Goal: Information Seeking & Learning: Check status

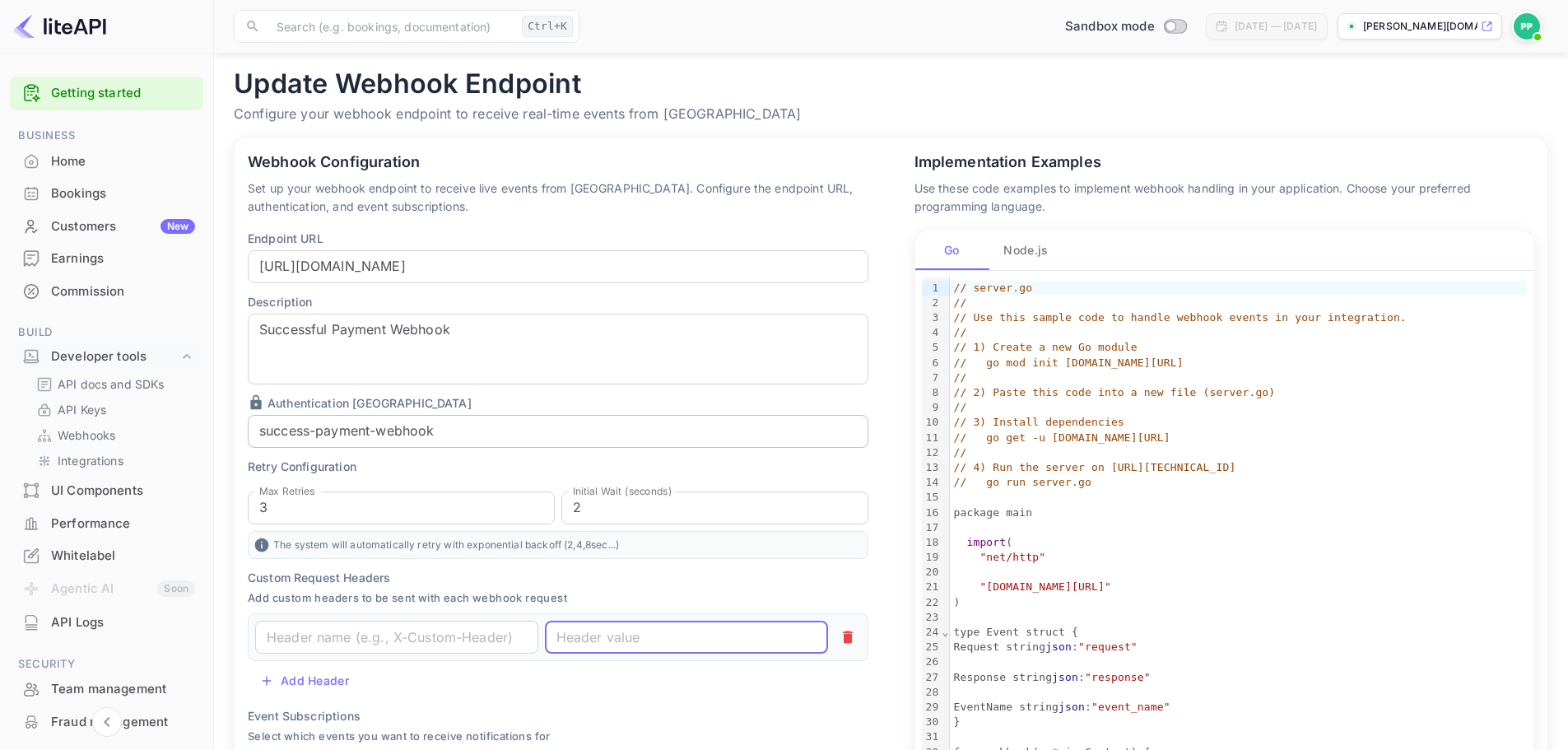
click at [495, 434] on input "success-payment-webhook" at bounding box center [558, 431] width 620 height 33
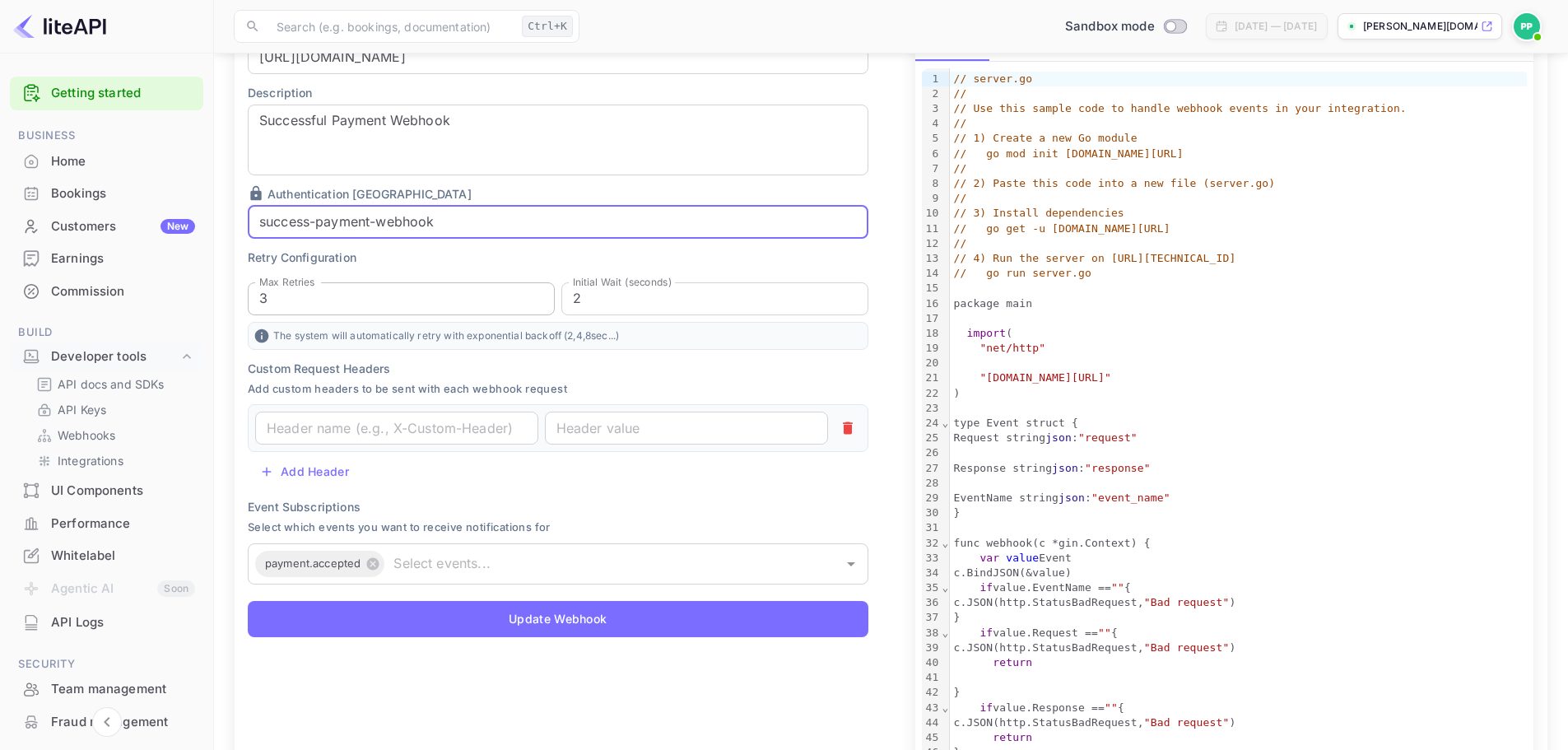
scroll to position [291, 0]
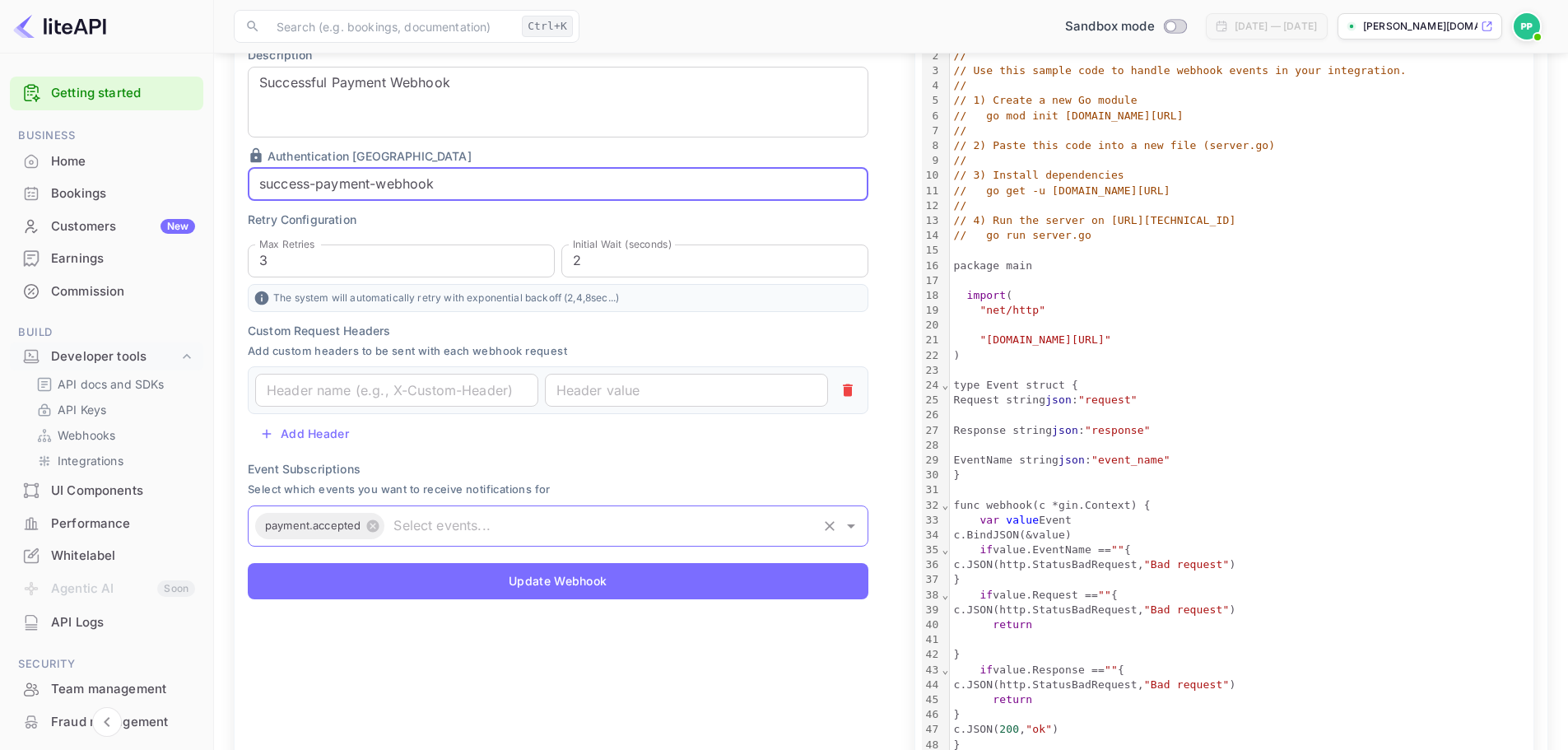
click at [547, 523] on input "text" at bounding box center [600, 527] width 427 height 23
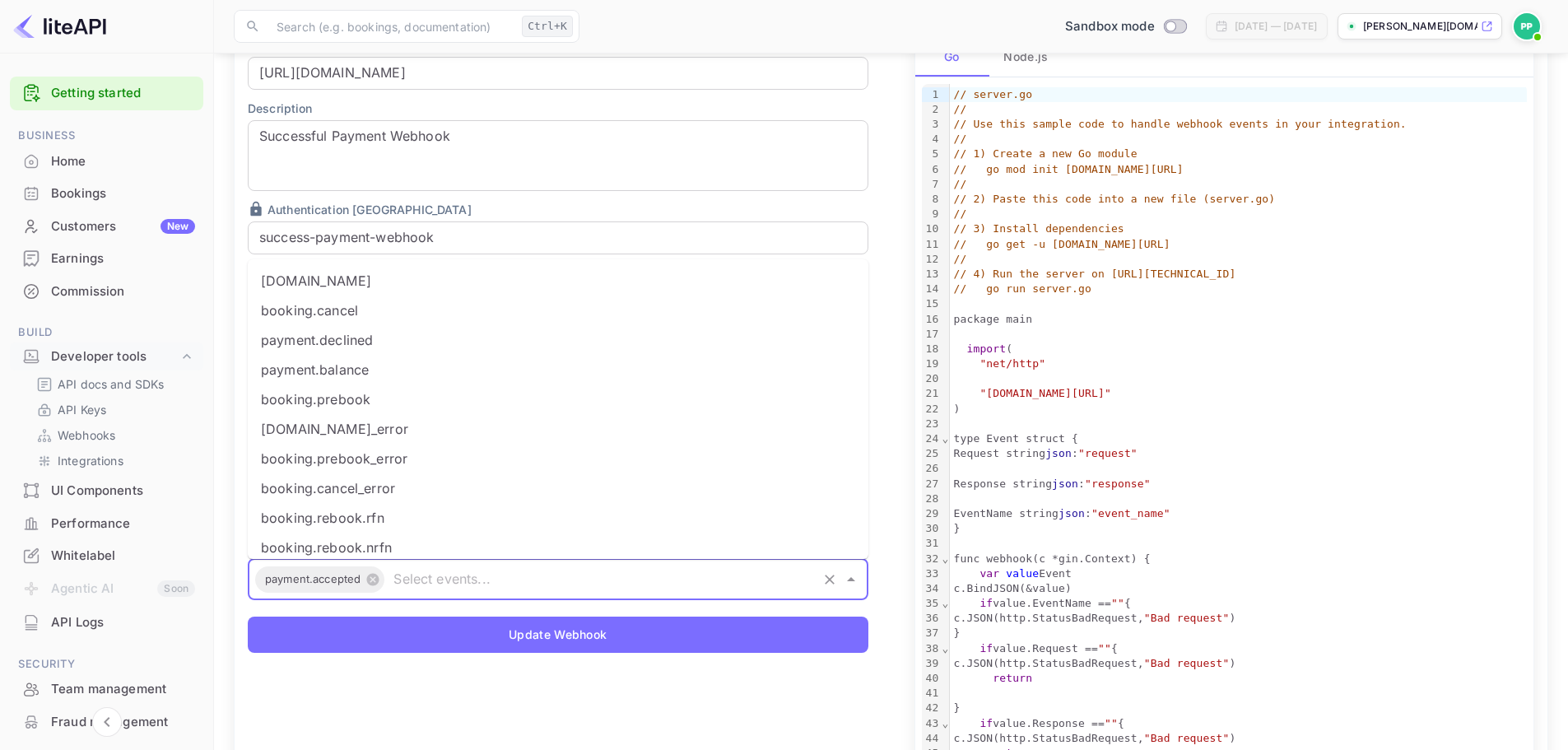
scroll to position [209, 0]
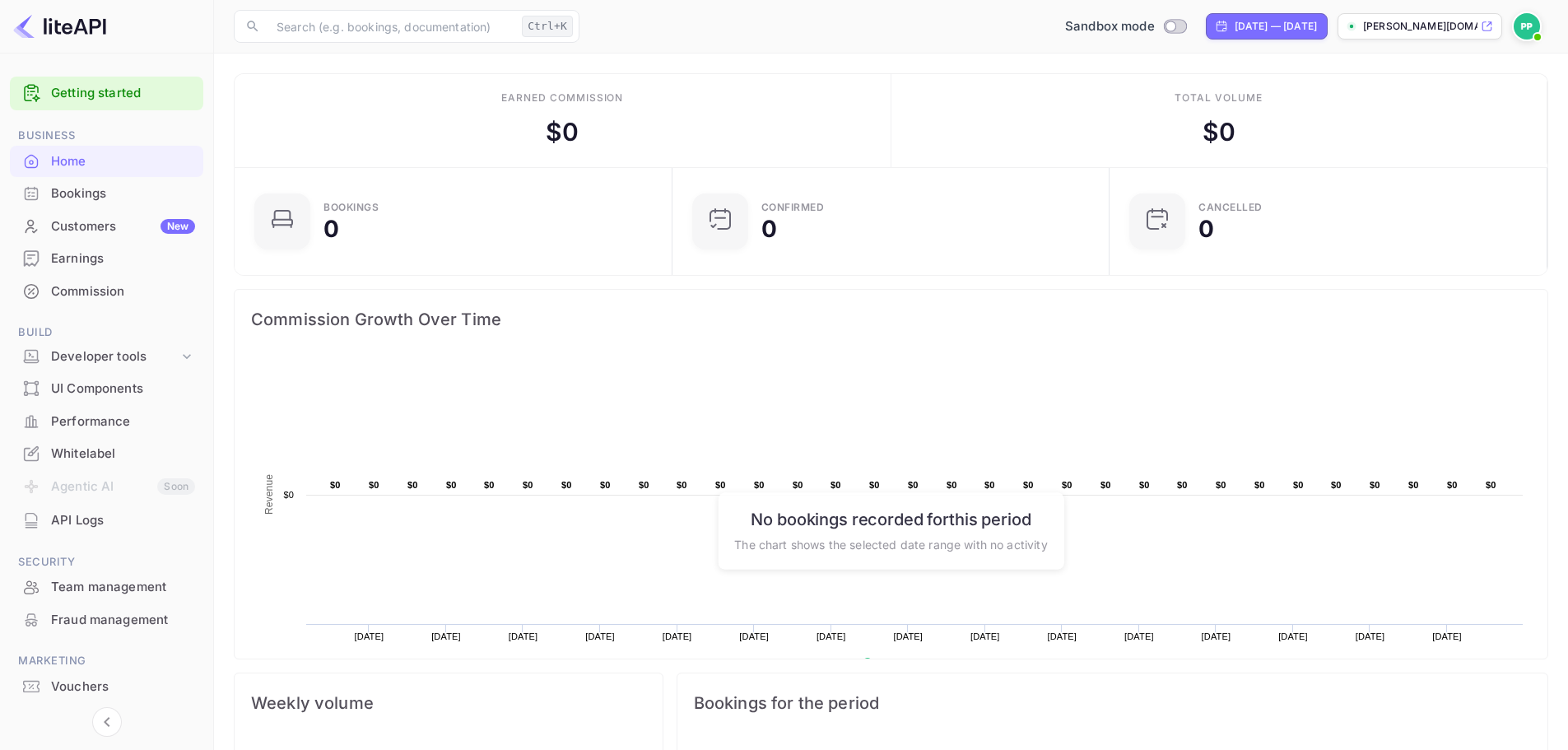
click at [94, 153] on div "Home" at bounding box center [122, 161] width 144 height 19
click at [71, 186] on div "Bookings" at bounding box center [122, 193] width 144 height 19
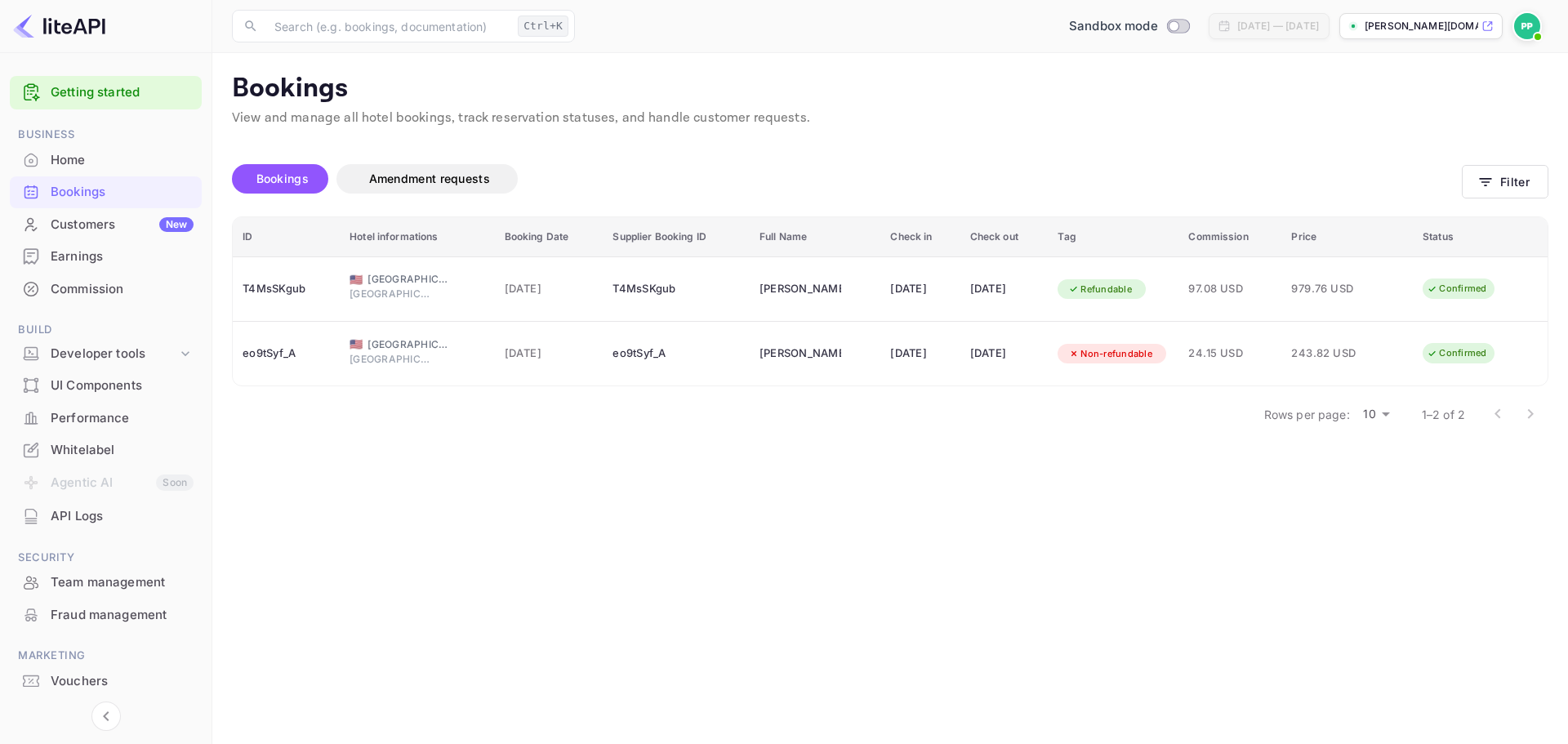
drag, startPoint x: 818, startPoint y: 144, endPoint x: 788, endPoint y: 146, distance: 30.1
click at [788, 146] on div "Unsaved Changes Bookings Amendment requests Filter ID Hotel informations Bookin…" at bounding box center [880, 282] width 1337 height 308
drag, startPoint x: 968, startPoint y: 126, endPoint x: 957, endPoint y: 126, distance: 11.0
click at [957, 126] on p "View and manage all hotel bookings, track reservation statuses, and handle cust…" at bounding box center [890, 118] width 1317 height 20
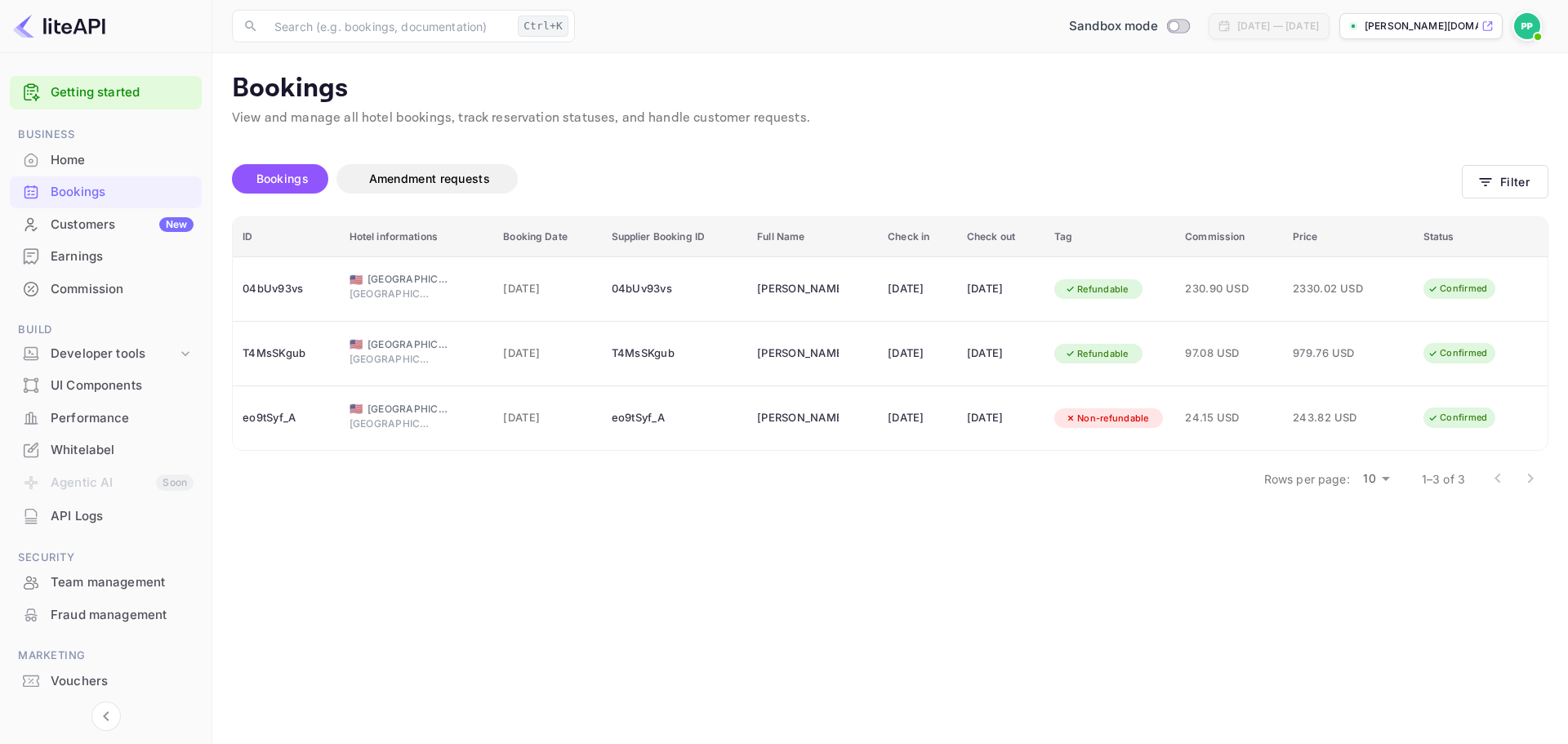
drag, startPoint x: 744, startPoint y: 192, endPoint x: 729, endPoint y: 190, distance: 15.1
click at [729, 190] on div "Bookings Amendment requests" at bounding box center [847, 178] width 1230 height 29
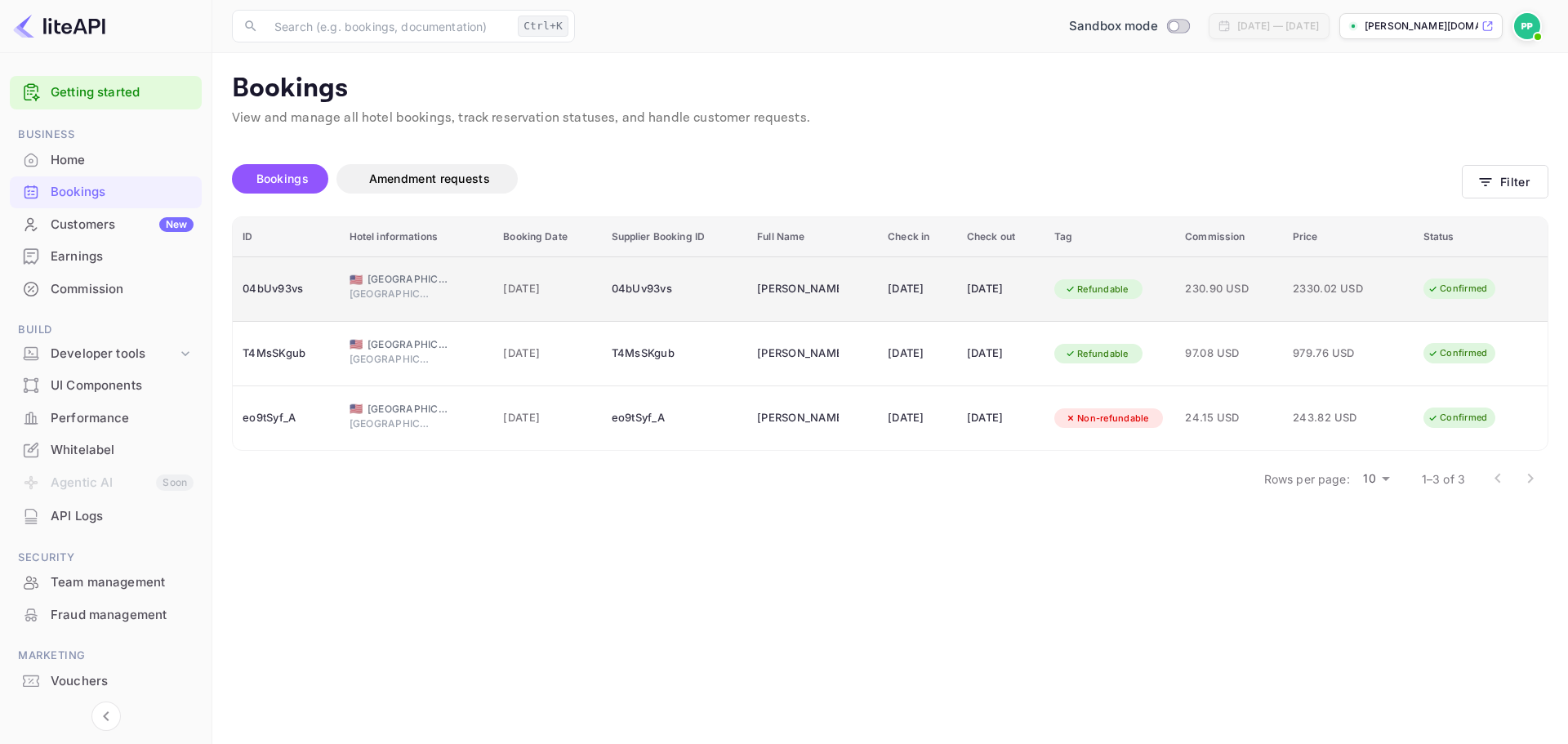
click at [299, 294] on div "04bUv93vs" at bounding box center [286, 288] width 88 height 26
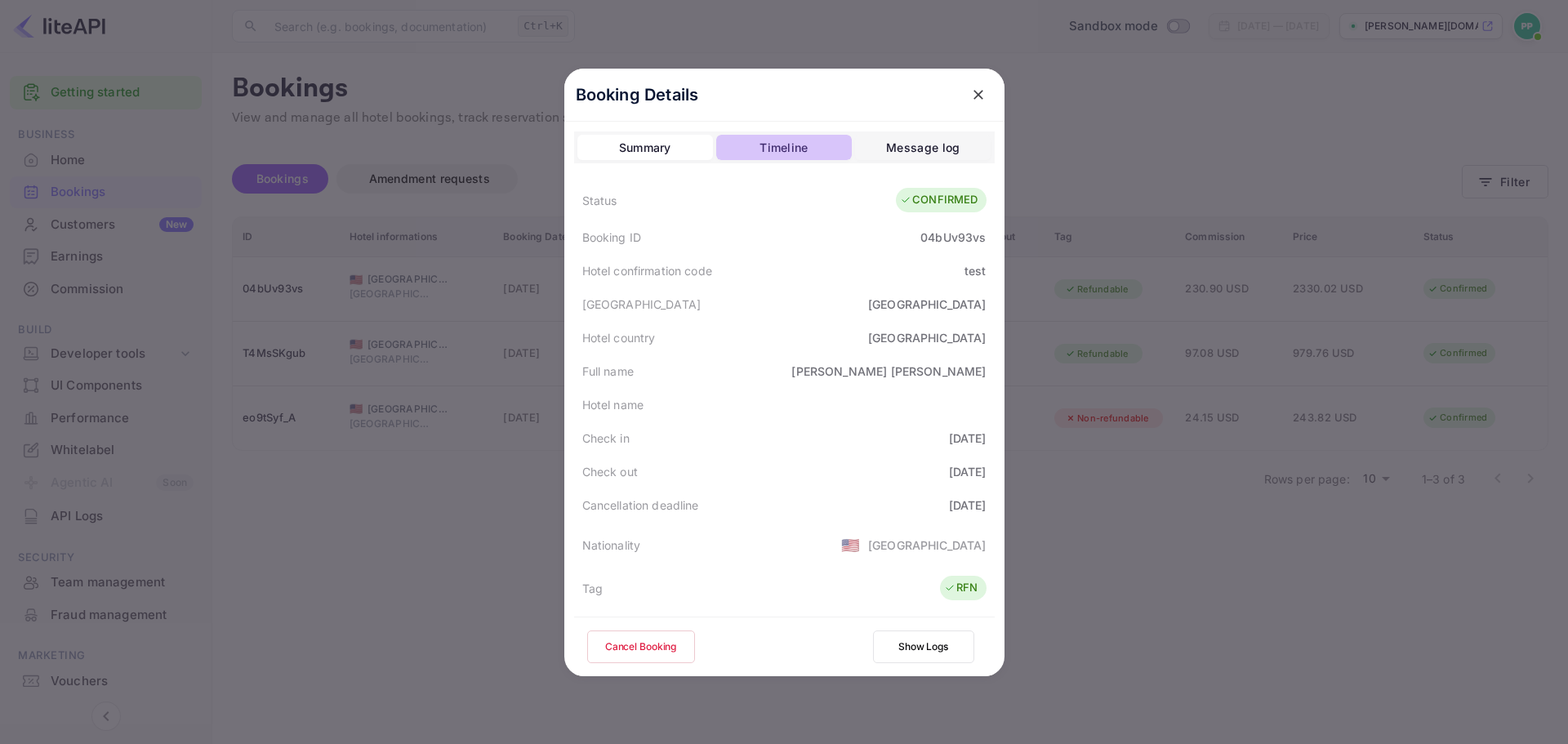
click at [791, 149] on div "Timeline" at bounding box center [784, 148] width 48 height 20
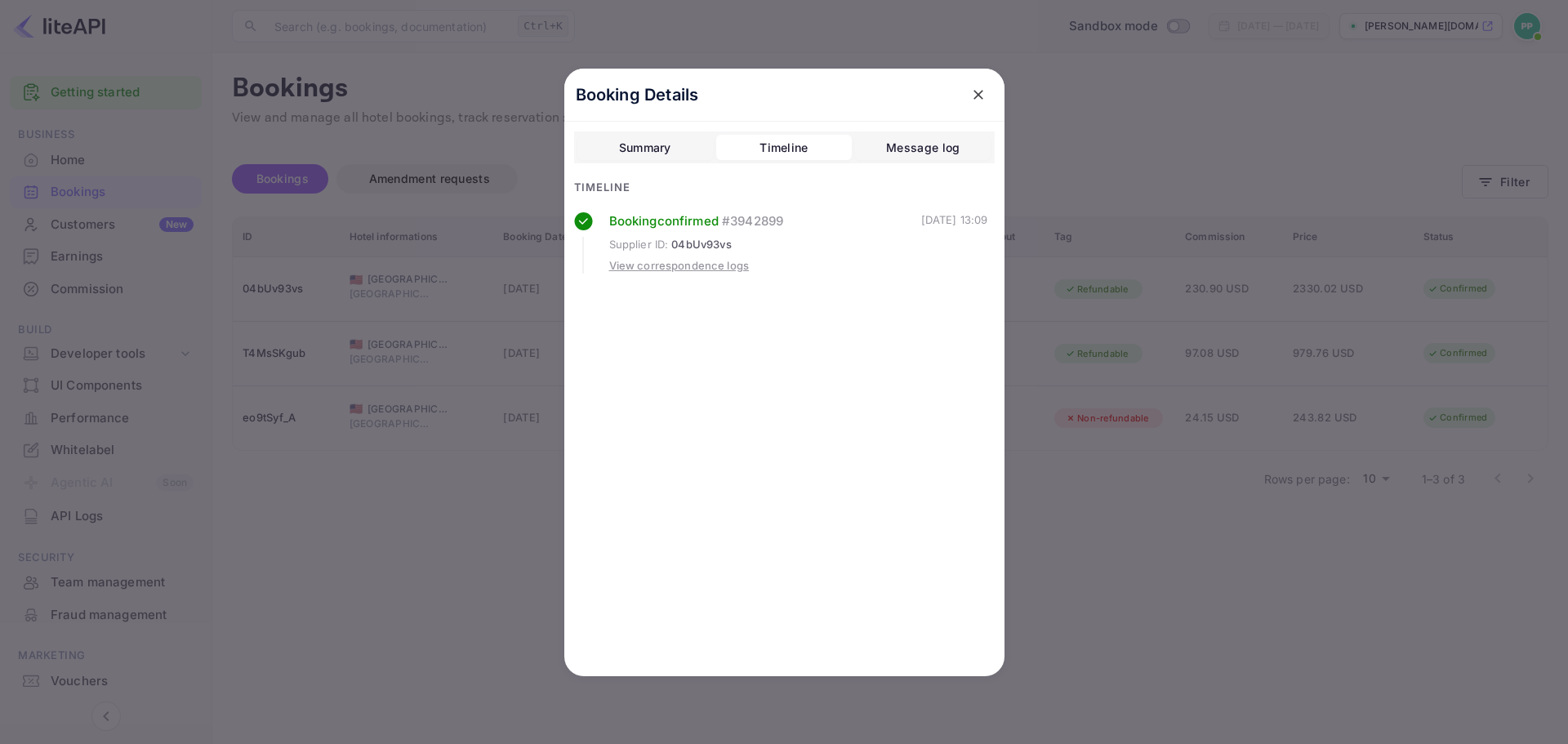
click at [925, 146] on div "Message log" at bounding box center [922, 148] width 74 height 20
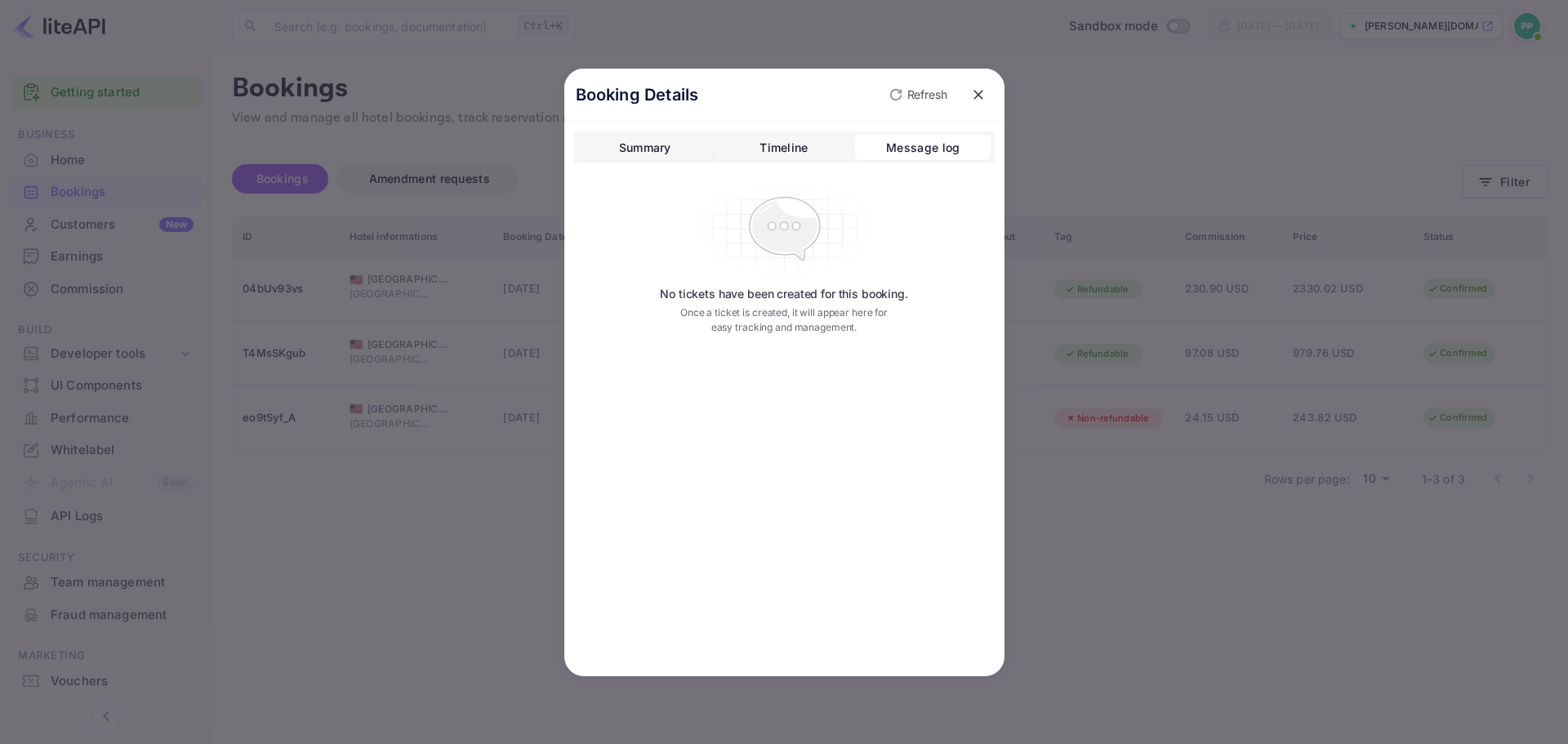
click at [636, 153] on div "Summary" at bounding box center [645, 148] width 52 height 20
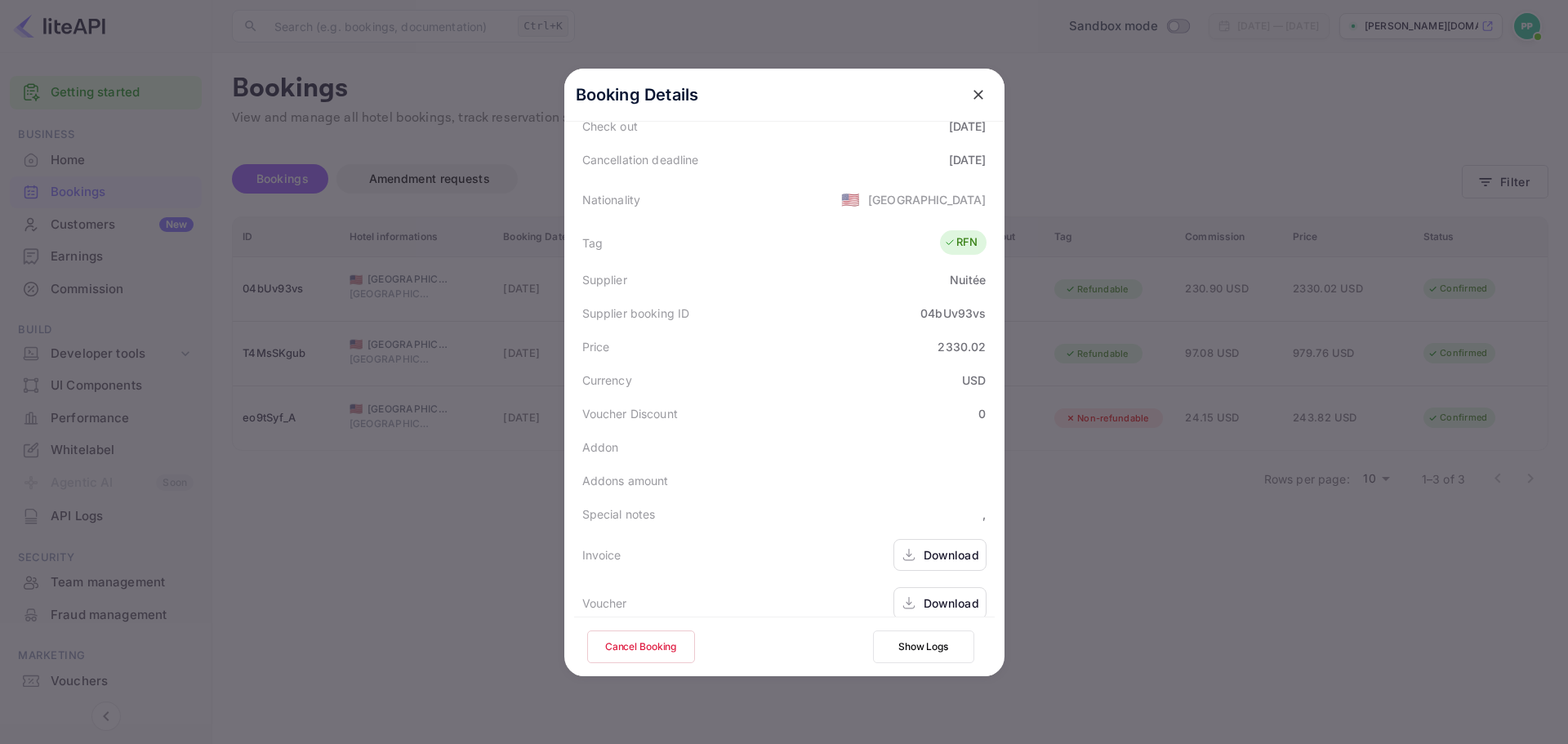
scroll to position [363, 0]
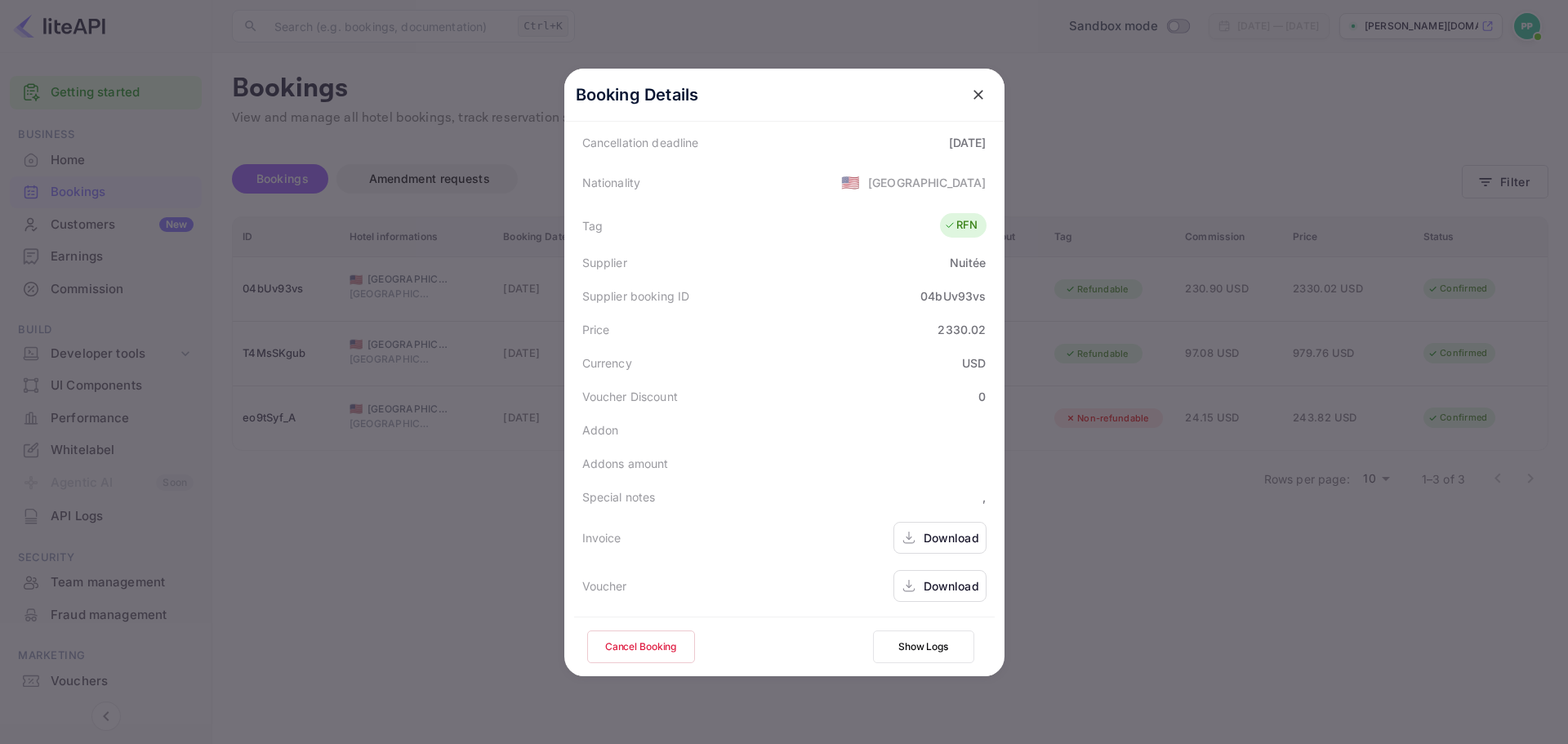
click at [951, 537] on div "Download" at bounding box center [952, 537] width 56 height 17
click at [976, 87] on icon "close" at bounding box center [978, 95] width 16 height 16
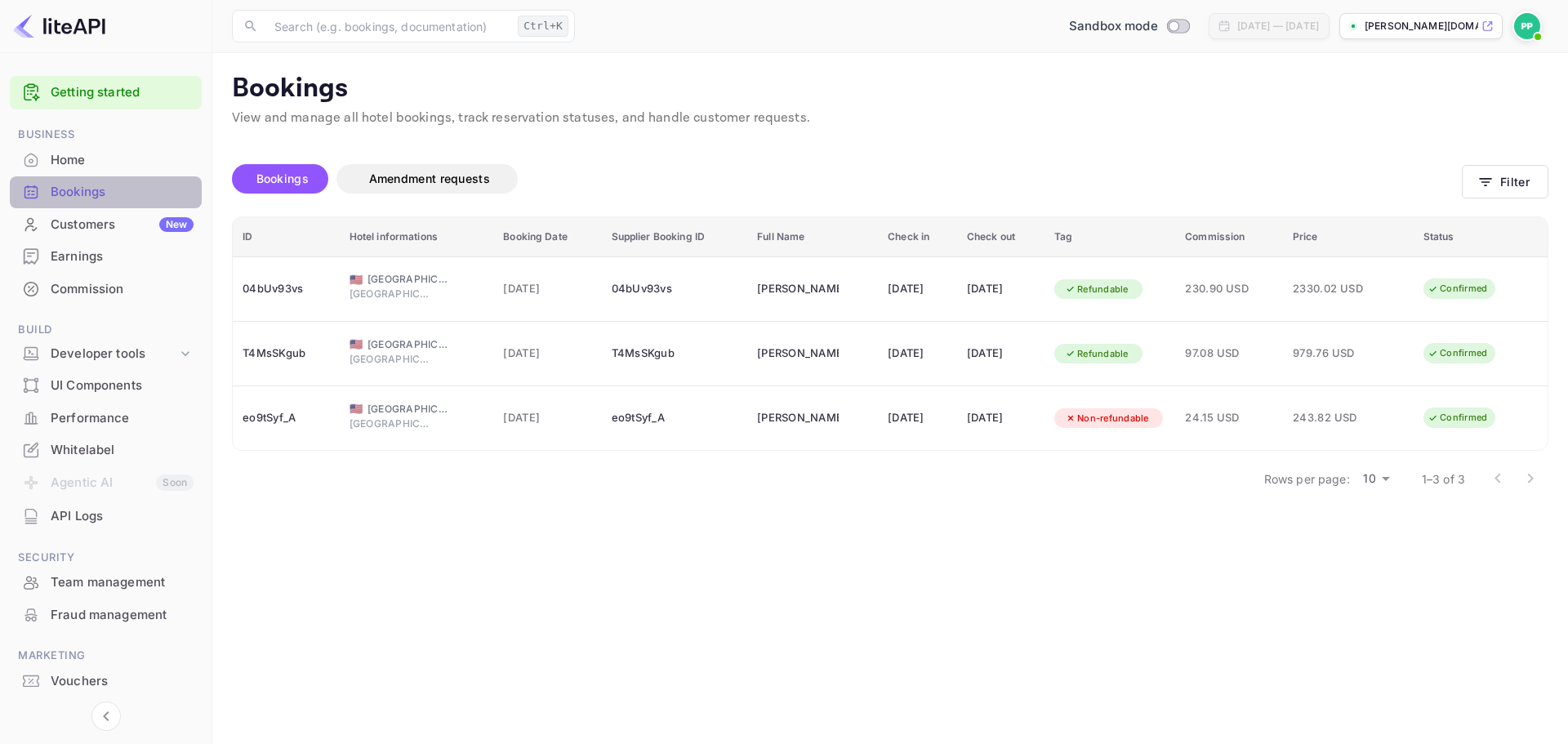
click at [84, 183] on div "Bookings" at bounding box center [122, 192] width 143 height 19
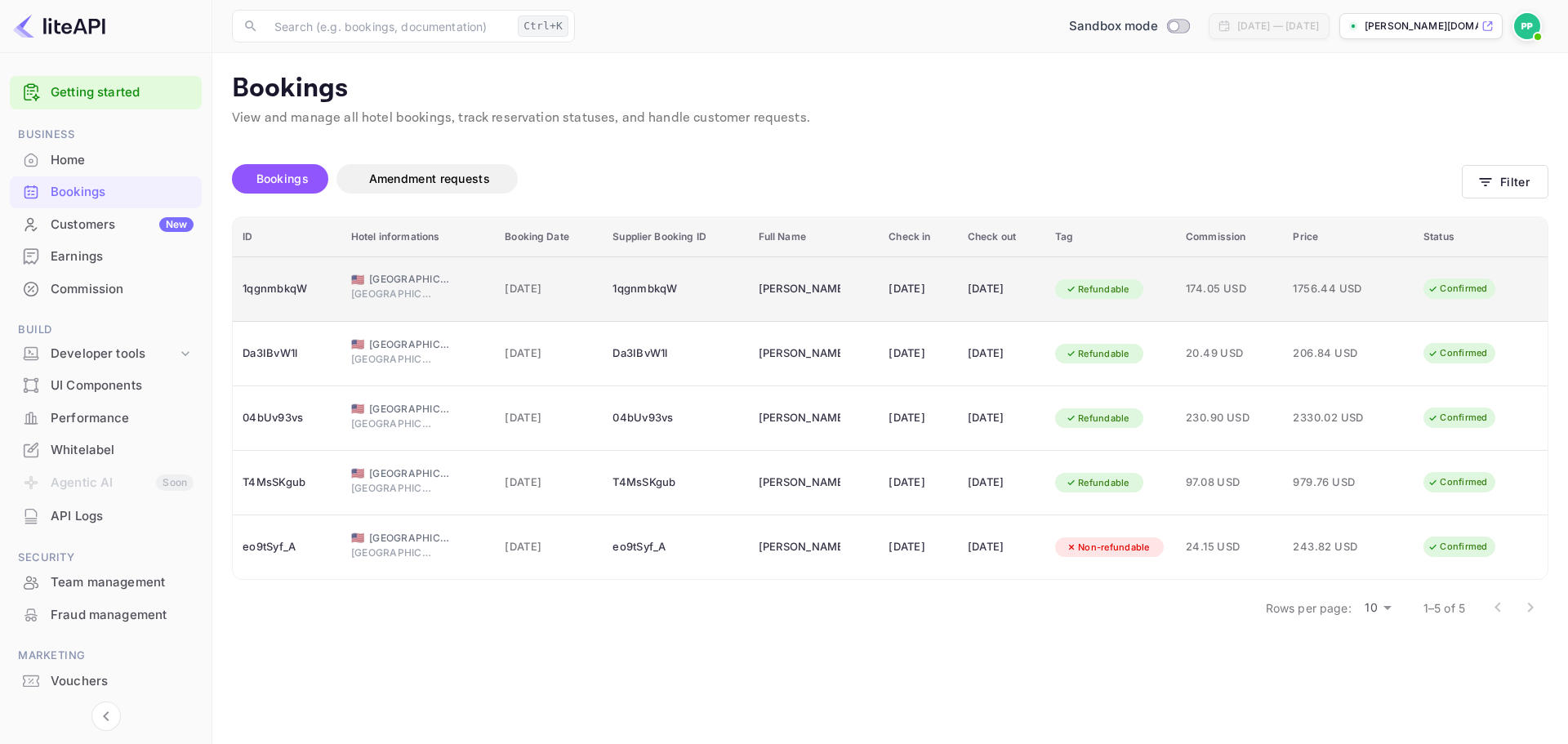
drag, startPoint x: 1289, startPoint y: 293, endPoint x: 1249, endPoint y: 286, distance: 40.6
click at [1249, 286] on span "174.05 USD" at bounding box center [1229, 289] width 88 height 18
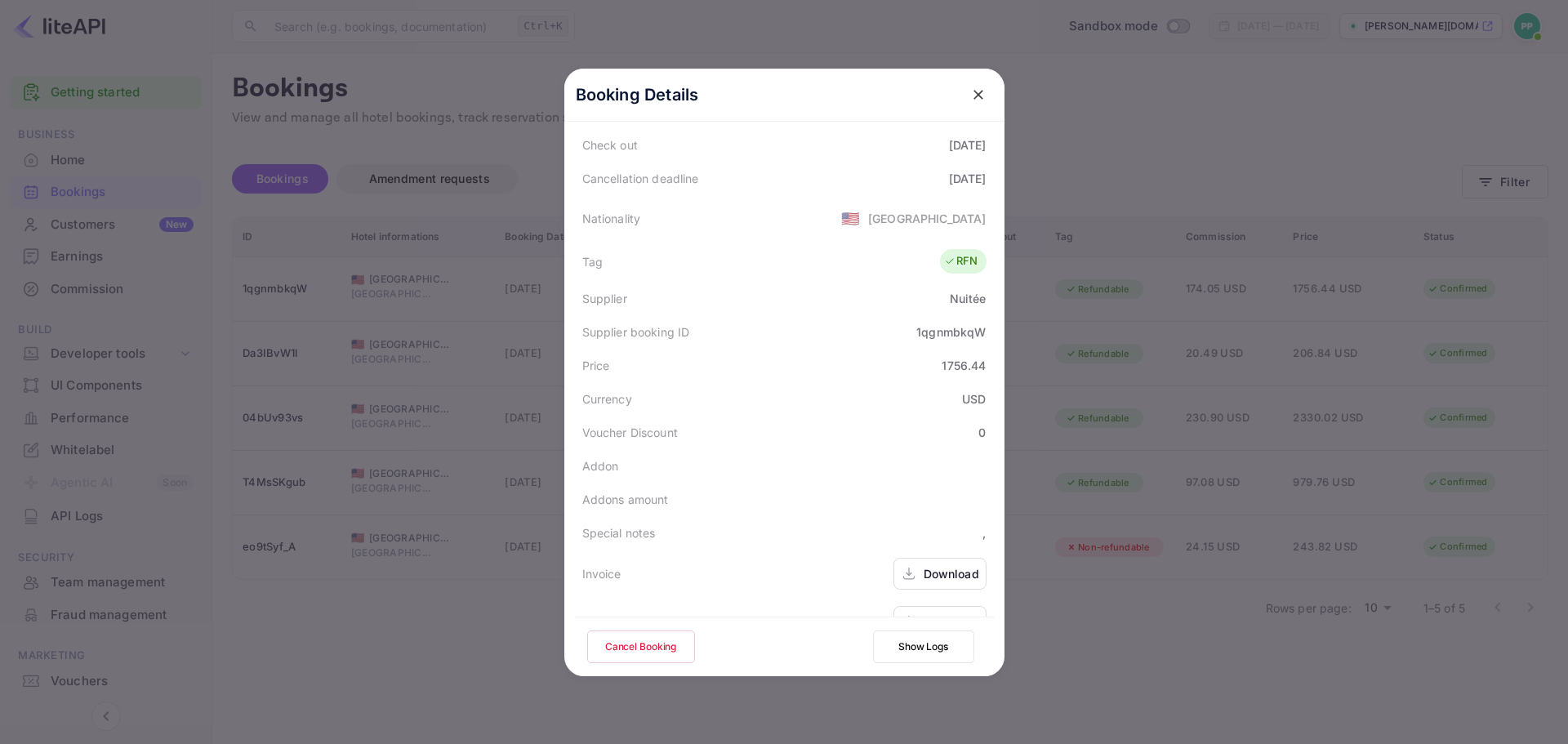
scroll to position [363, 0]
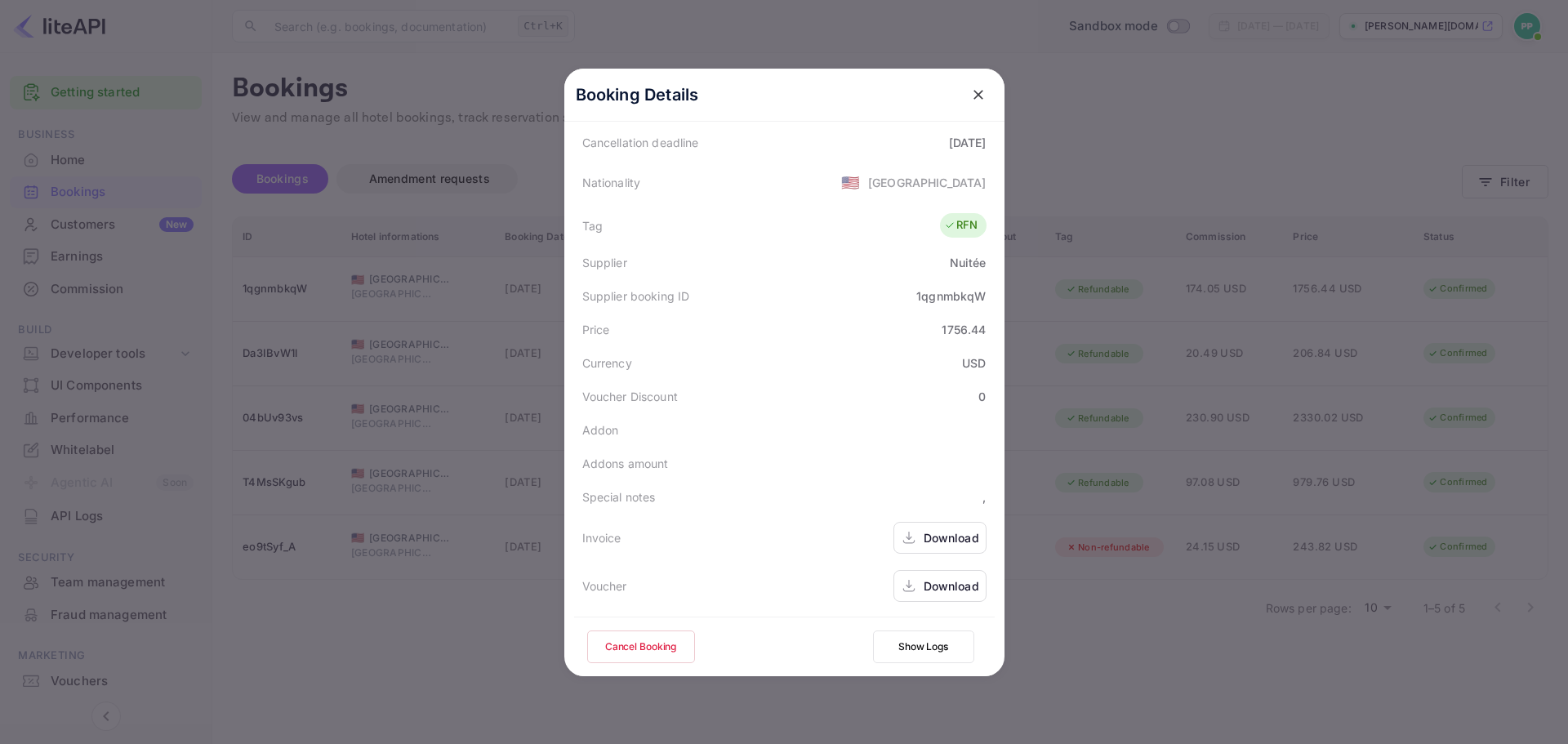
click at [976, 88] on icon "close" at bounding box center [978, 95] width 16 height 16
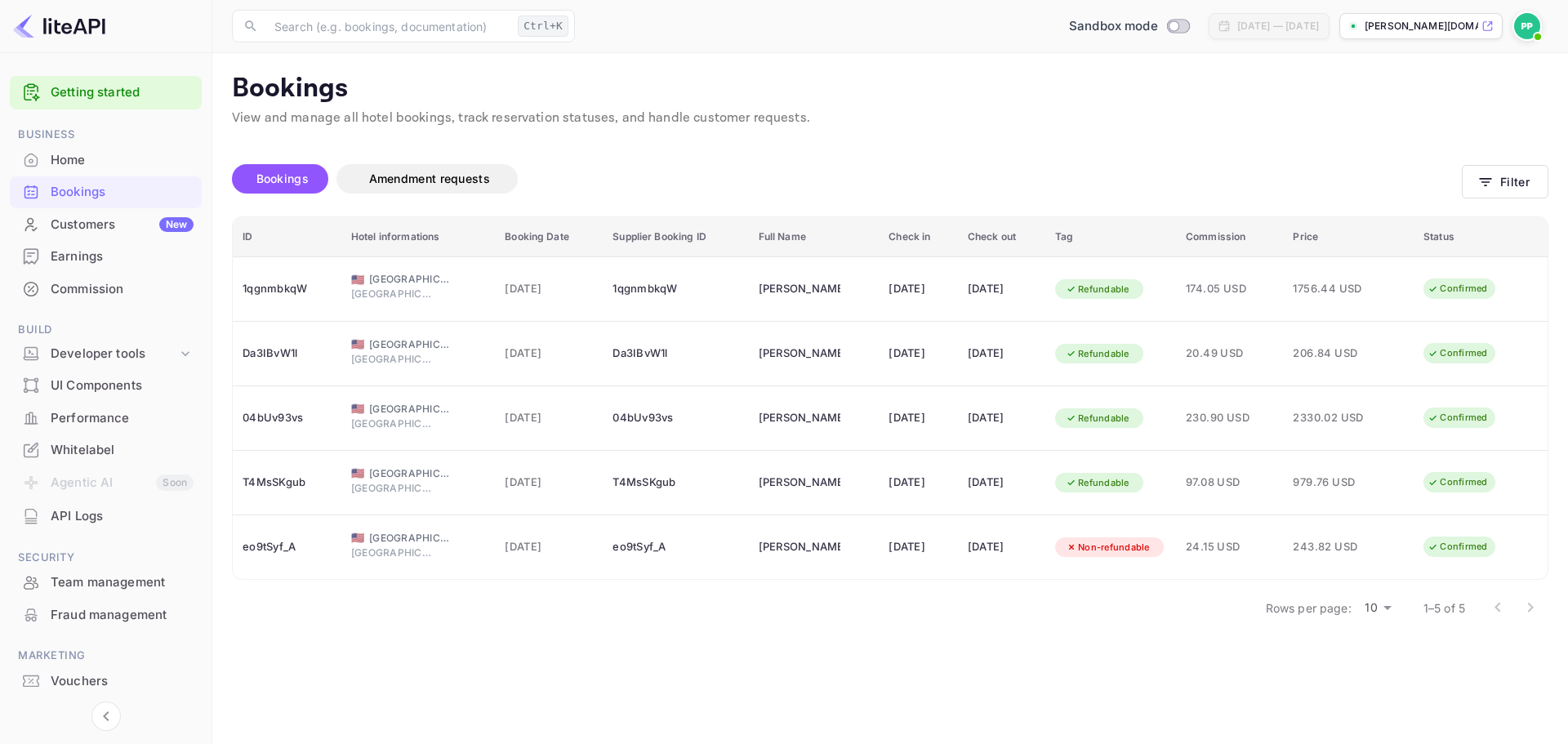
click at [962, 129] on div "Unsaved Changes Bookings Amendment requests Filter ID Hotel informations Bookin…" at bounding box center [880, 380] width 1337 height 502
click at [1011, 143] on div "Unsaved Changes Bookings Amendment requests Filter ID Hotel informations Bookin…" at bounding box center [880, 380] width 1337 height 502
click at [1047, 157] on div "Bookings Amendment requests" at bounding box center [847, 182] width 1230 height 68
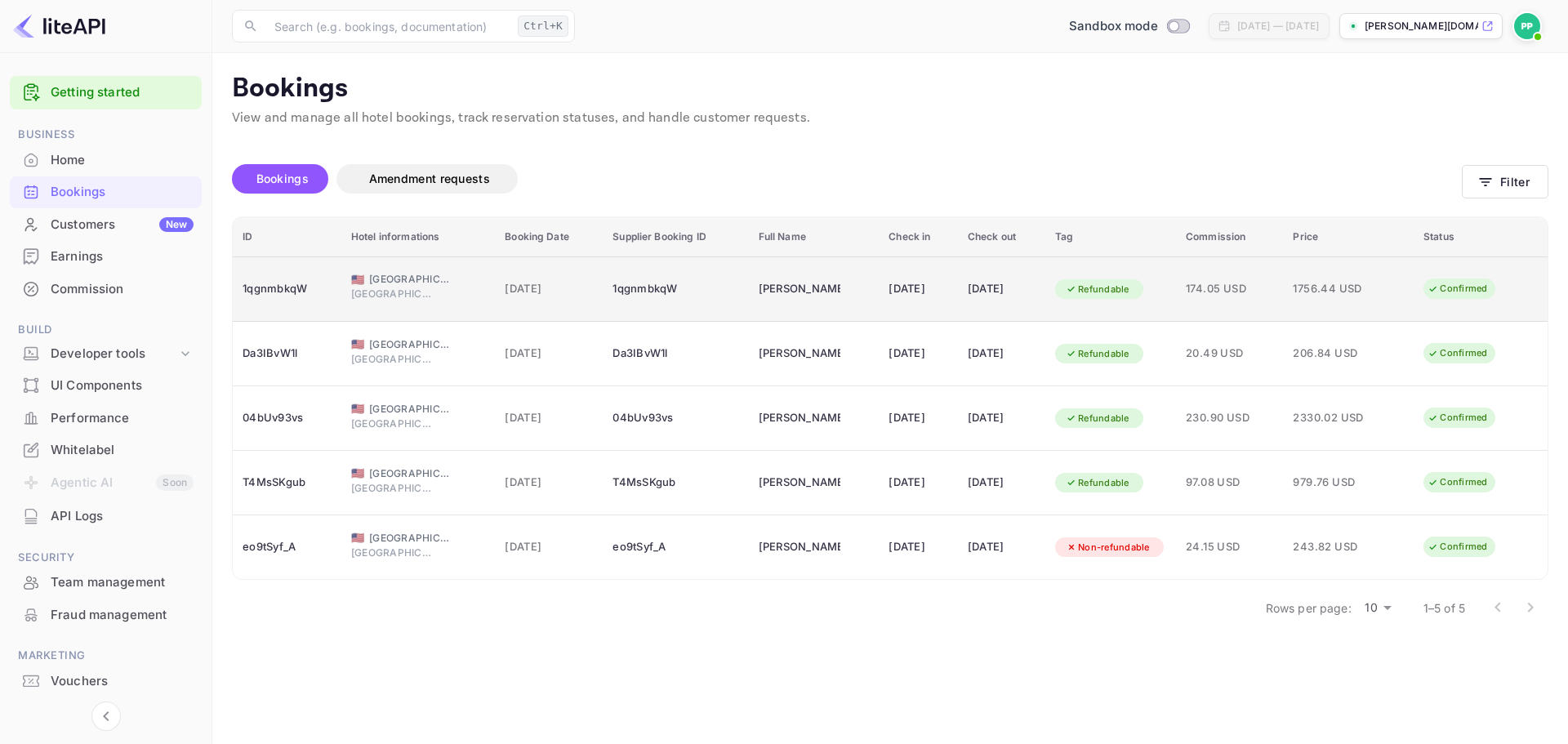
click at [404, 304] on div "[GEOGRAPHIC_DATA]" at bounding box center [418, 295] width 134 height 19
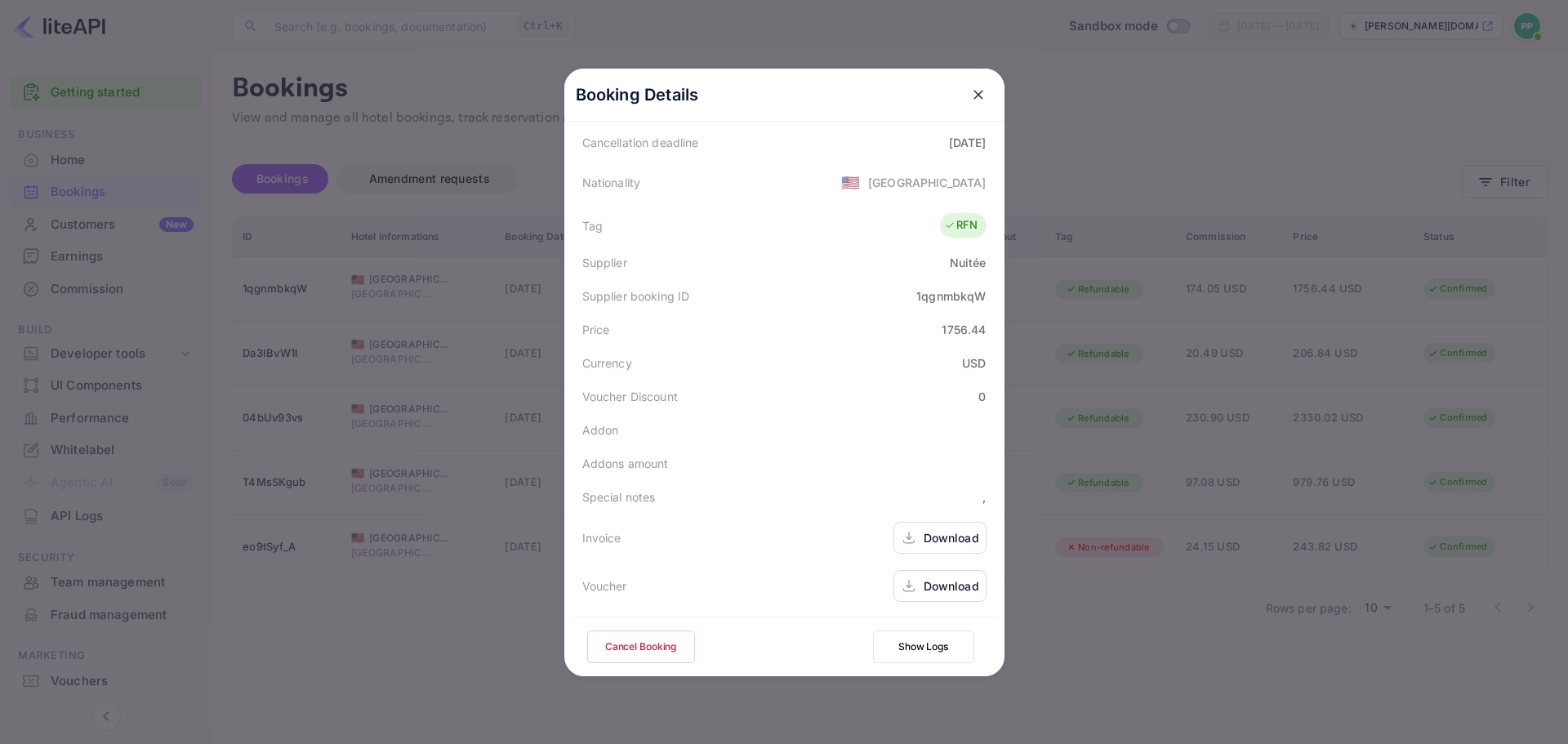
click at [934, 533] on div "Download" at bounding box center [952, 537] width 56 height 17
click at [968, 83] on button "close" at bounding box center [978, 94] width 29 height 29
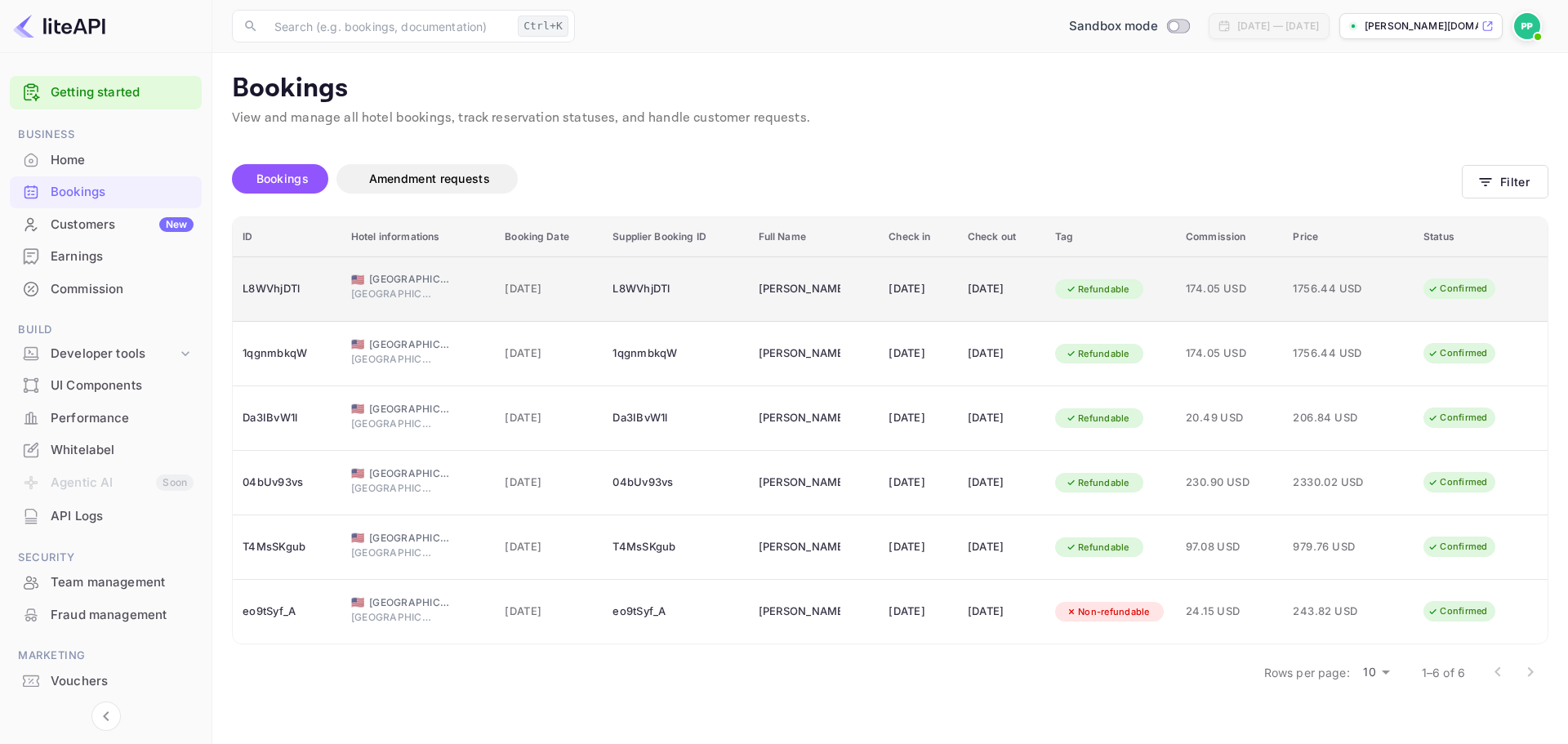
click at [553, 280] on span "[DATE]" at bounding box center [548, 289] width 88 height 18
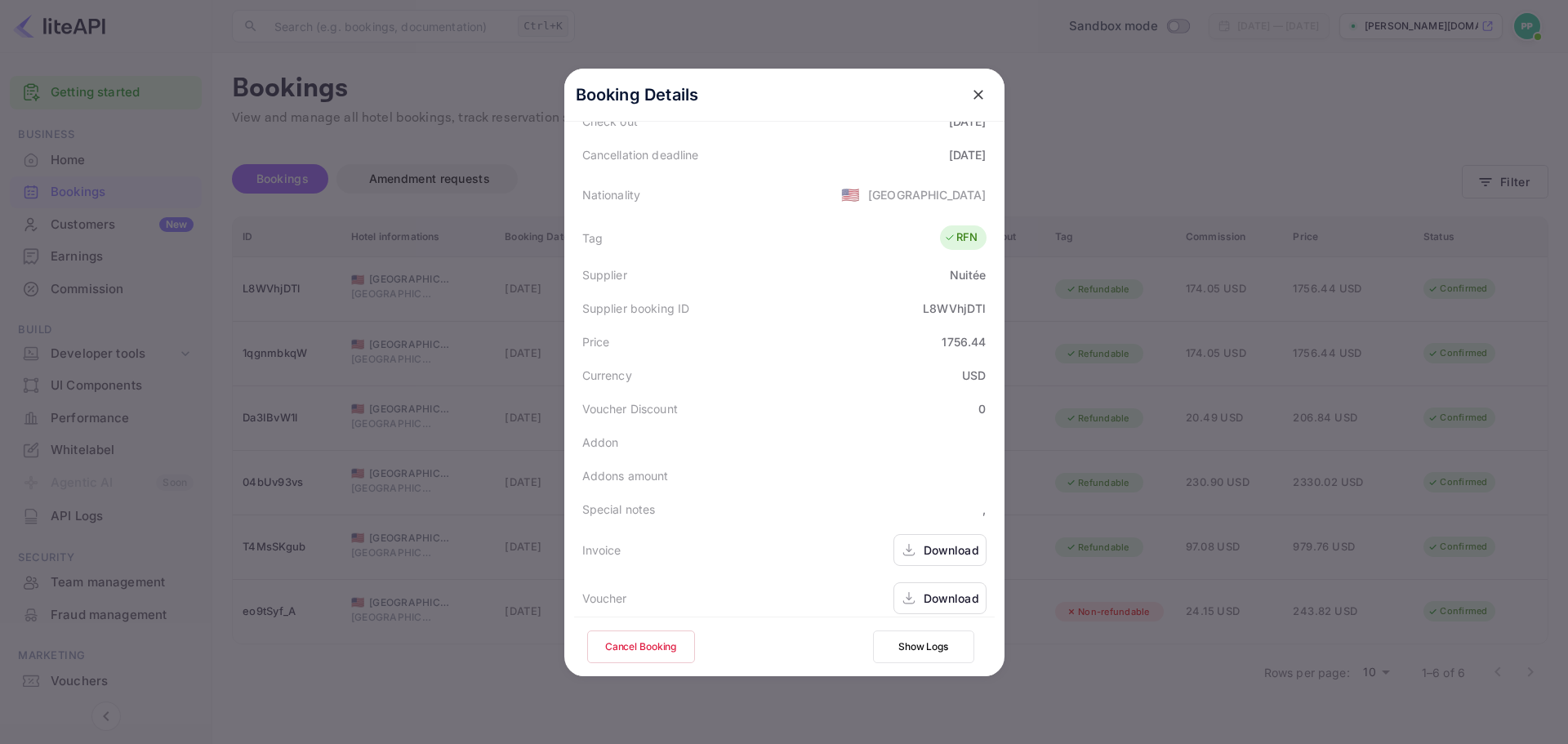
scroll to position [363, 0]
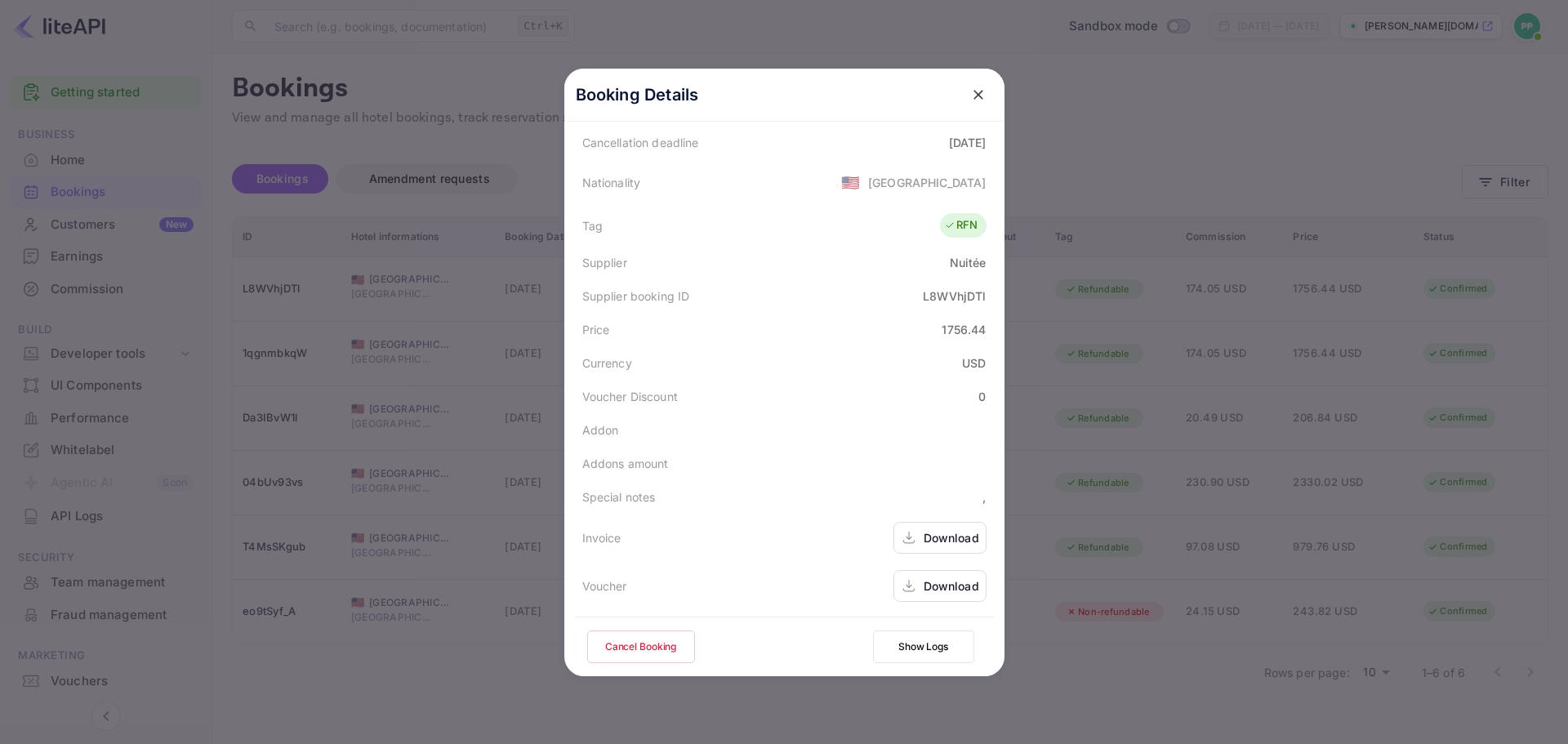
click at [915, 655] on button "Show Logs" at bounding box center [924, 646] width 101 height 33
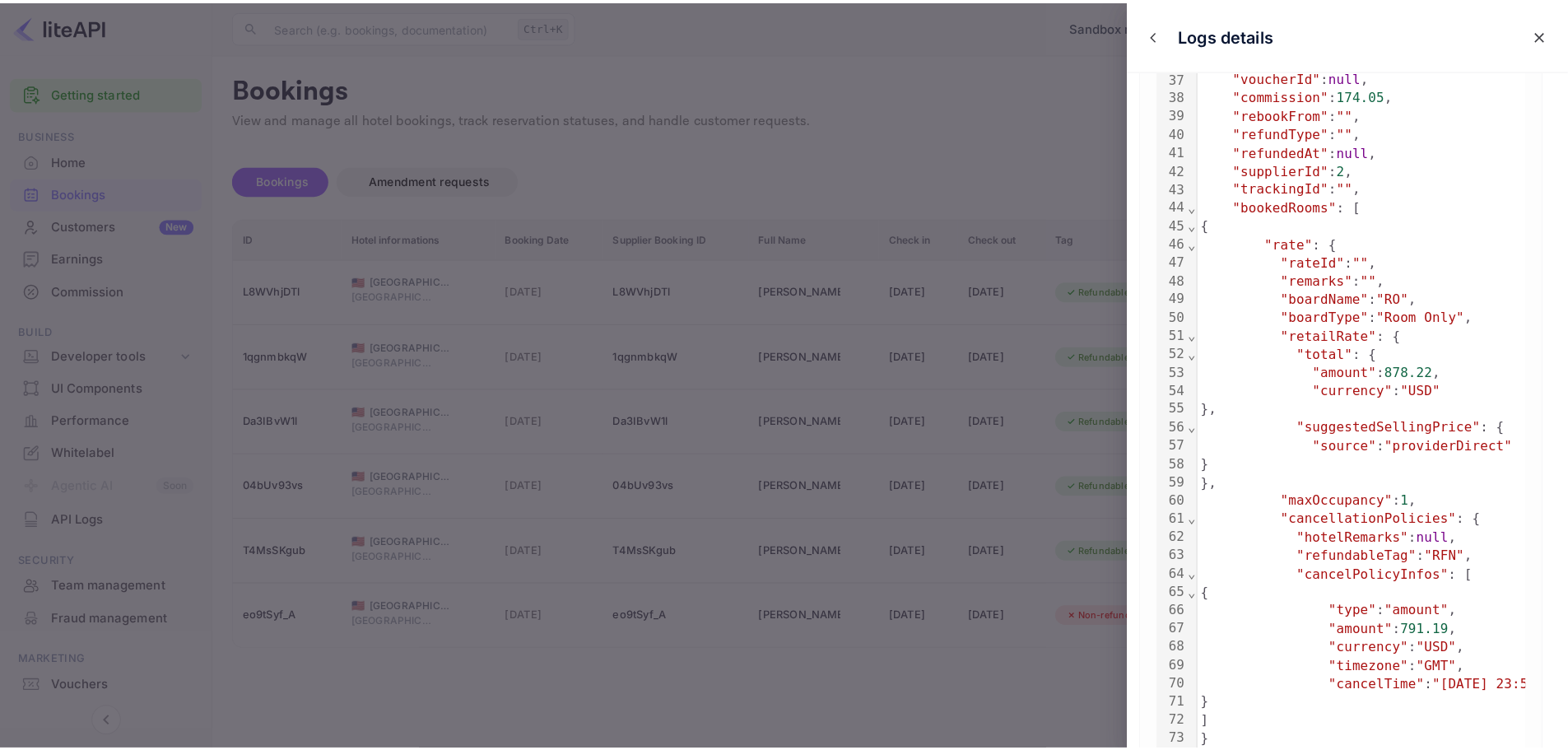
scroll to position [906, 0]
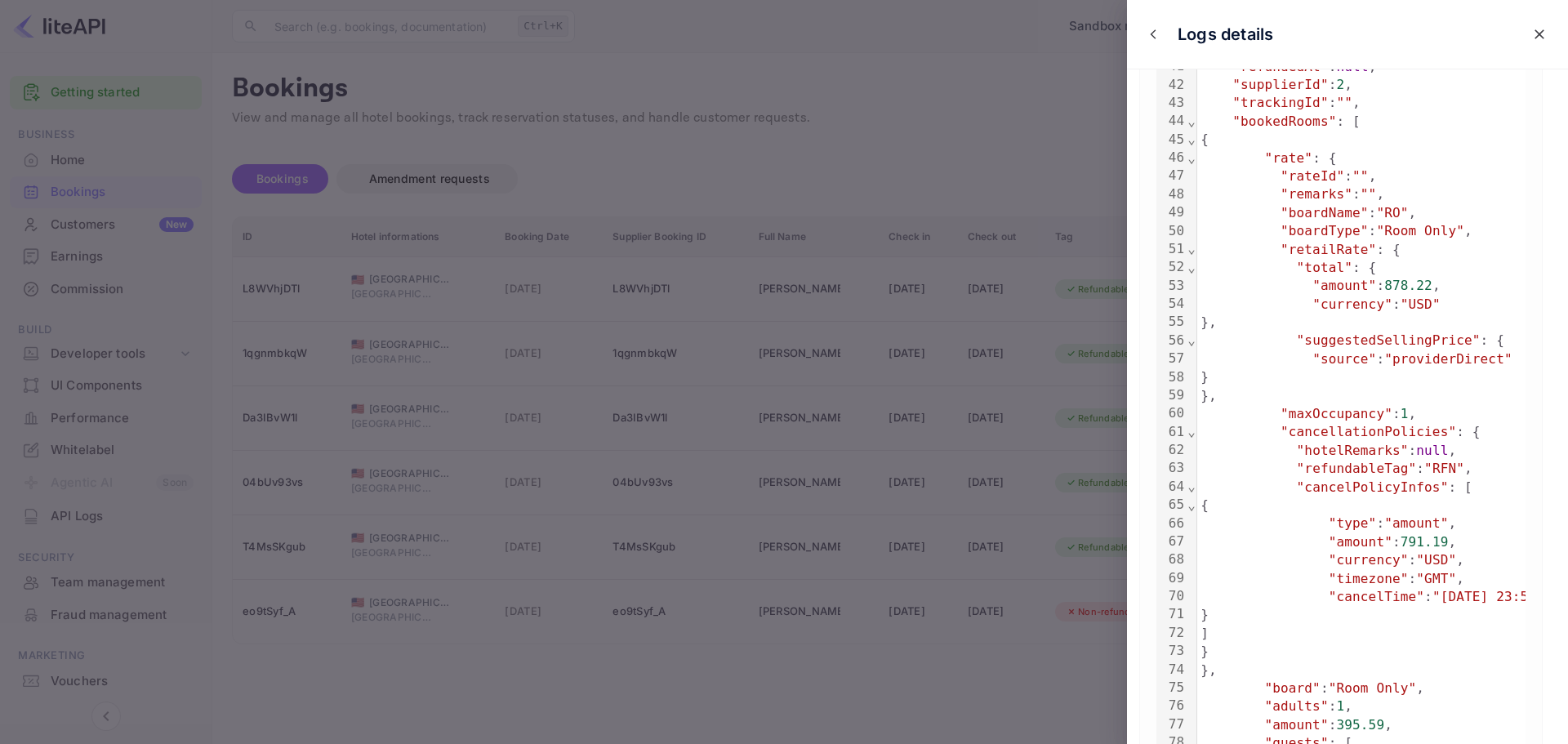
click at [972, 153] on div at bounding box center [784, 372] width 1568 height 744
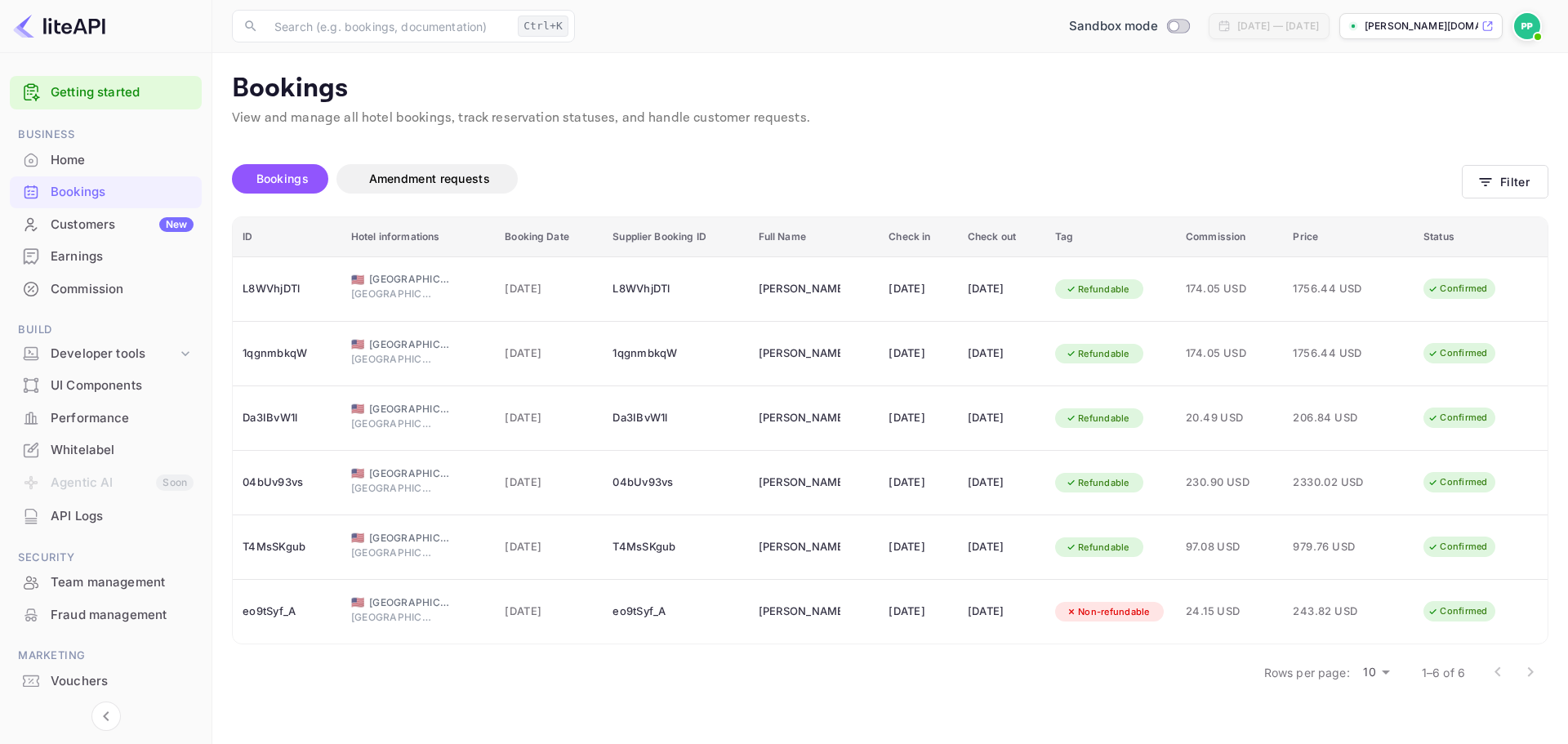
click at [95, 247] on div "Earnings" at bounding box center [106, 257] width 192 height 32
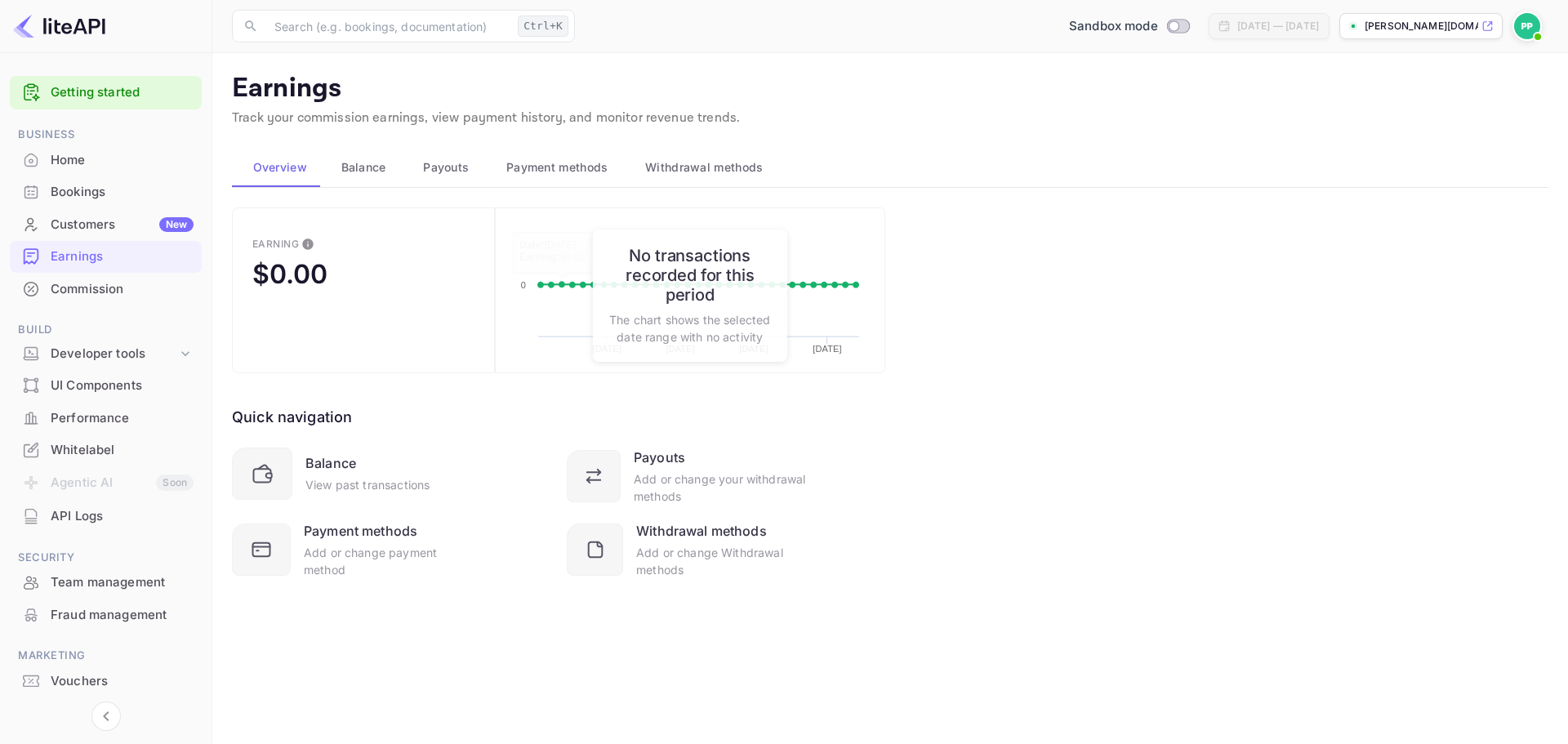
click at [58, 290] on div "Commission" at bounding box center [122, 289] width 143 height 19
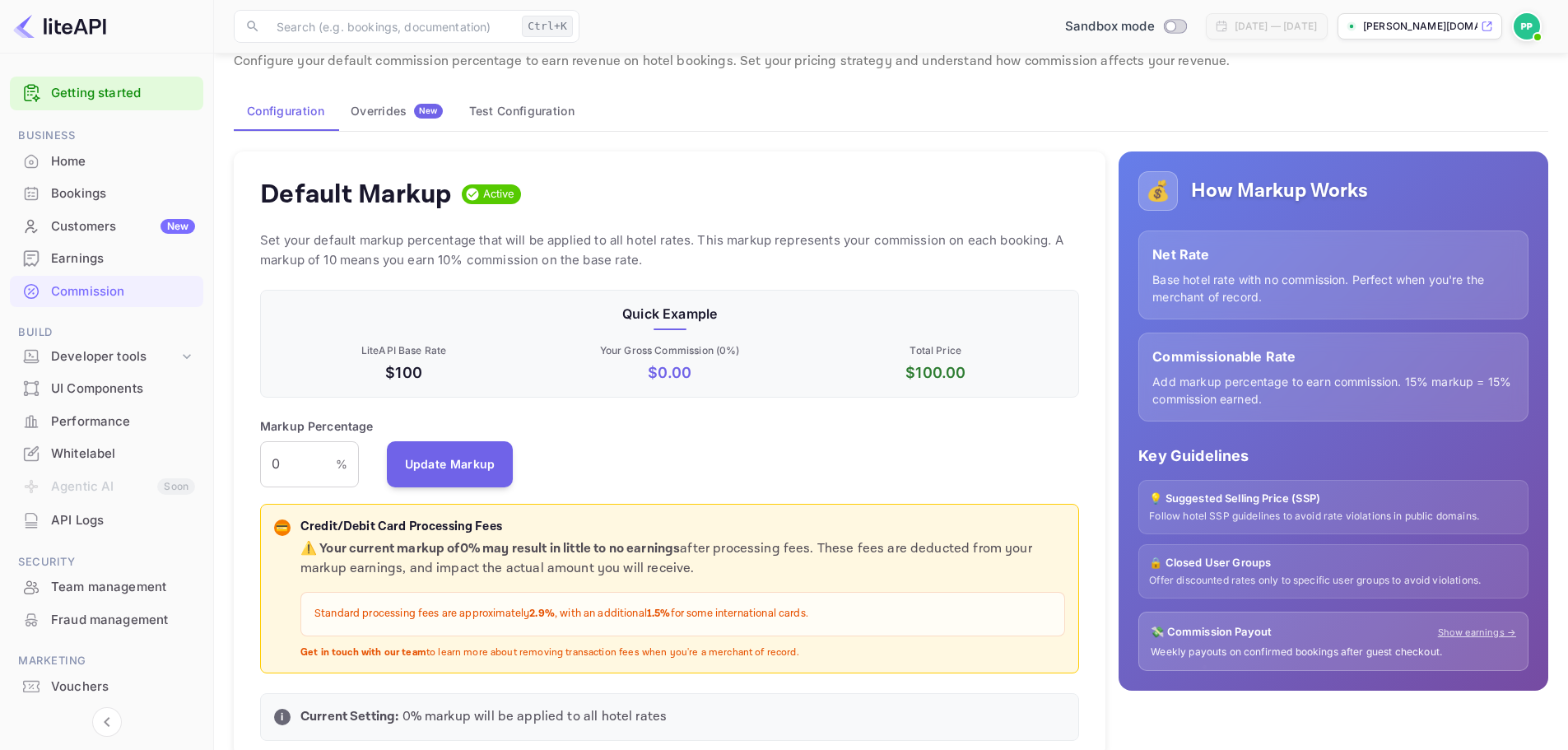
scroll to position [82, 0]
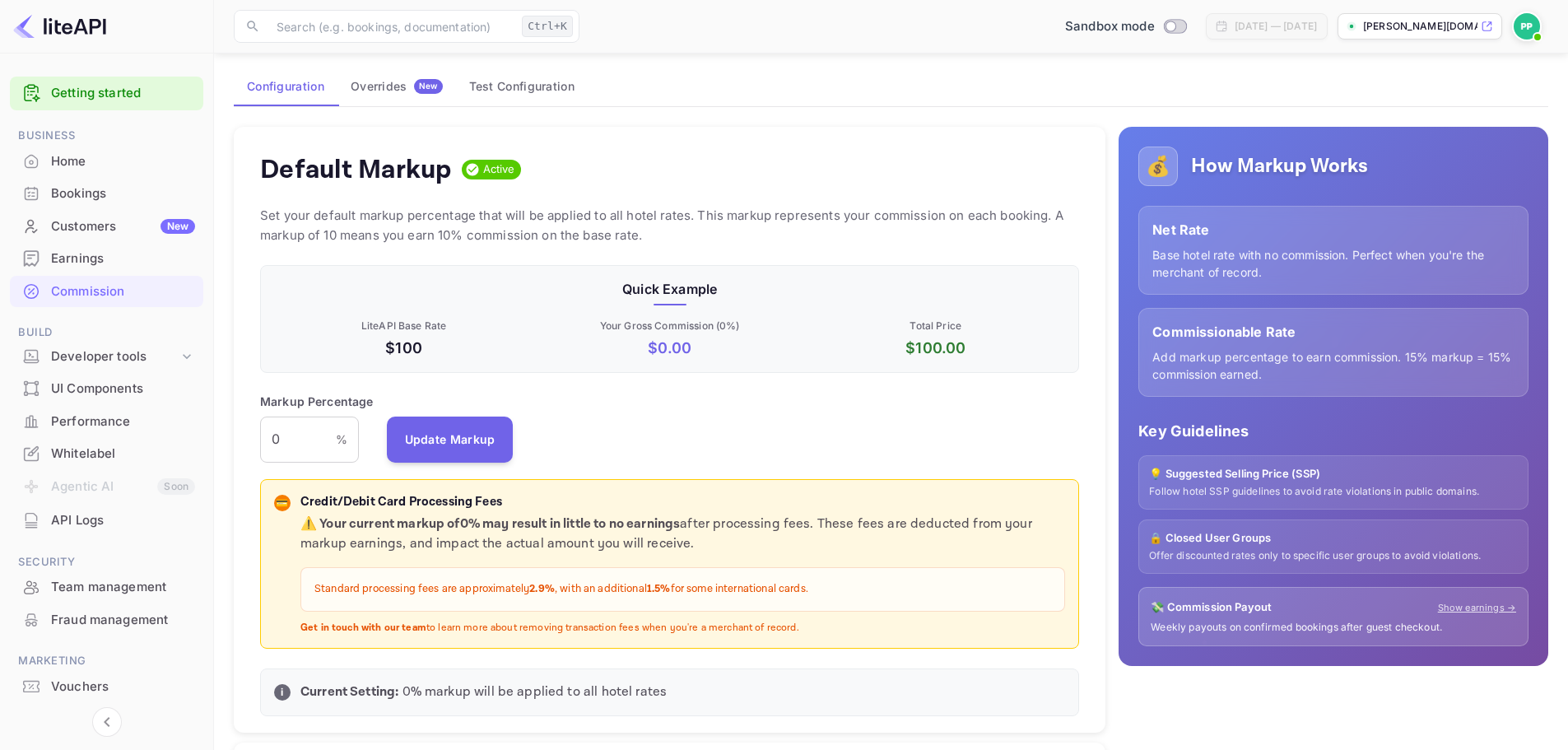
click at [70, 257] on div "Earnings" at bounding box center [122, 258] width 144 height 19
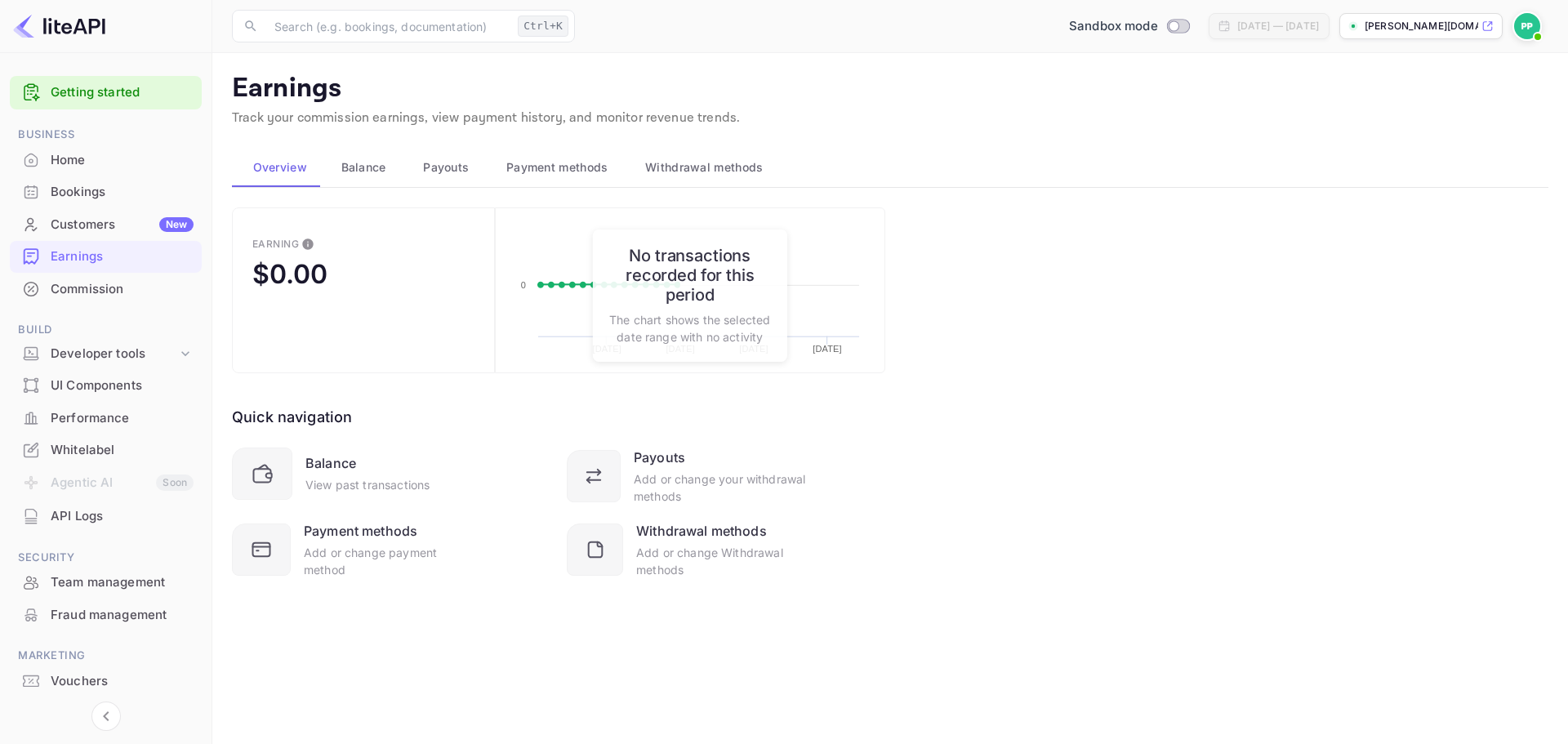
click at [80, 224] on div "Customers New" at bounding box center [122, 224] width 143 height 19
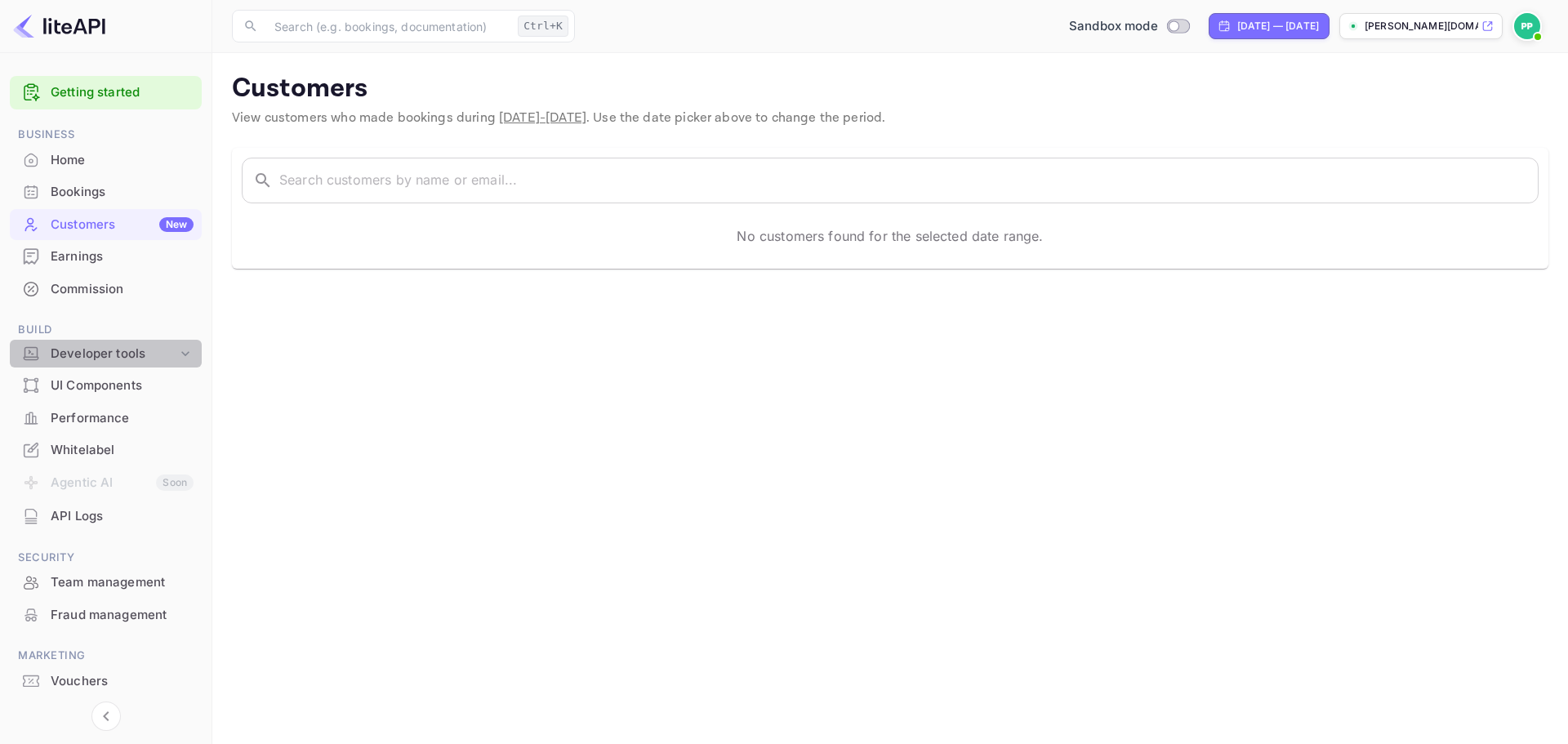
click at [101, 343] on div "Developer tools" at bounding box center [106, 354] width 192 height 28
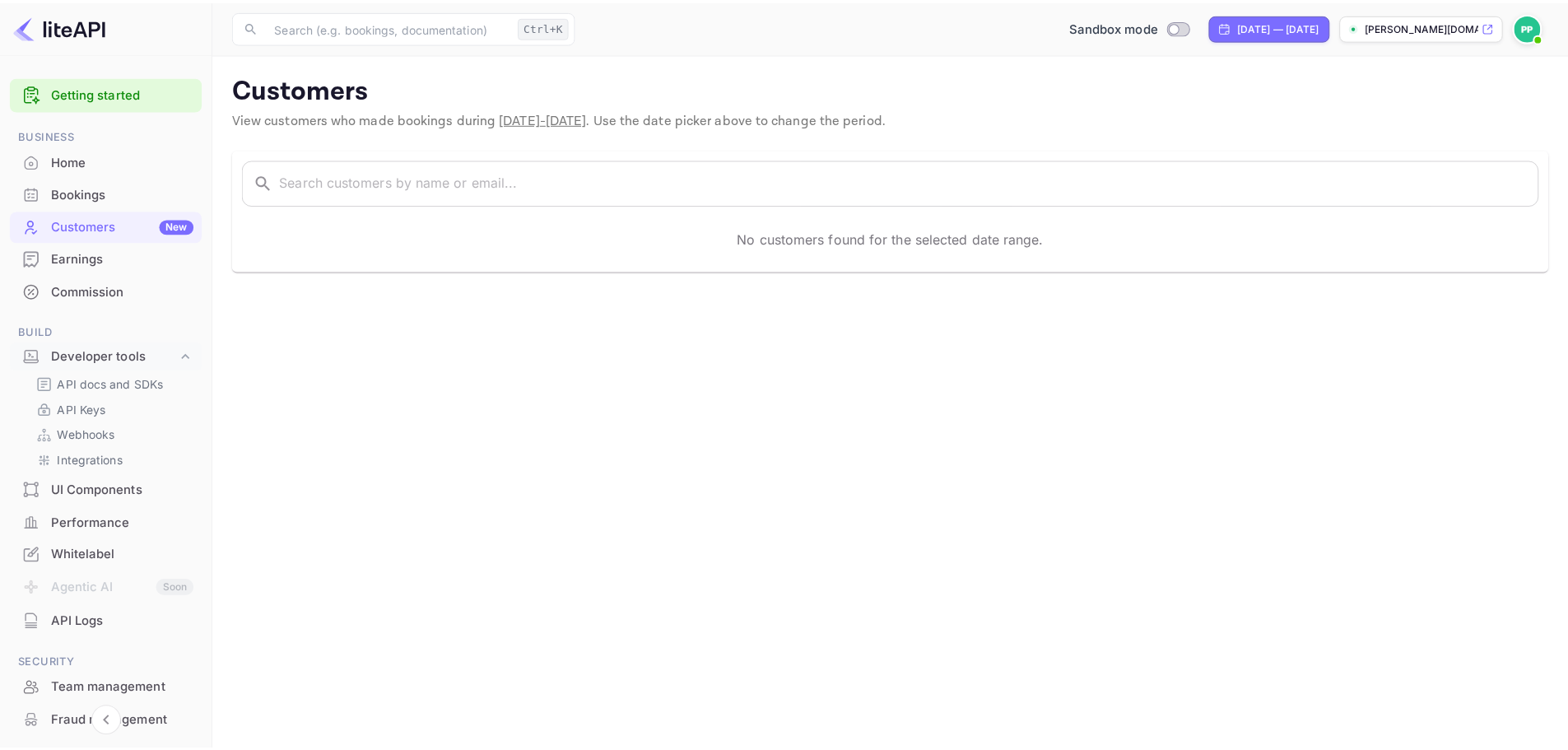
scroll to position [82, 0]
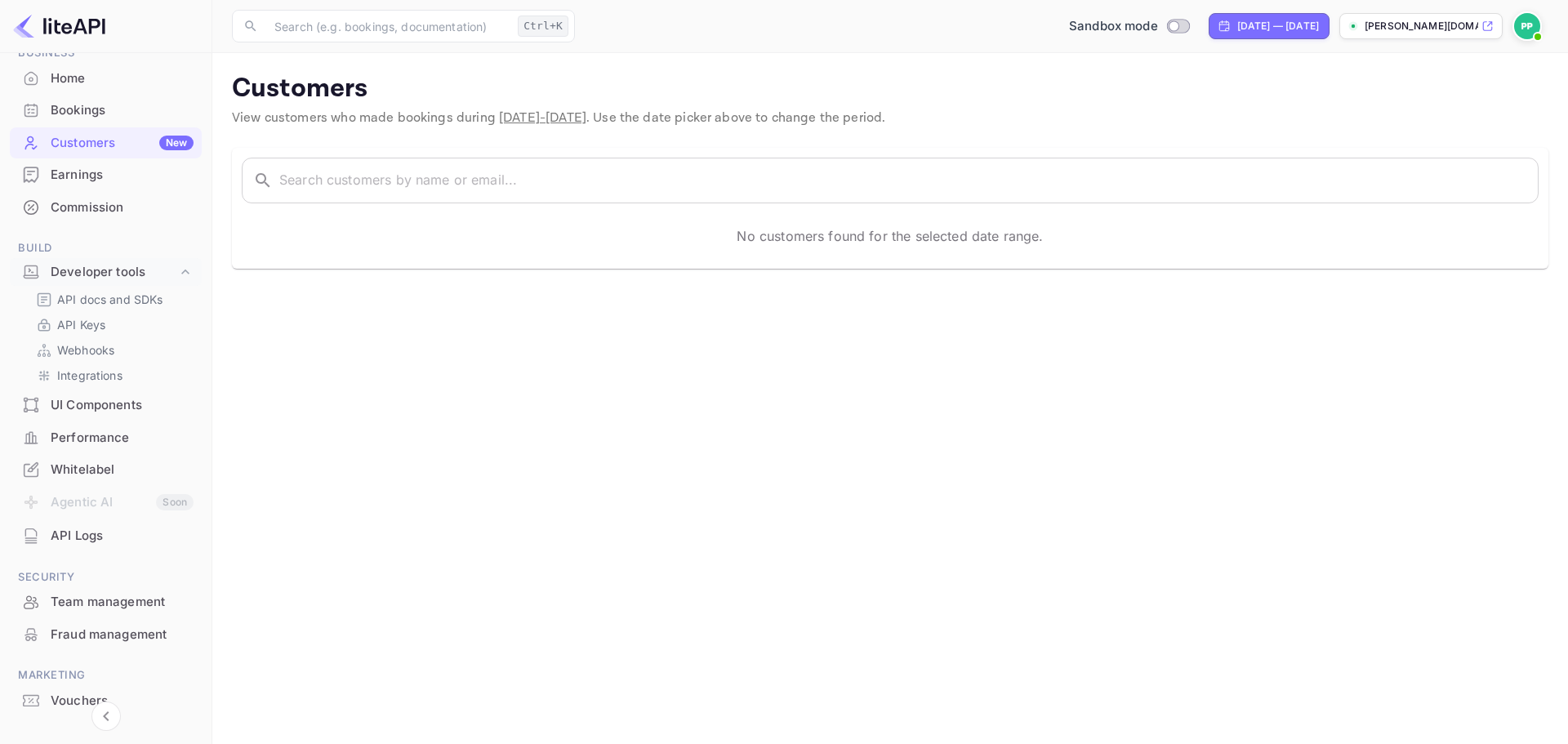
click at [106, 534] on div "API Logs" at bounding box center [122, 536] width 143 height 19
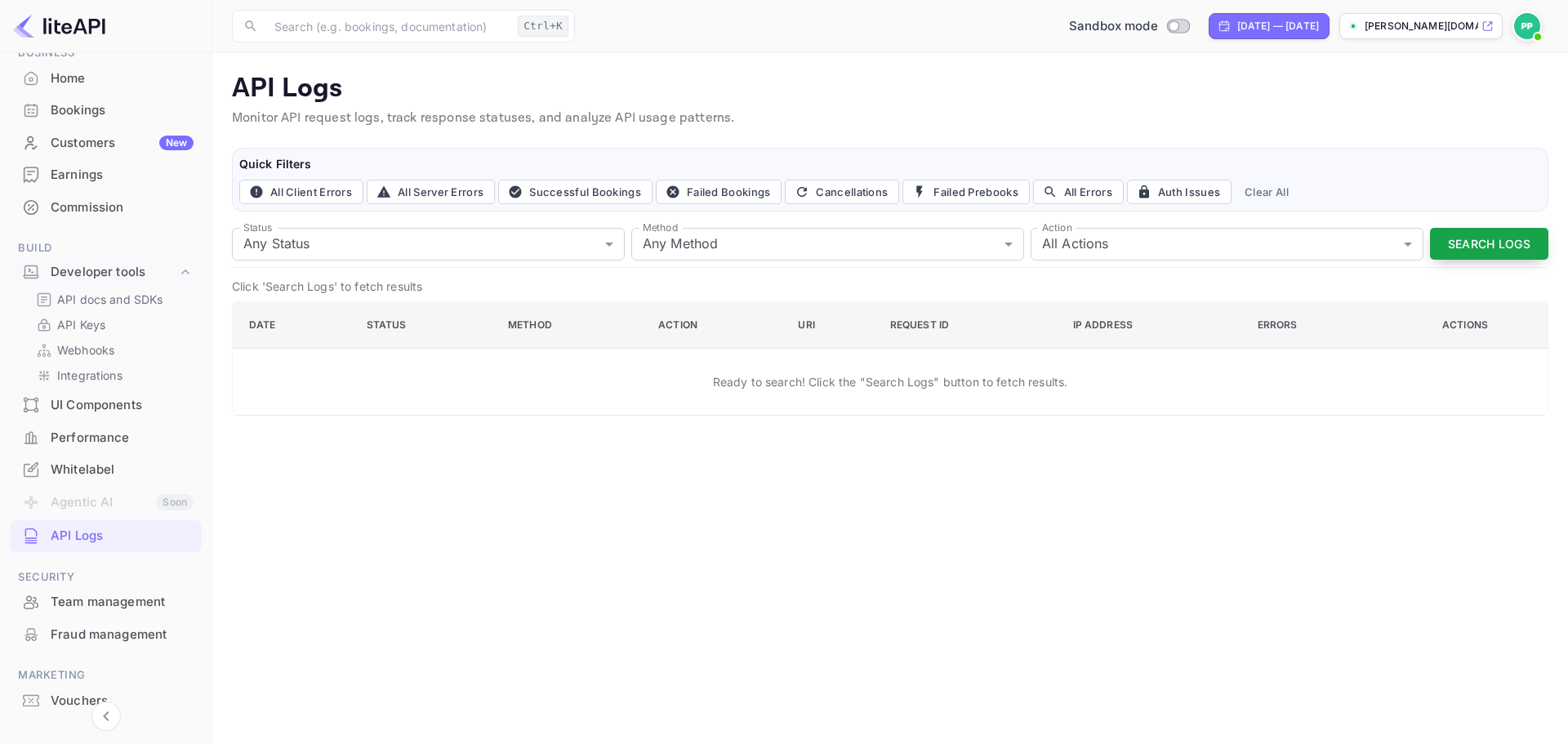
click at [1458, 241] on button "Search Logs" at bounding box center [1490, 244] width 119 height 32
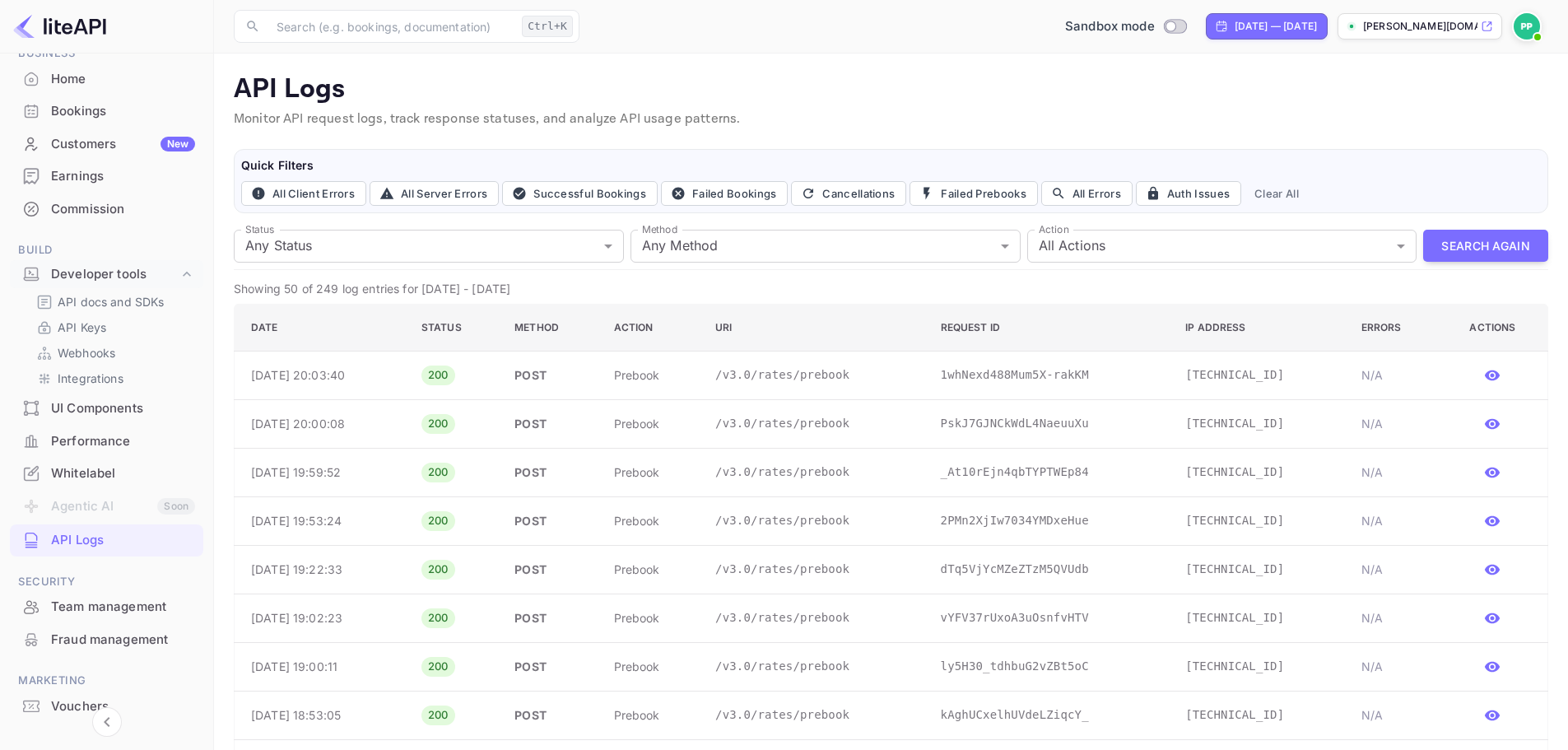
click at [966, 373] on td "1whNexd488Mum5X-rakKM" at bounding box center [1050, 375] width 245 height 48
click at [1495, 370] on icon "button" at bounding box center [1492, 375] width 15 height 11
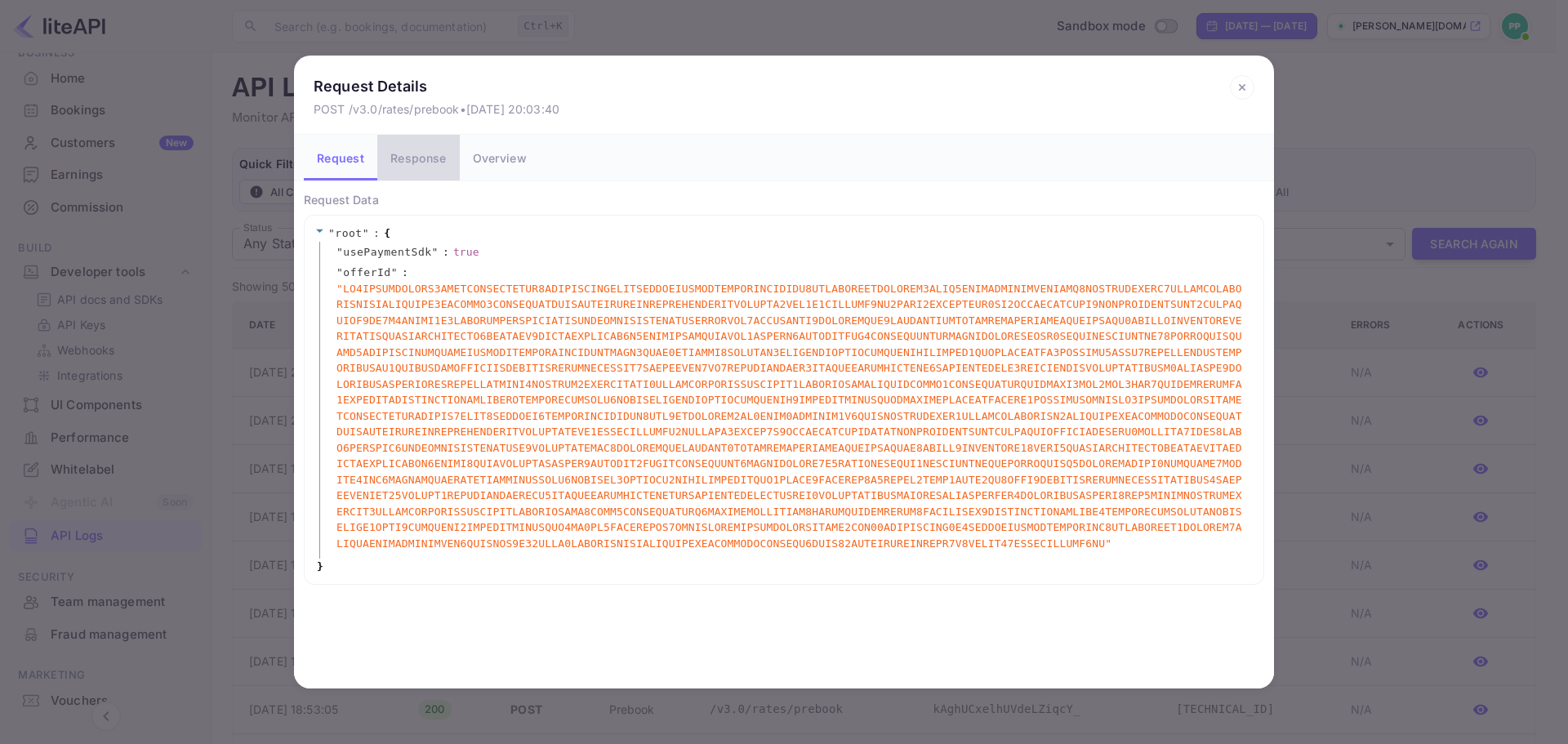
click at [419, 151] on button "Response" at bounding box center [419, 158] width 82 height 46
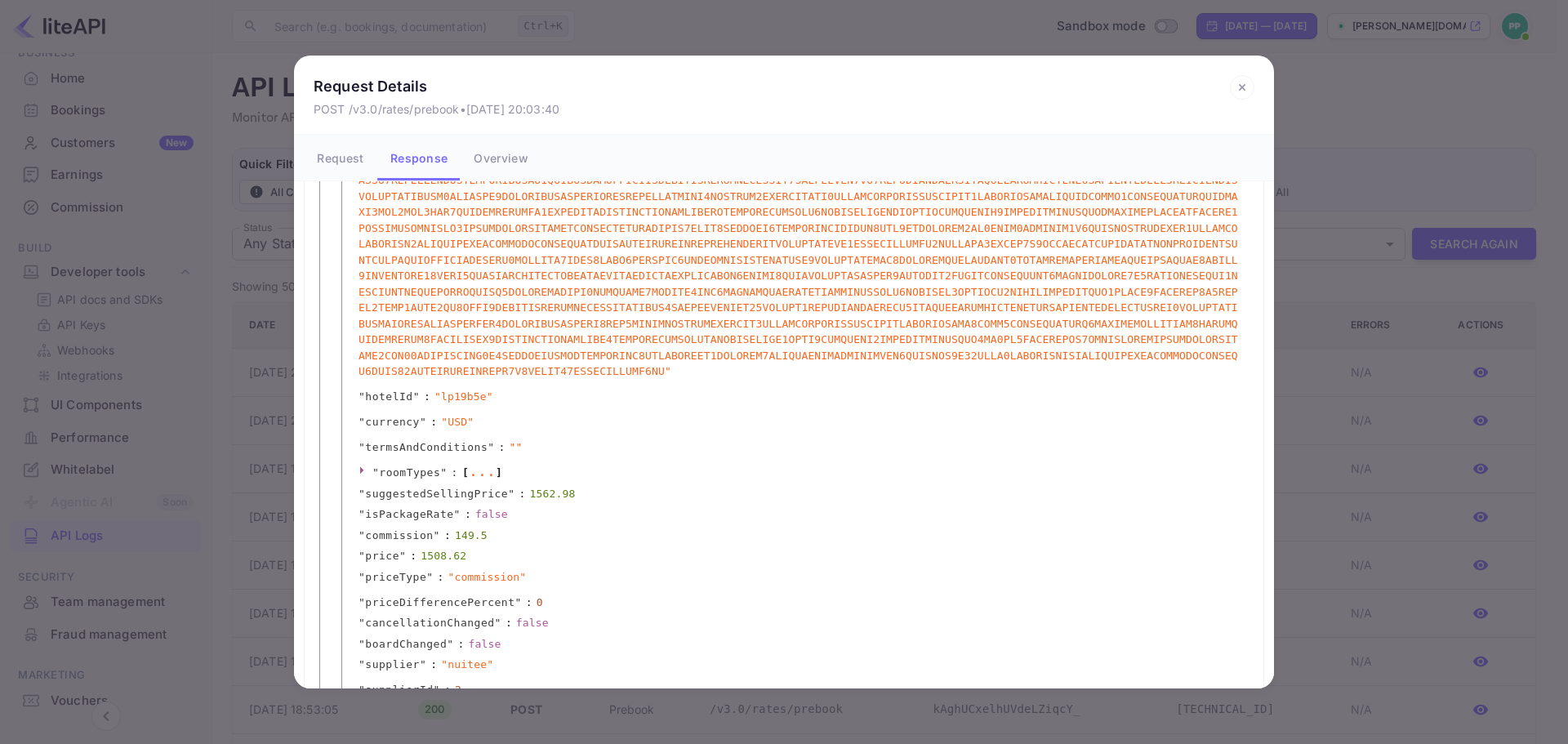
scroll to position [47, 0]
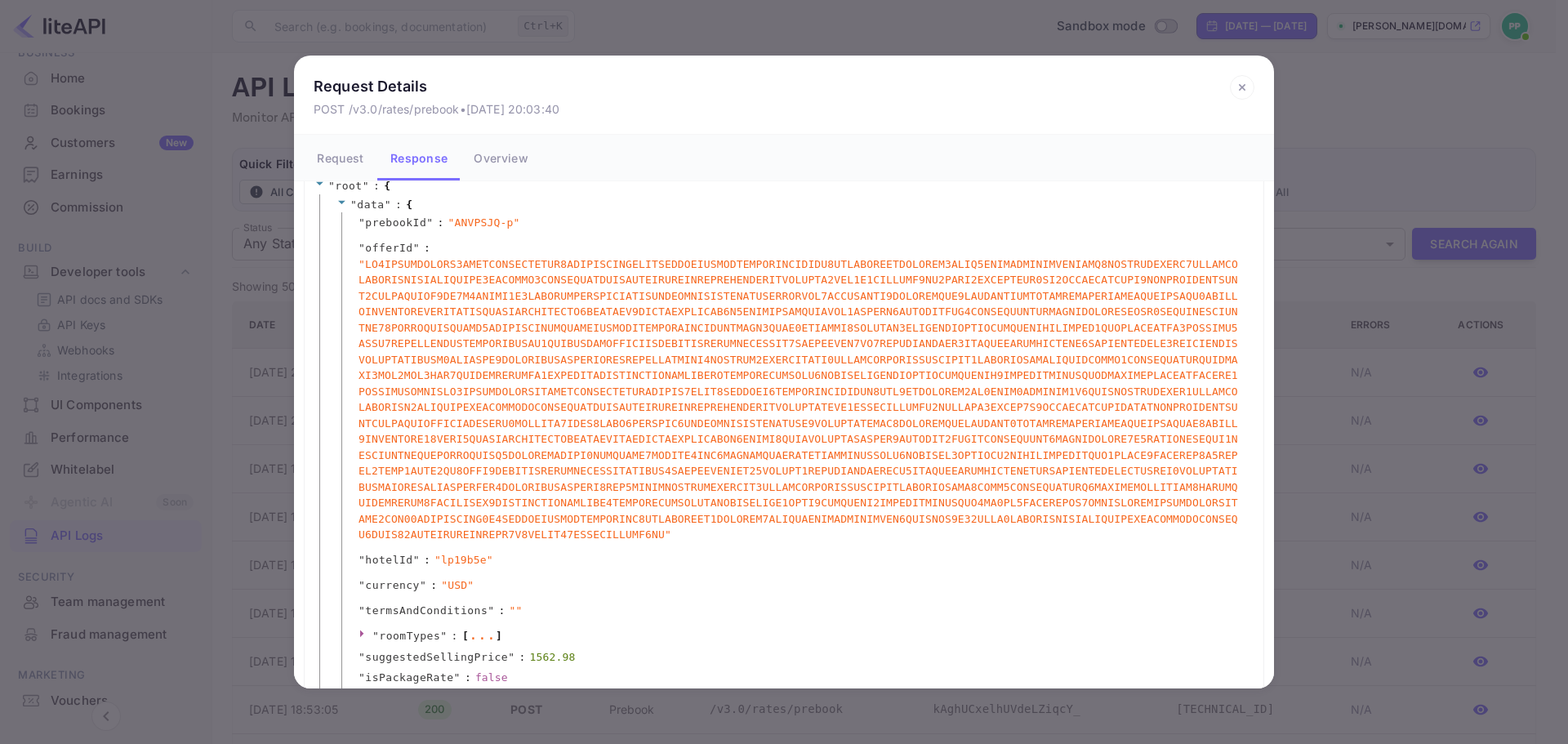
click at [1264, 79] on h2 "Request Details POST /v3.0/rates/prebook • Aug 26, 2025 20:03:40" at bounding box center [784, 95] width 980 height 79
click at [1250, 85] on icon at bounding box center [1243, 88] width 25 height 25
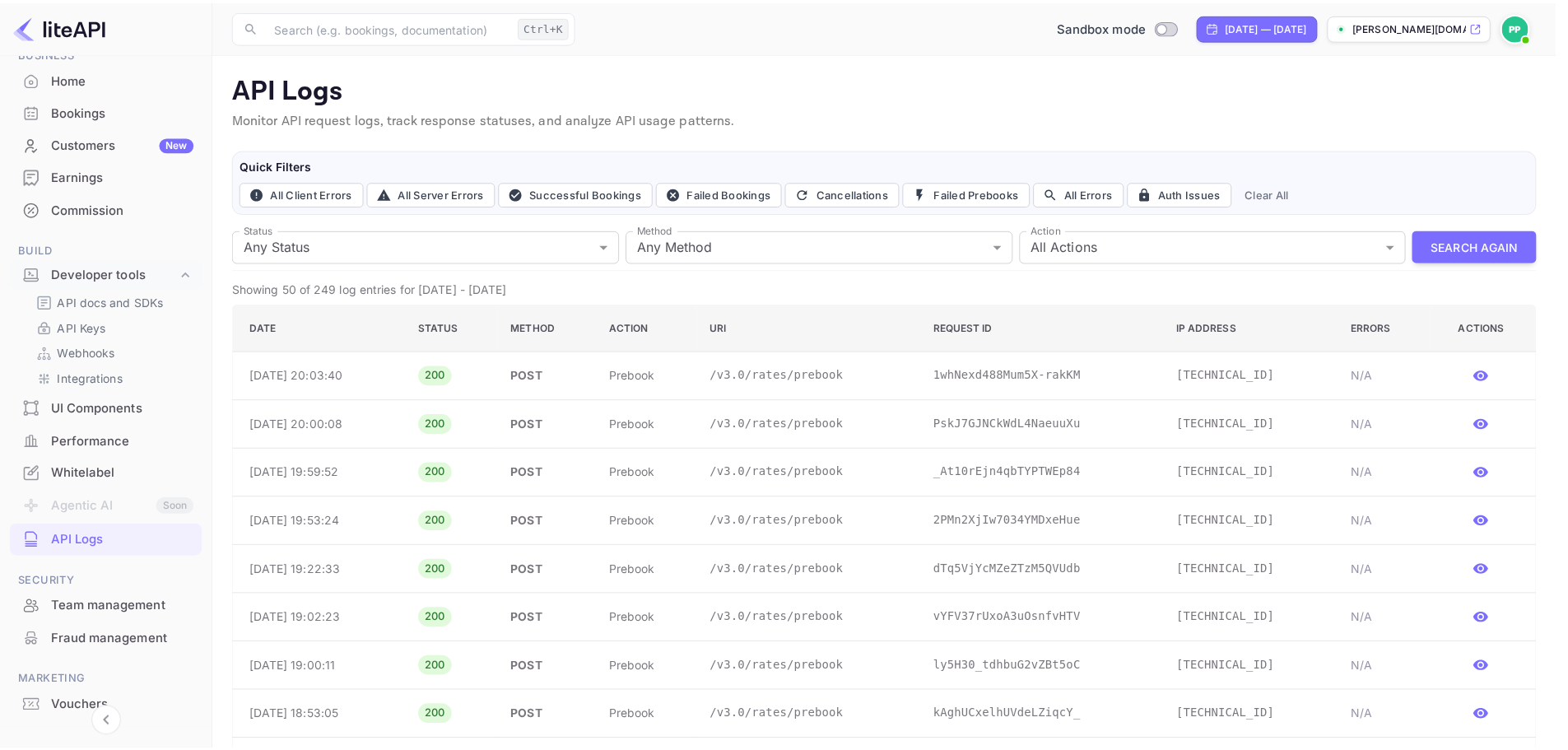
scroll to position [0, 0]
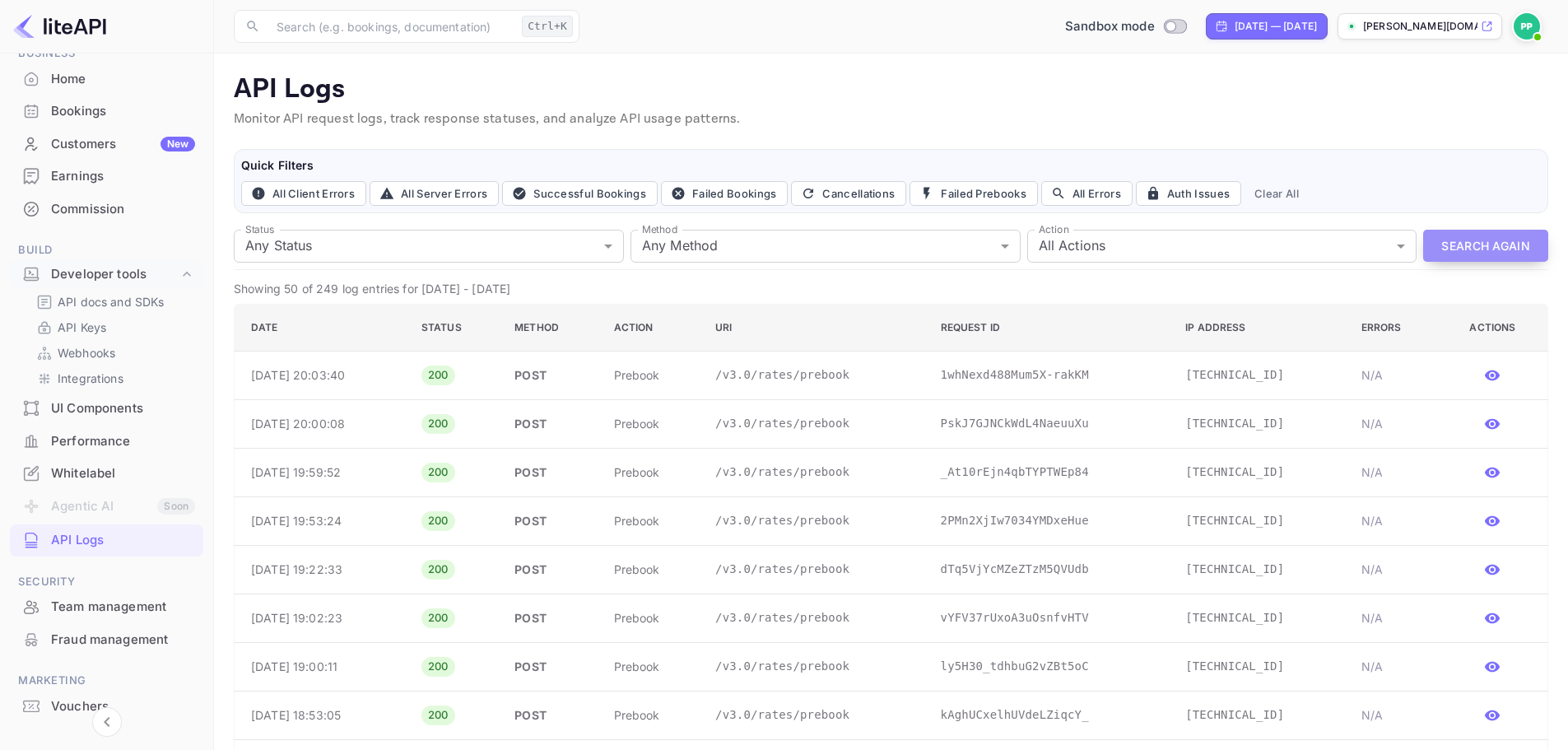
click at [1496, 249] on button "Search Again" at bounding box center [1485, 246] width 125 height 32
click at [456, 291] on p "Showing 50 of 249 log entries for Jul 27, 2025 - Aug 26, 2025" at bounding box center [891, 288] width 1314 height 17
click at [546, 289] on p "Showing 50 of 249 log entries for Jul 27, 2025 - Aug 26, 2025" at bounding box center [891, 288] width 1314 height 17
drag, startPoint x: 465, startPoint y: 116, endPoint x: 670, endPoint y: 131, distance: 205.5
click at [670, 131] on div "API Logs Monitor API request logs, track response statuses, and analyze API usa…" at bounding box center [891, 105] width 1314 height 63
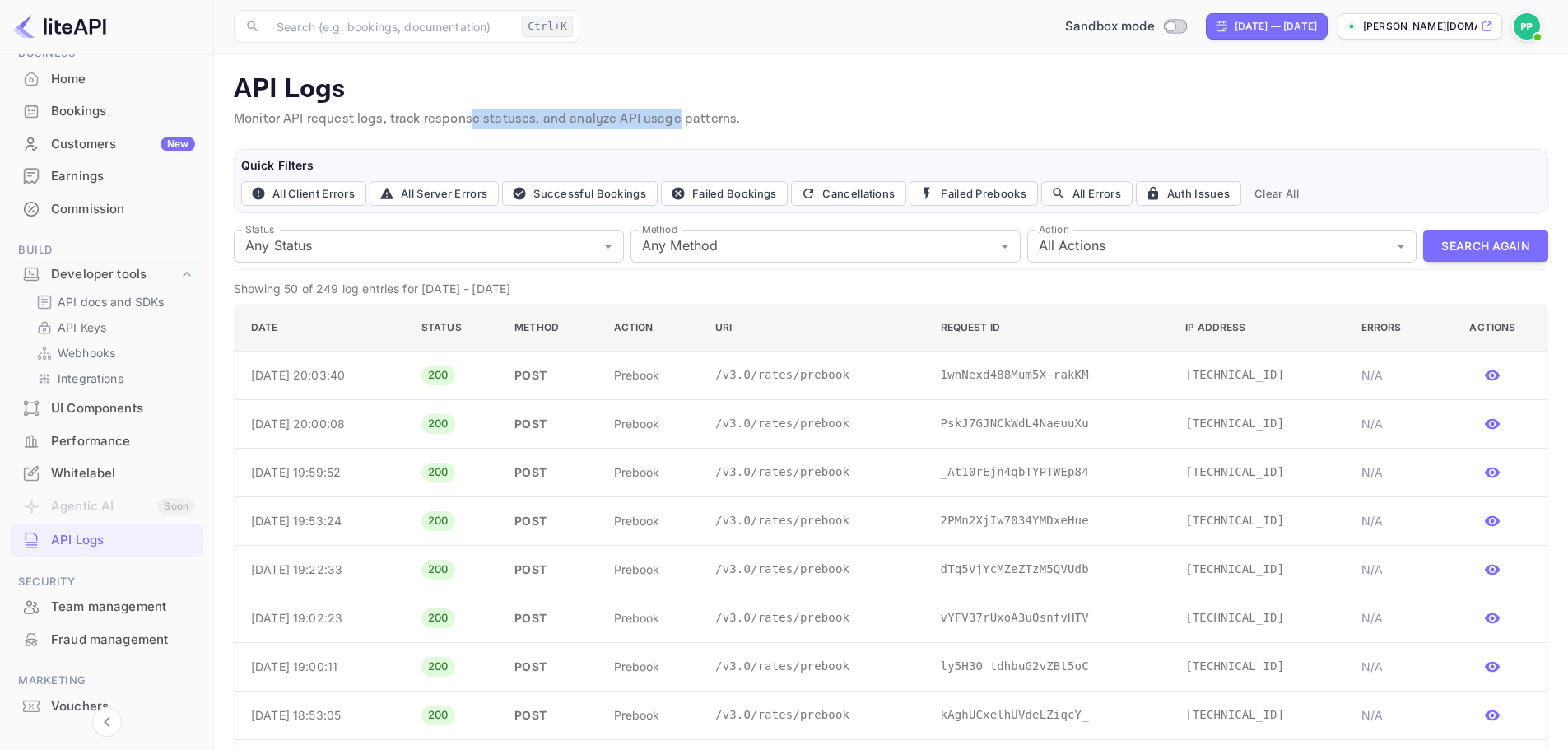
click at [670, 131] on div "API Logs Monitor API request logs, track response statuses, and analyze API usa…" at bounding box center [891, 105] width 1314 height 63
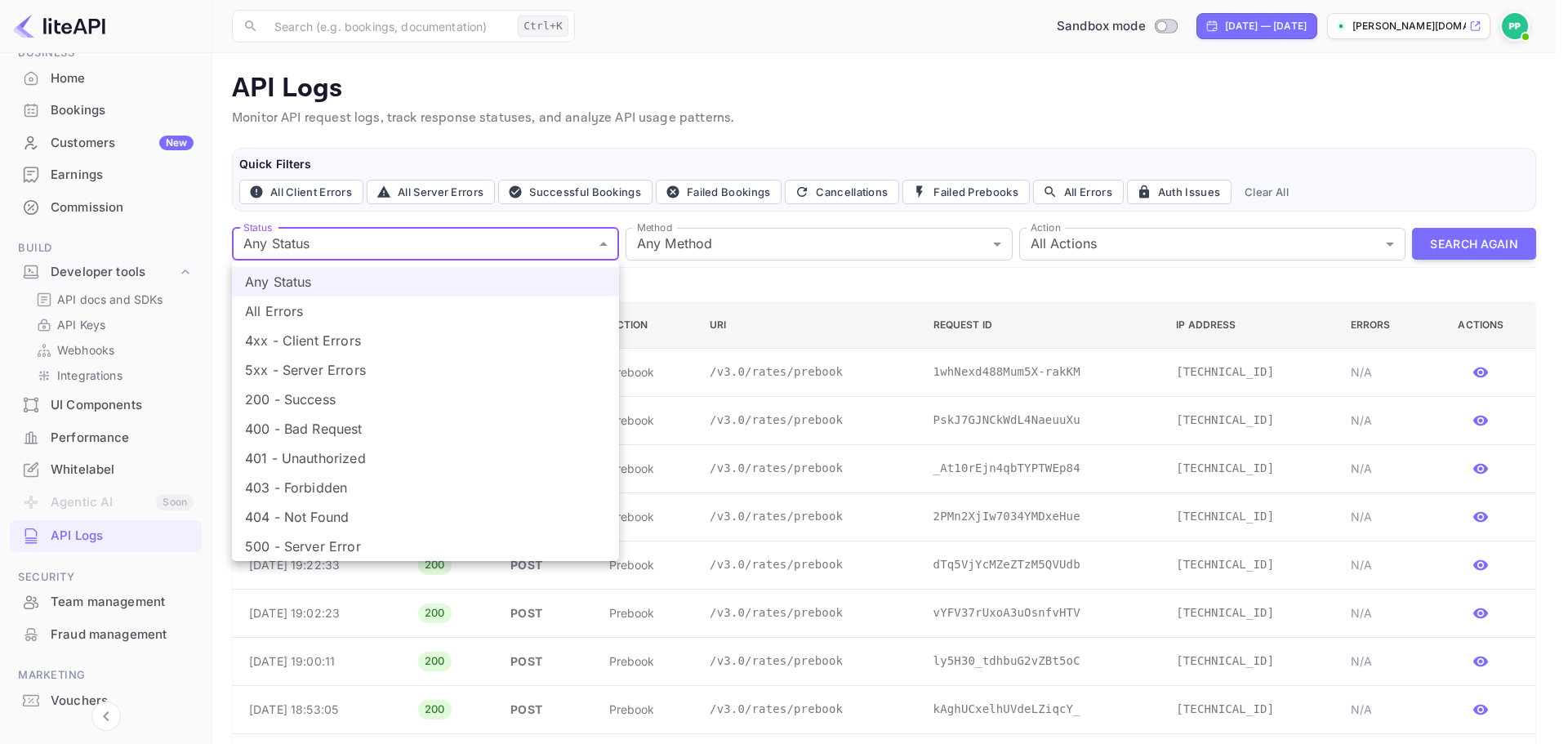
click at [411, 252] on div at bounding box center [784, 372] width 1568 height 744
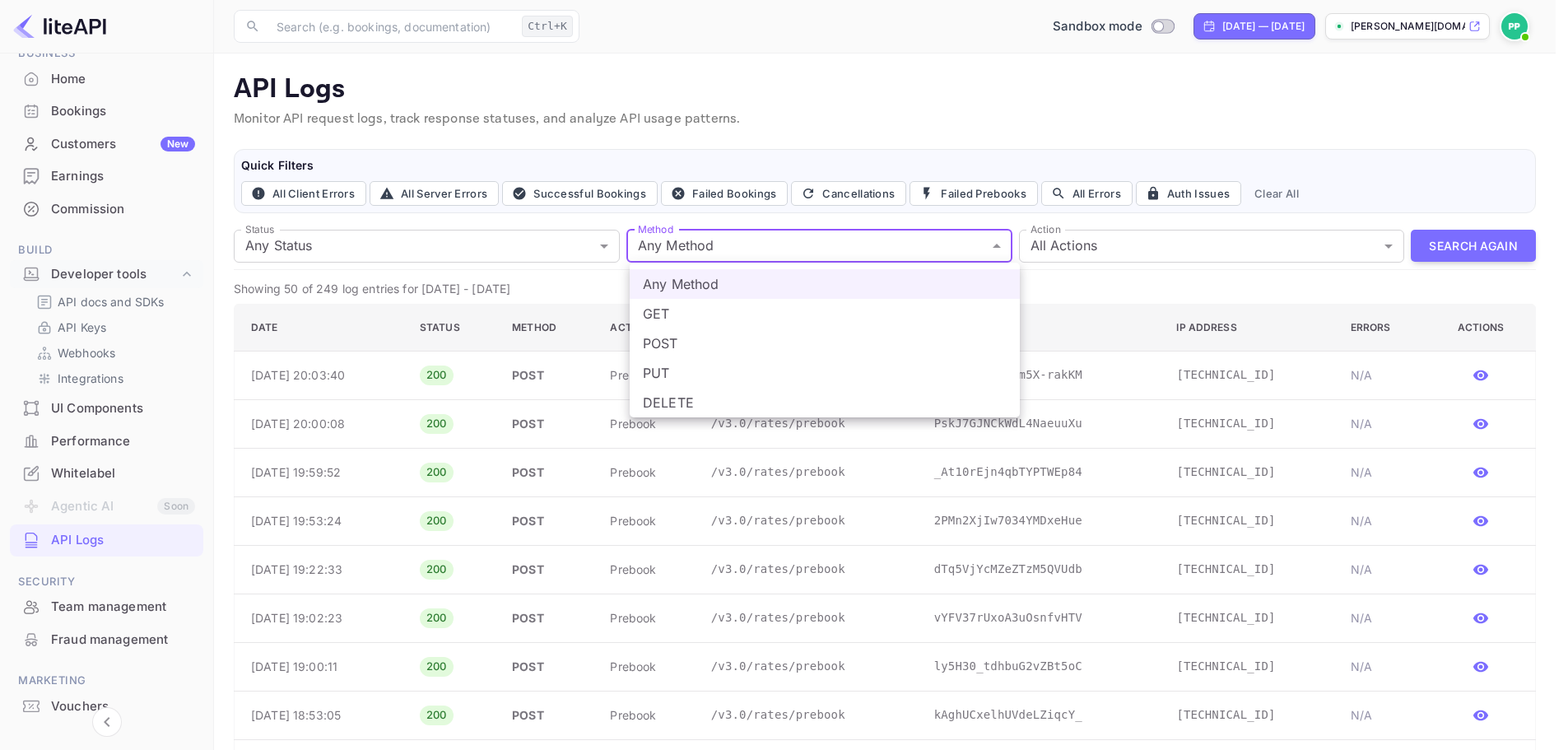
click at [852, 240] on div at bounding box center [790, 375] width 1580 height 750
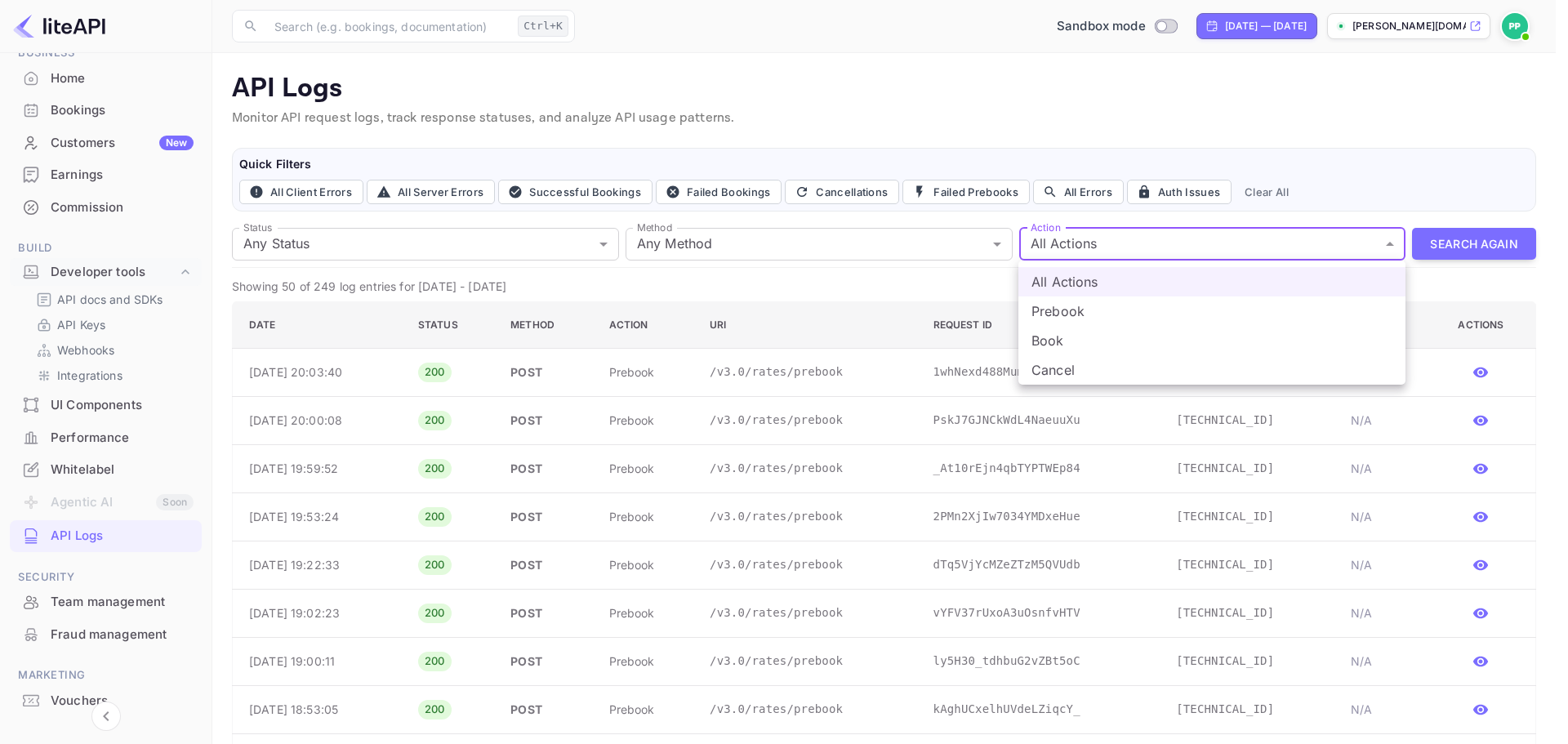
click at [1078, 242] on div at bounding box center [784, 372] width 1568 height 744
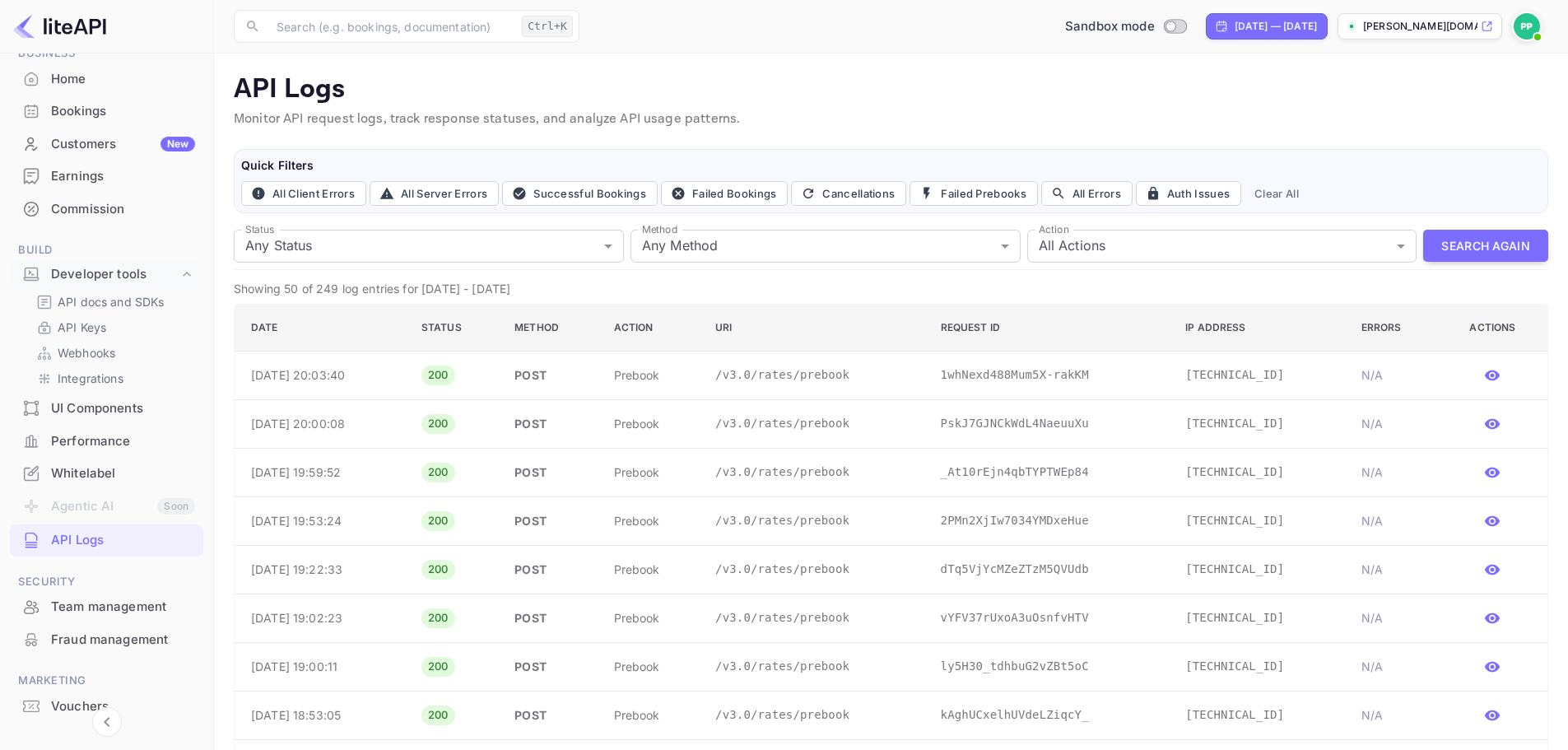
drag, startPoint x: 983, startPoint y: 130, endPoint x: 959, endPoint y: 128, distance: 24.1
click at [959, 128] on p "Monitor API request logs, track response statuses, and analyze API usage patter…" at bounding box center [891, 119] width 1314 height 20
click at [74, 105] on div "Bookings" at bounding box center [122, 111] width 144 height 19
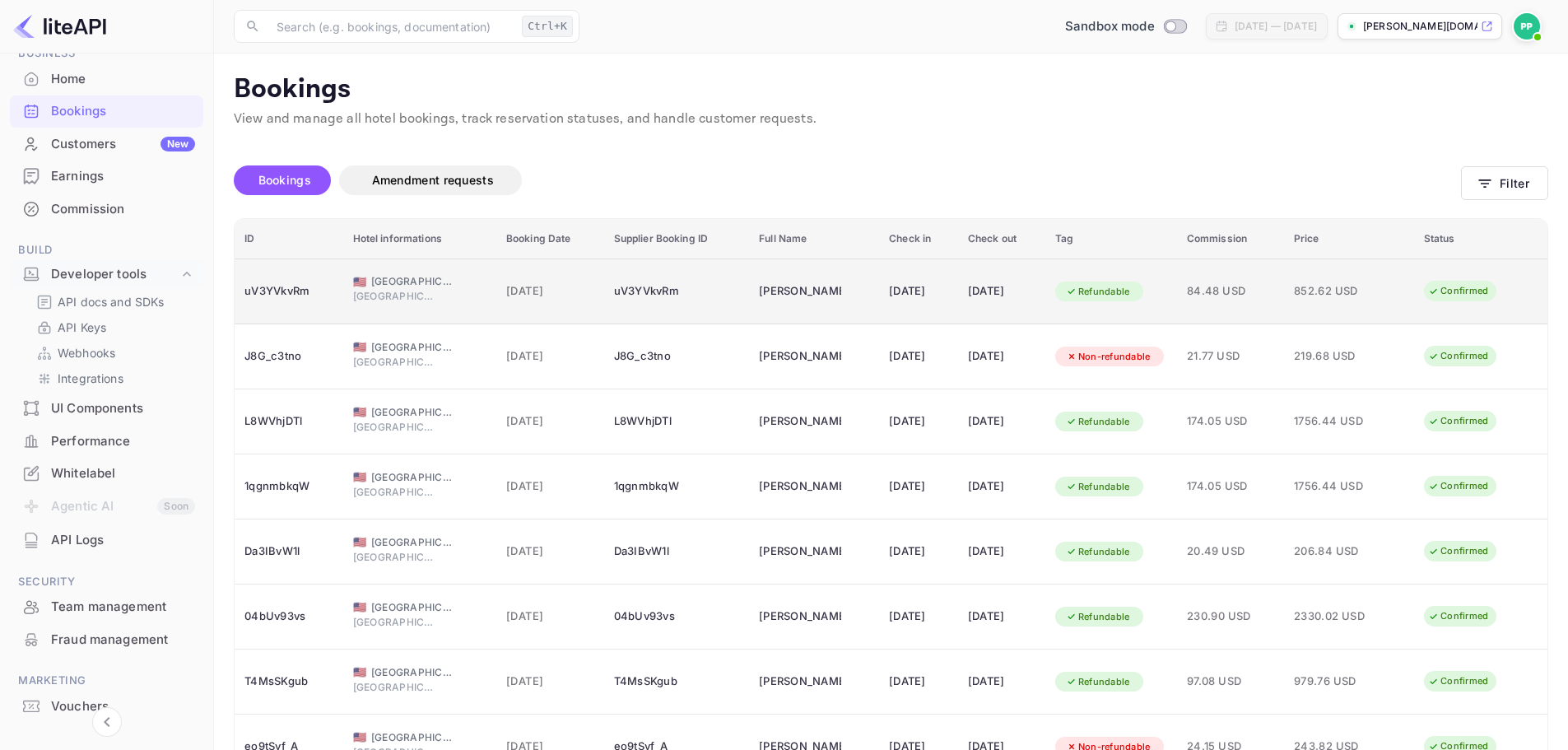
click at [1062, 288] on td "Refundable" at bounding box center [1111, 291] width 131 height 66
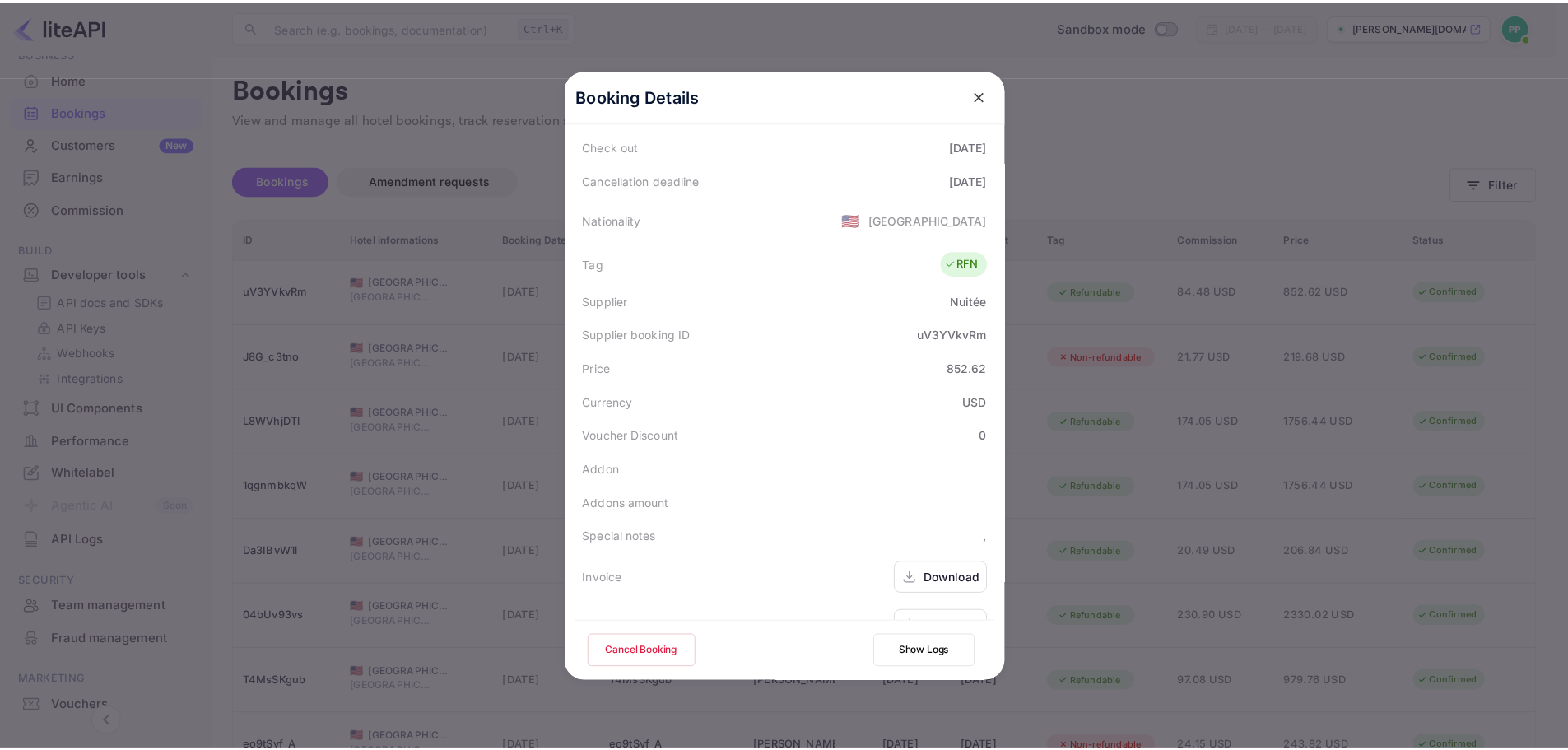
scroll to position [366, 0]
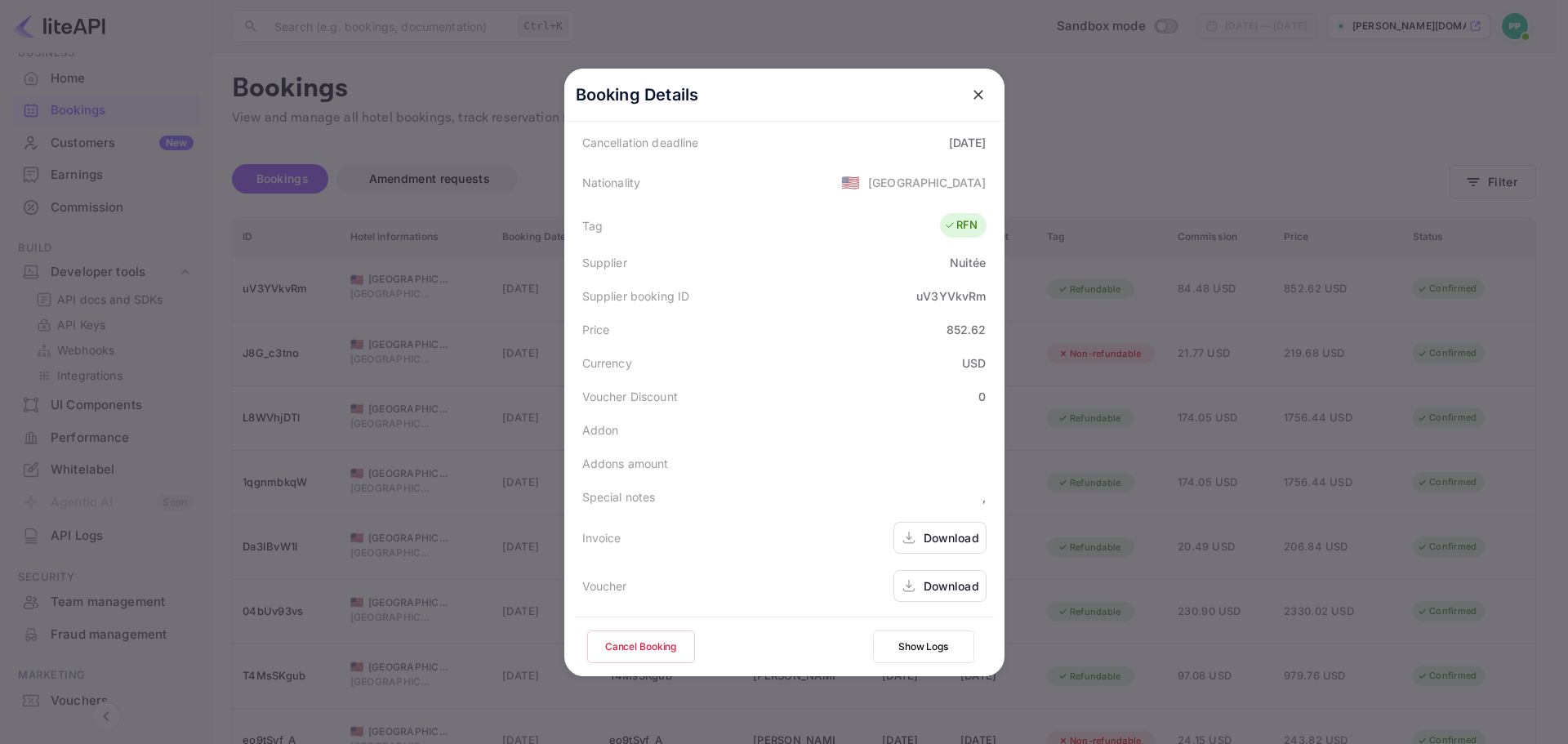
click at [967, 529] on div "Download" at bounding box center [952, 537] width 56 height 17
click at [971, 92] on icon "close" at bounding box center [978, 95] width 16 height 16
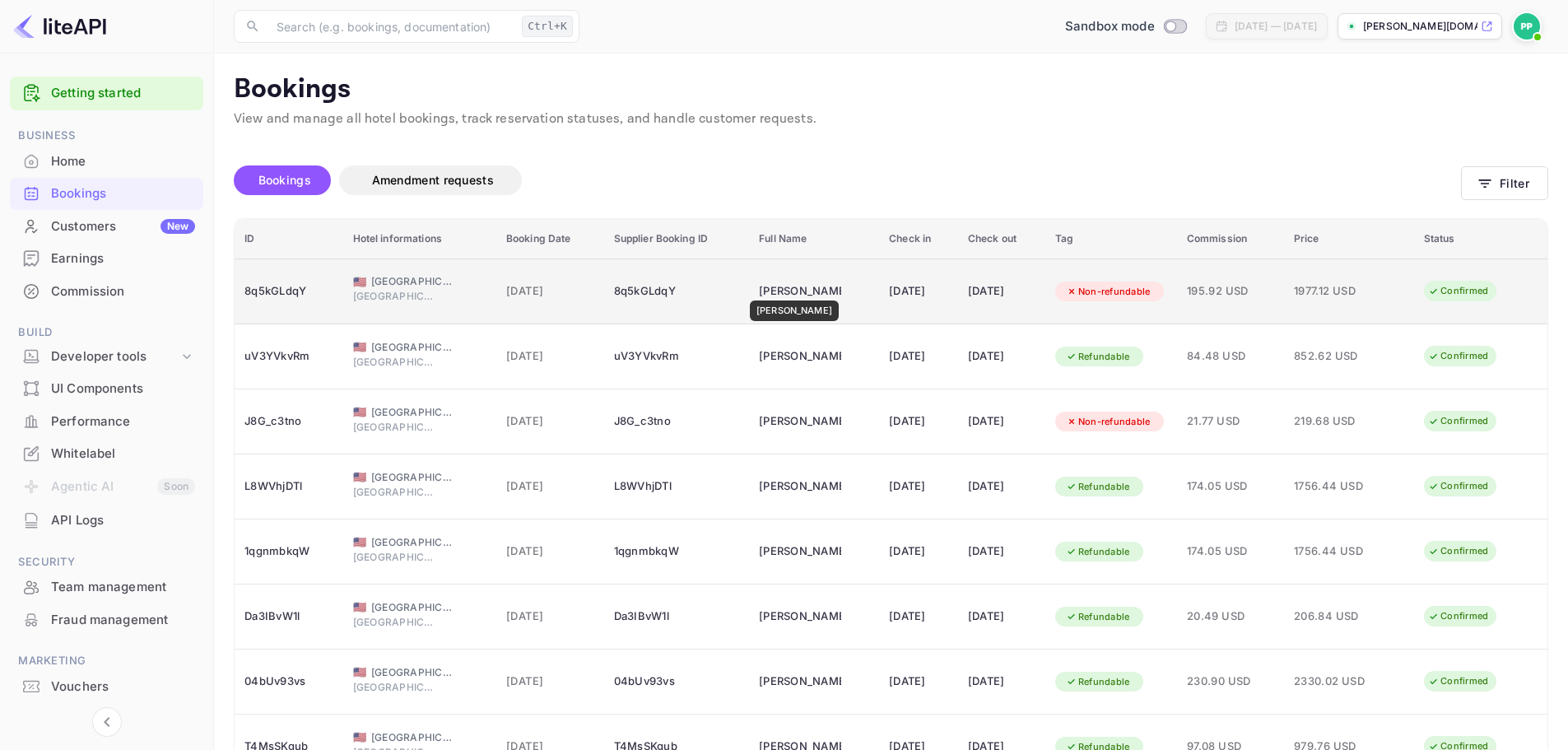
click at [783, 289] on div "[PERSON_NAME]" at bounding box center [800, 291] width 82 height 26
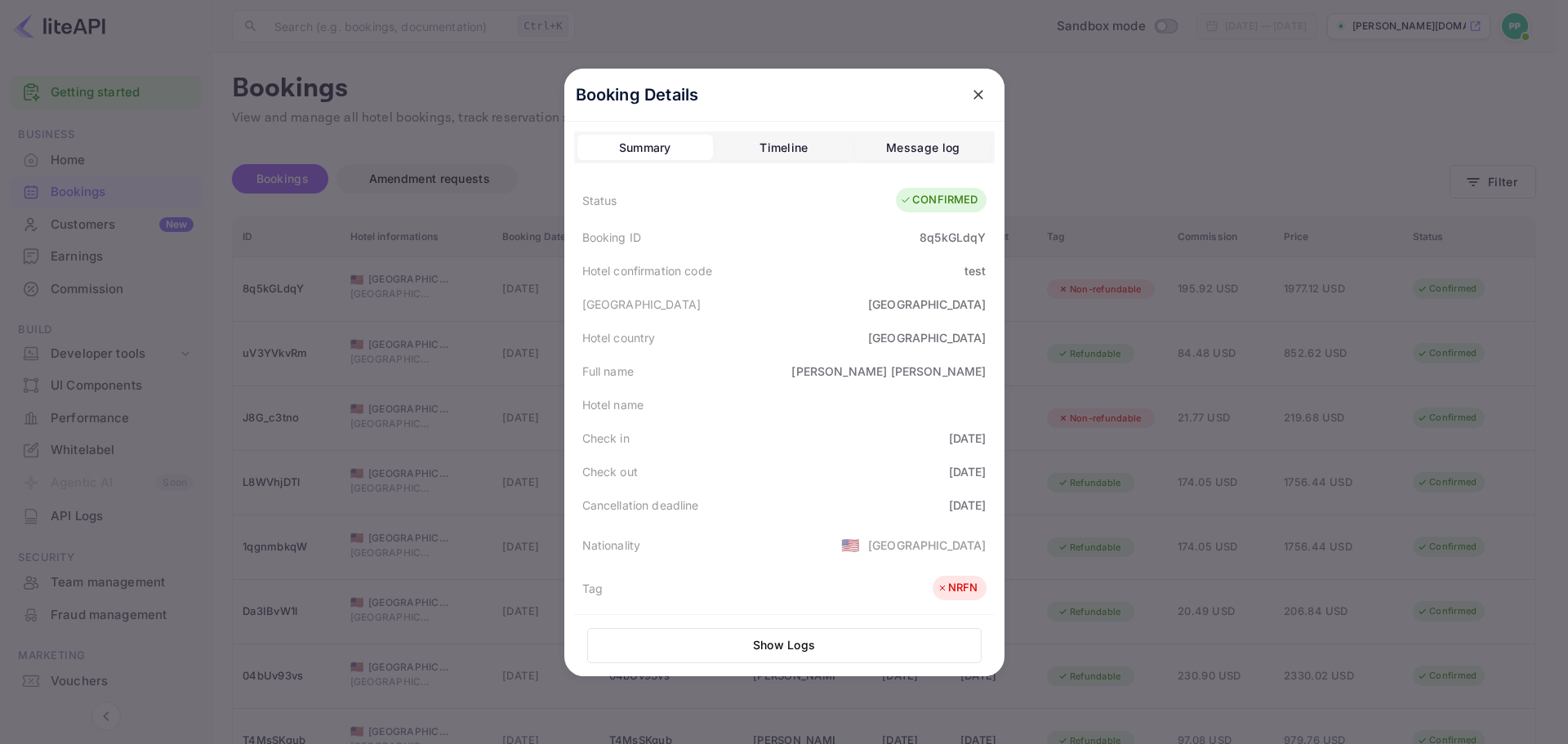
click at [920, 149] on div "Message log" at bounding box center [922, 148] width 74 height 20
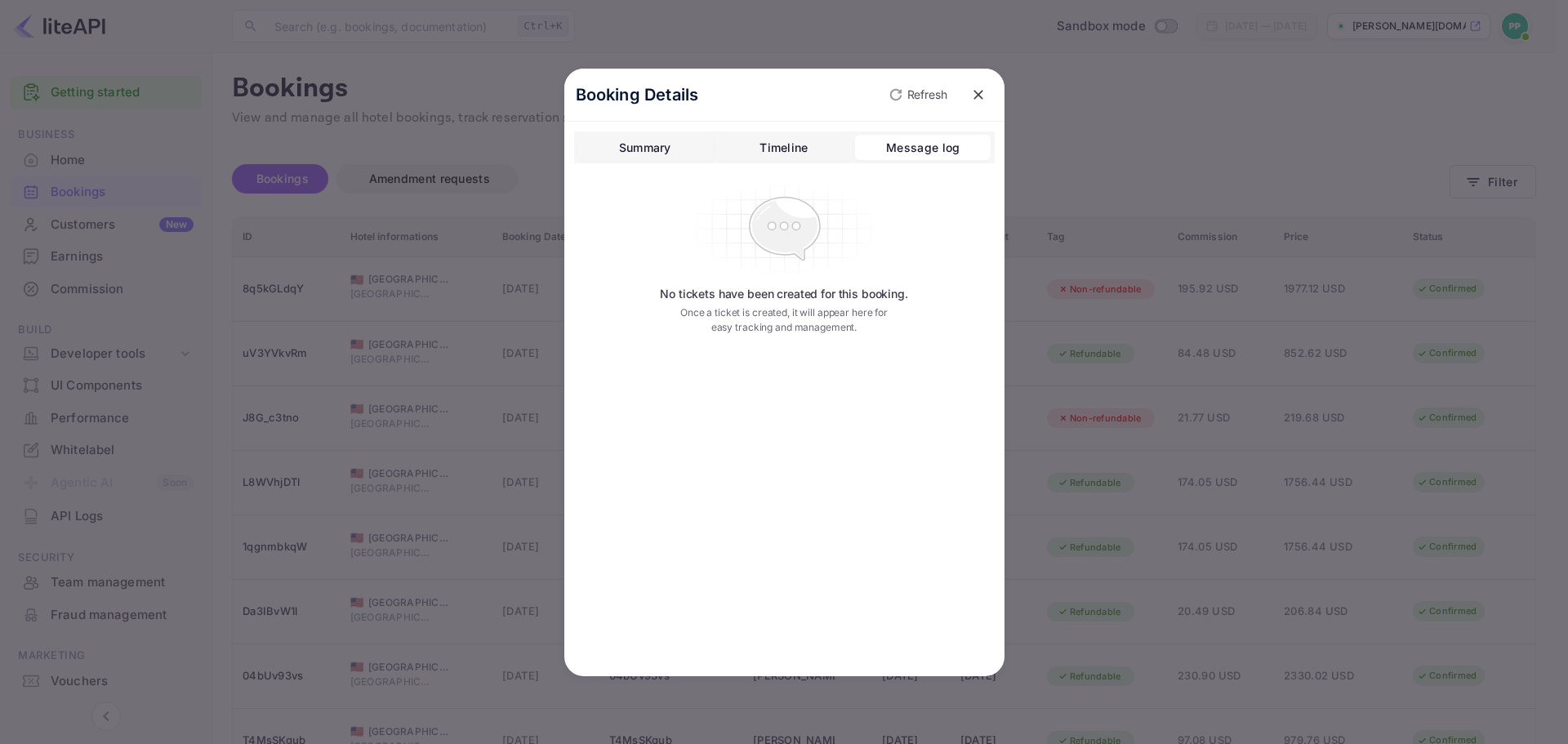
click at [782, 138] on div "Timeline" at bounding box center [784, 148] width 48 height 20
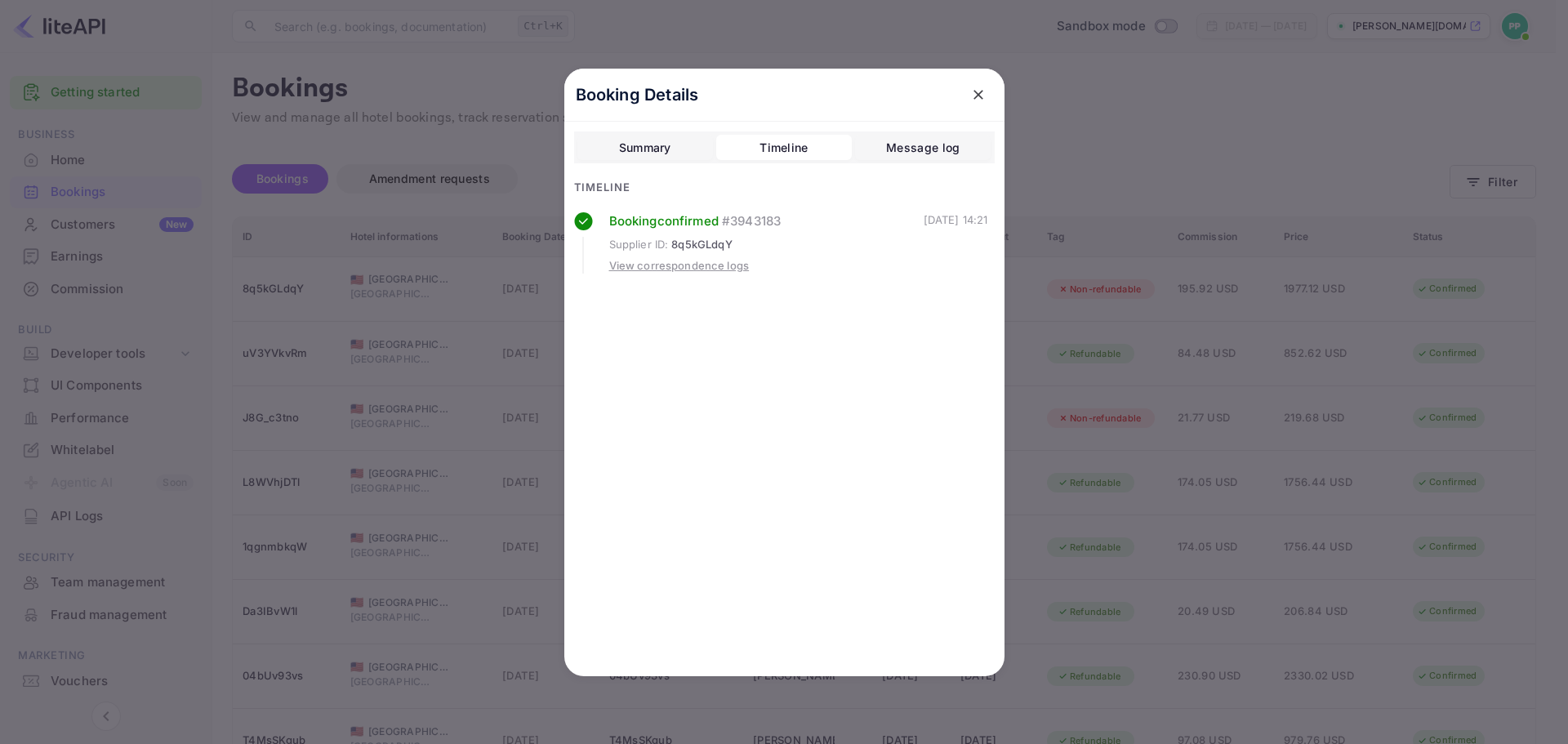
click at [656, 262] on div "View correspondence logs" at bounding box center [679, 266] width 140 height 16
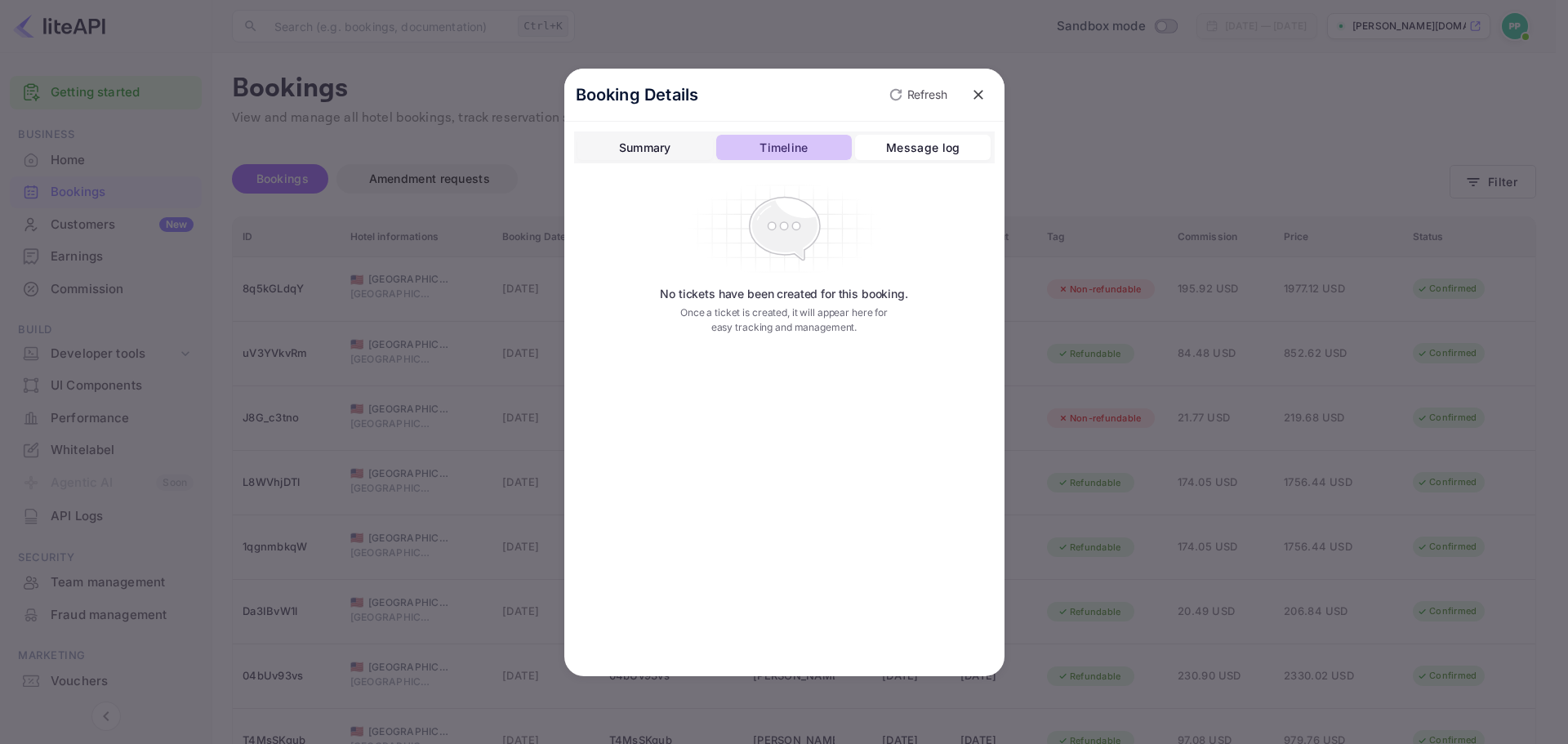
click at [788, 146] on div "Timeline" at bounding box center [784, 148] width 48 height 20
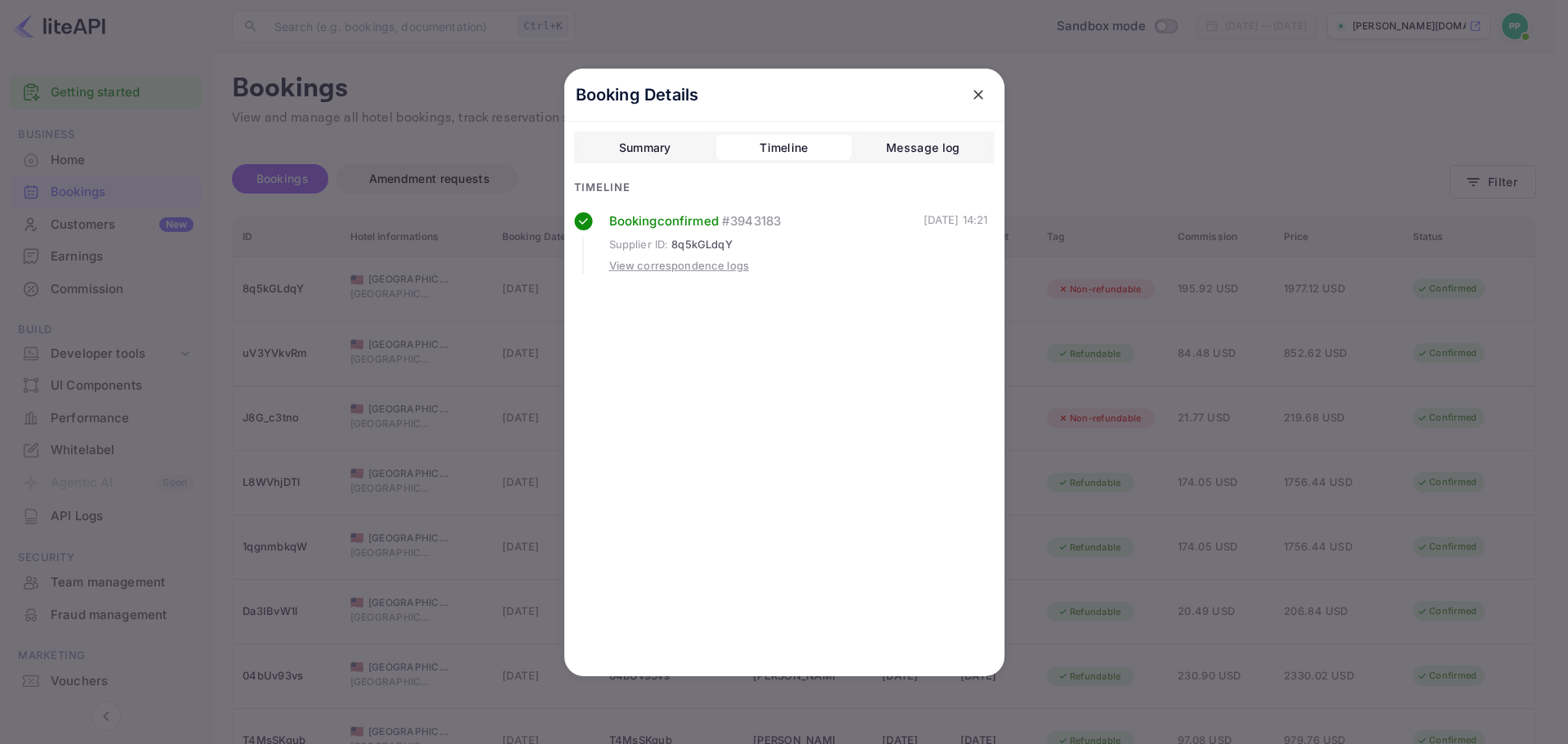
click at [662, 146] on div "Summary" at bounding box center [645, 148] width 52 height 20
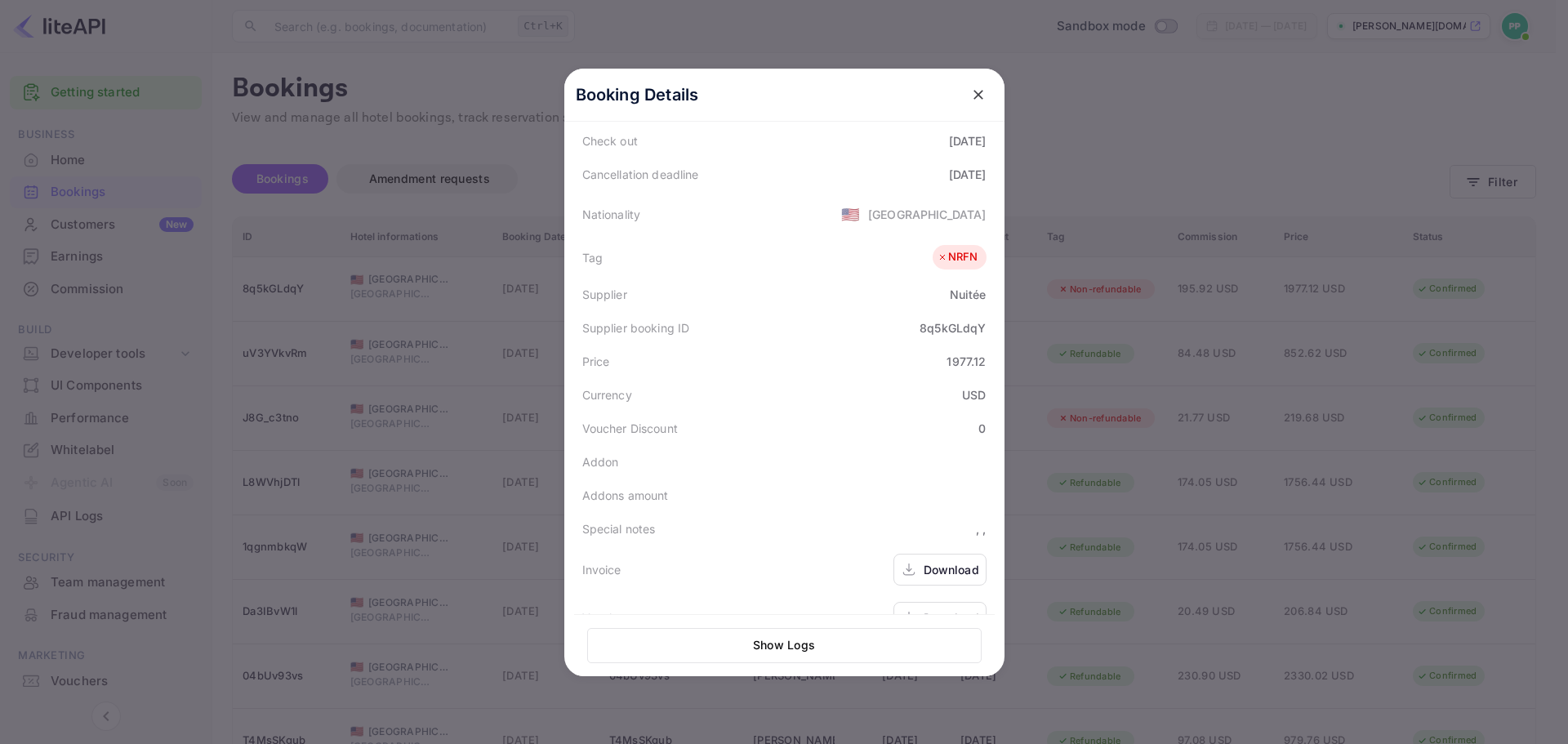
scroll to position [365, 0]
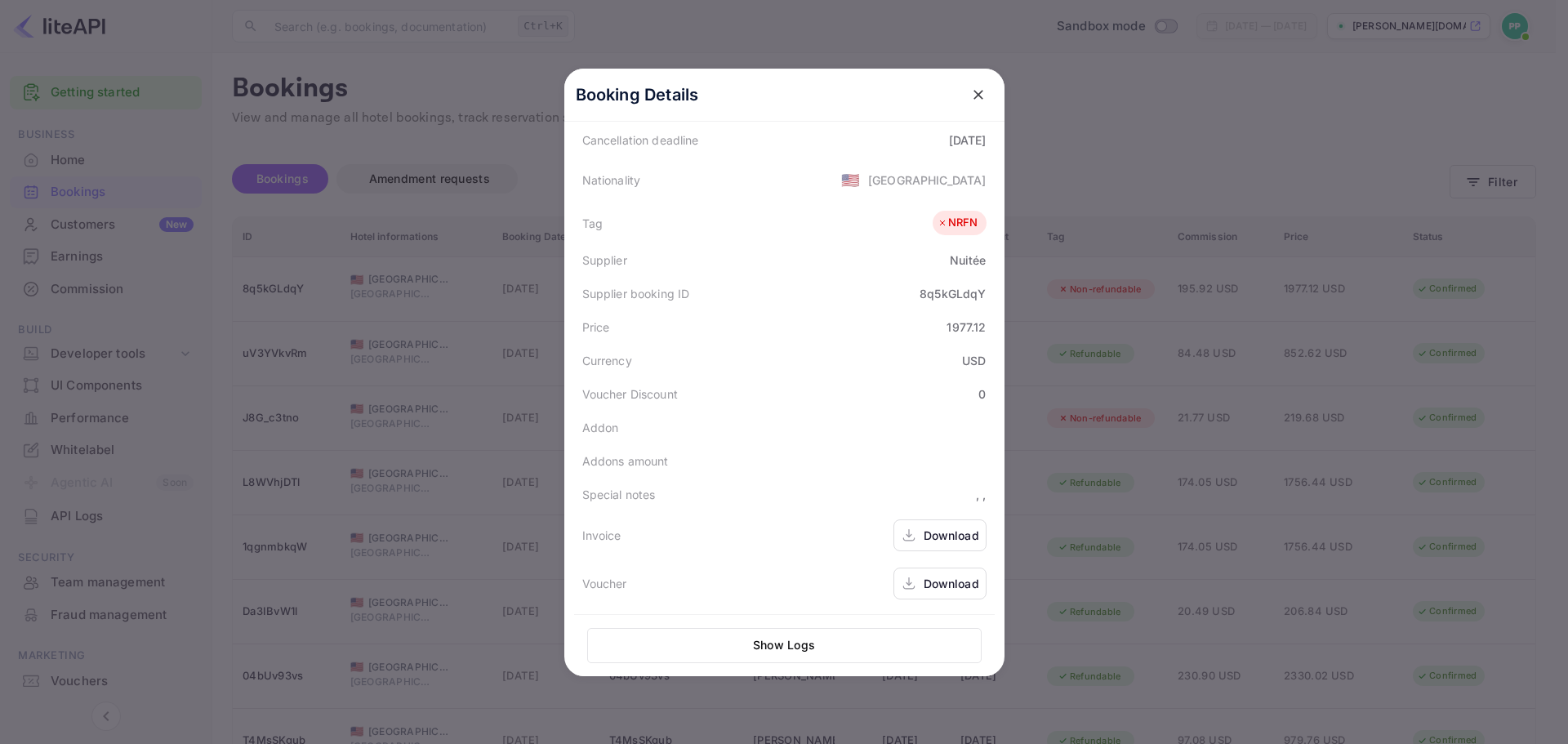
click at [811, 638] on button "Show Logs" at bounding box center [784, 646] width 395 height 35
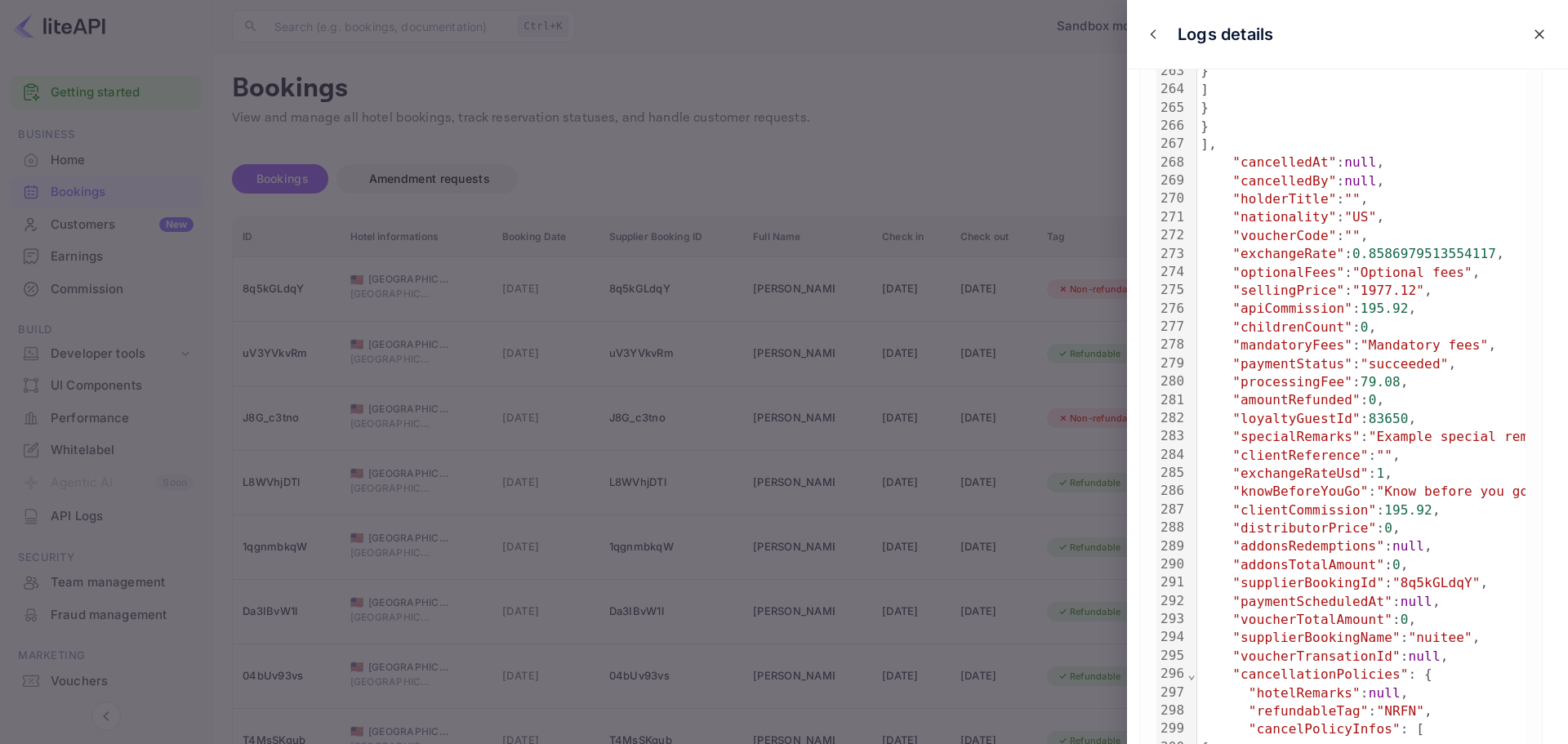
scroll to position [4982, 0]
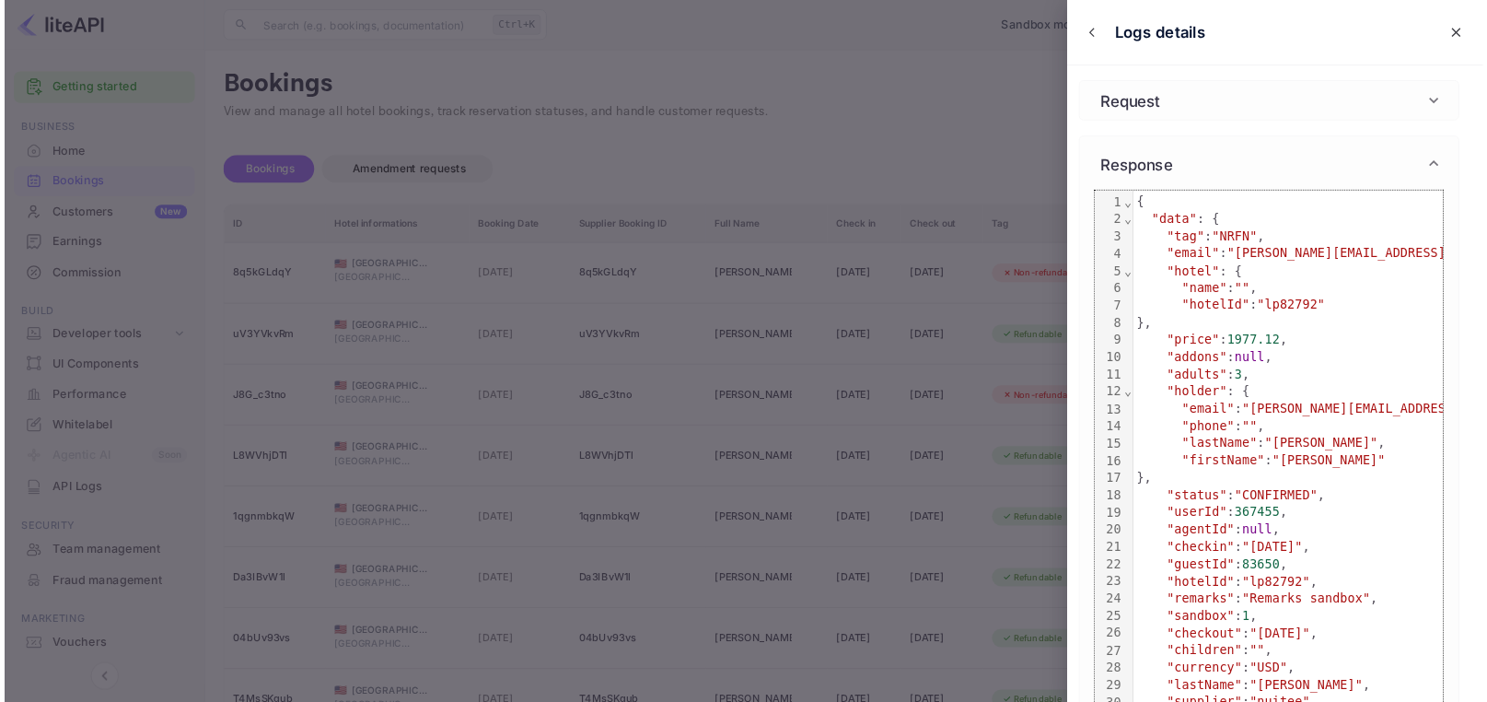
scroll to position [190, 0]
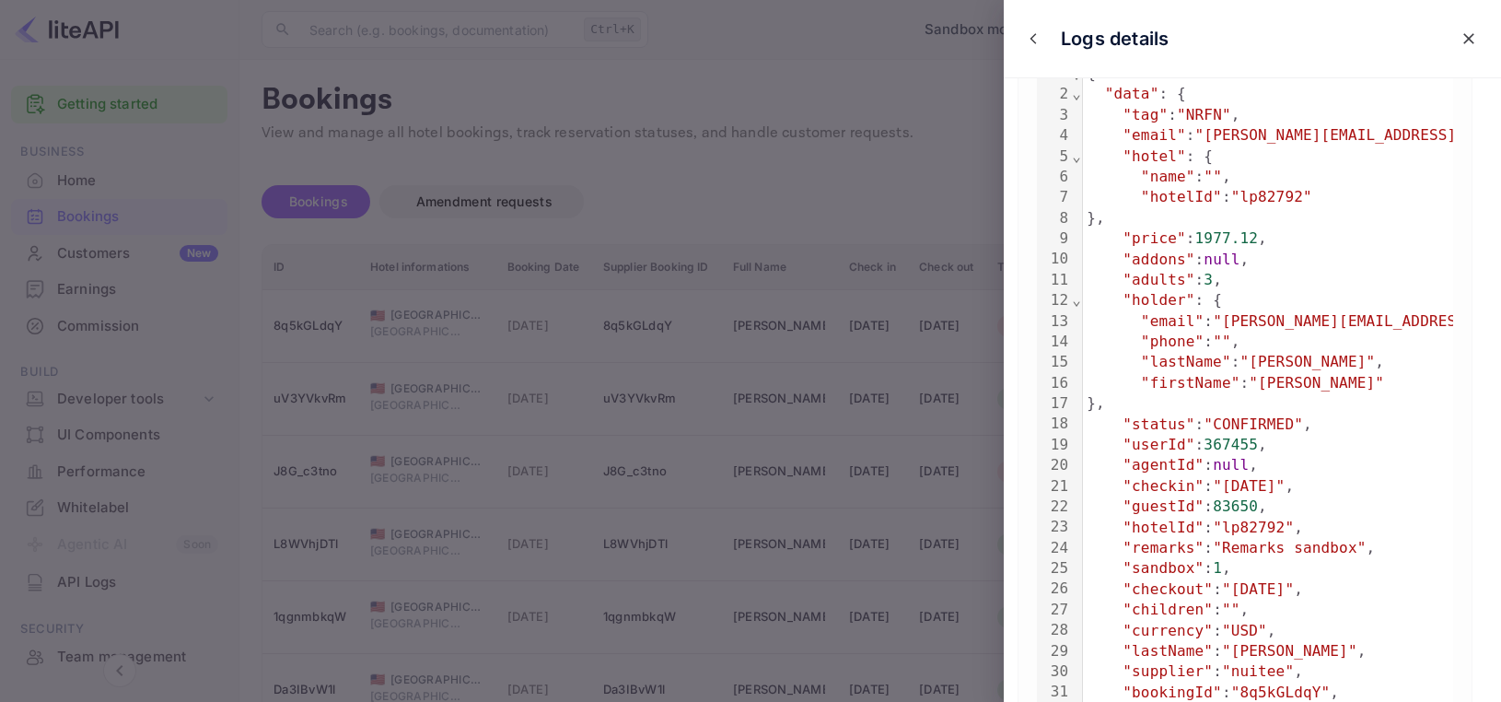
click at [904, 203] on div at bounding box center [750, 351] width 1501 height 702
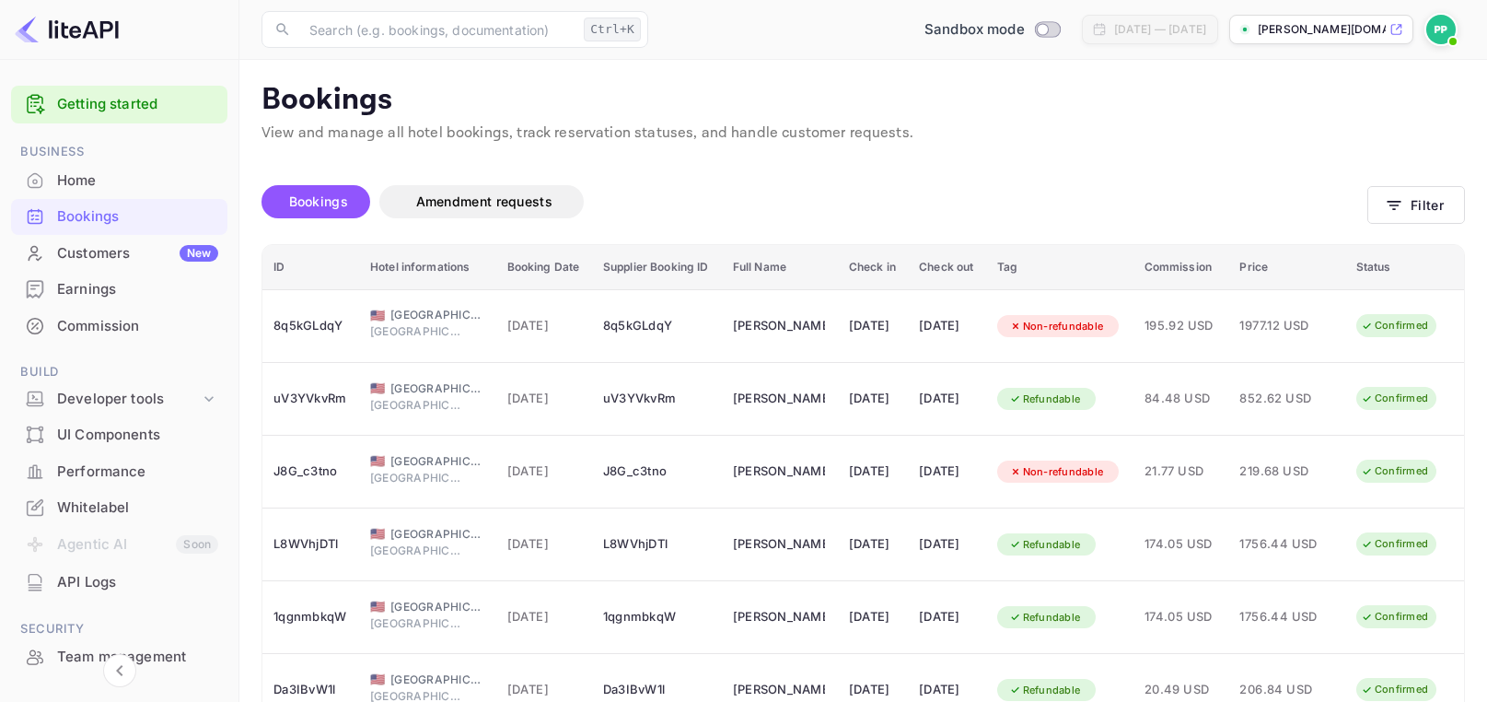
click at [1441, 30] on img at bounding box center [1441, 29] width 29 height 29
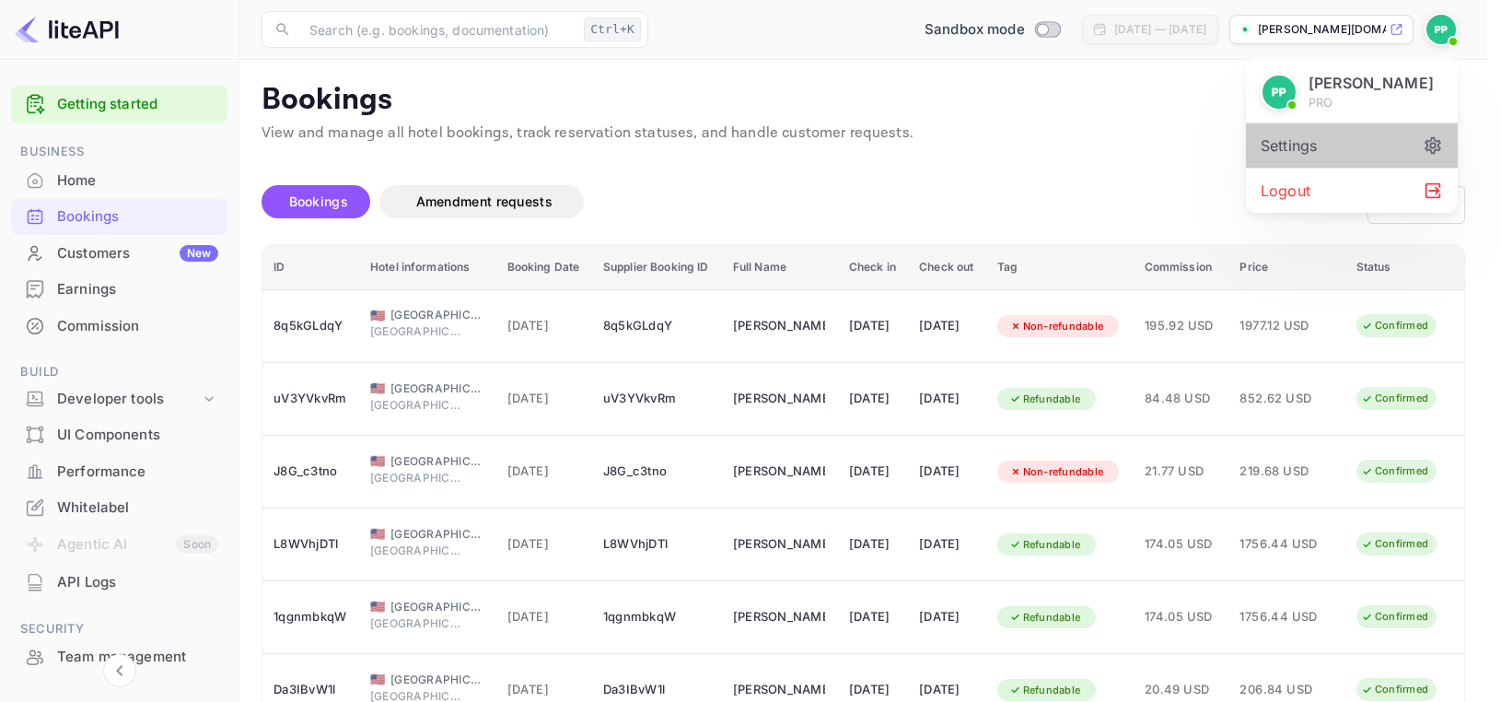
click at [1323, 147] on div "Settings" at bounding box center [1352, 145] width 212 height 44
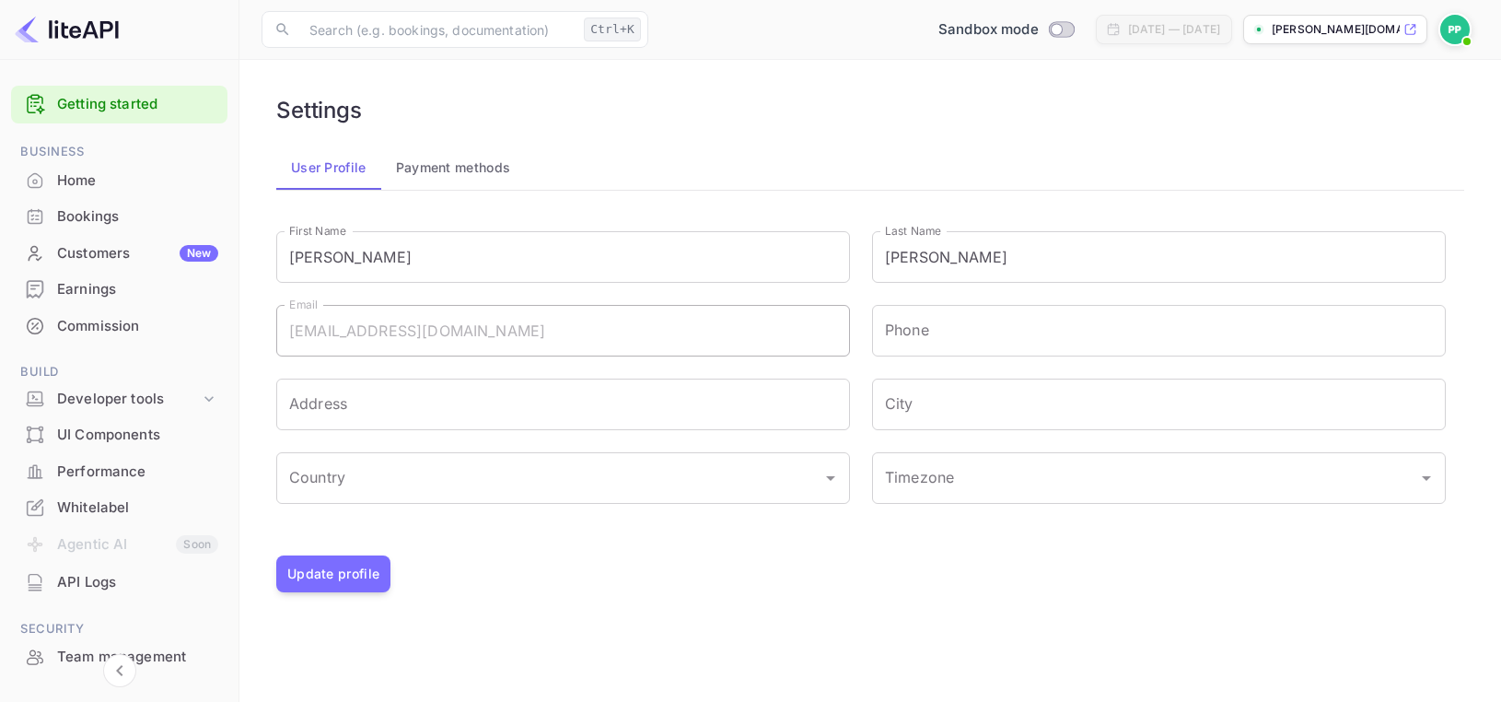
drag, startPoint x: 1225, startPoint y: 157, endPoint x: 1173, endPoint y: 155, distance: 51.7
click at [1177, 155] on div "User Profile Payment methods" at bounding box center [870, 168] width 1188 height 44
click at [106, 228] on div "Bookings" at bounding box center [119, 217] width 216 height 36
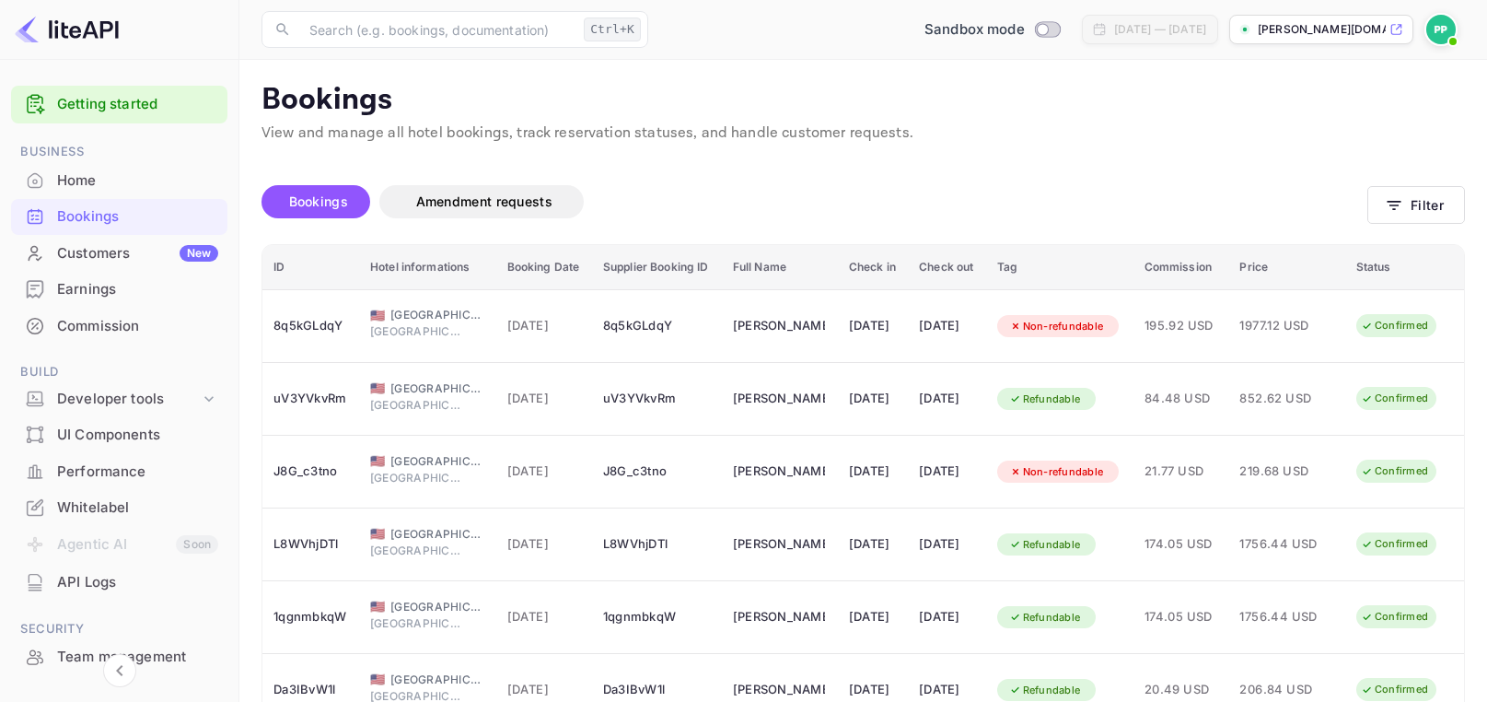
drag, startPoint x: 1121, startPoint y: 148, endPoint x: 1055, endPoint y: 133, distance: 68.1
click at [1055, 133] on p "View and manage all hotel bookings, track reservation statuses, and handle cust…" at bounding box center [864, 133] width 1204 height 22
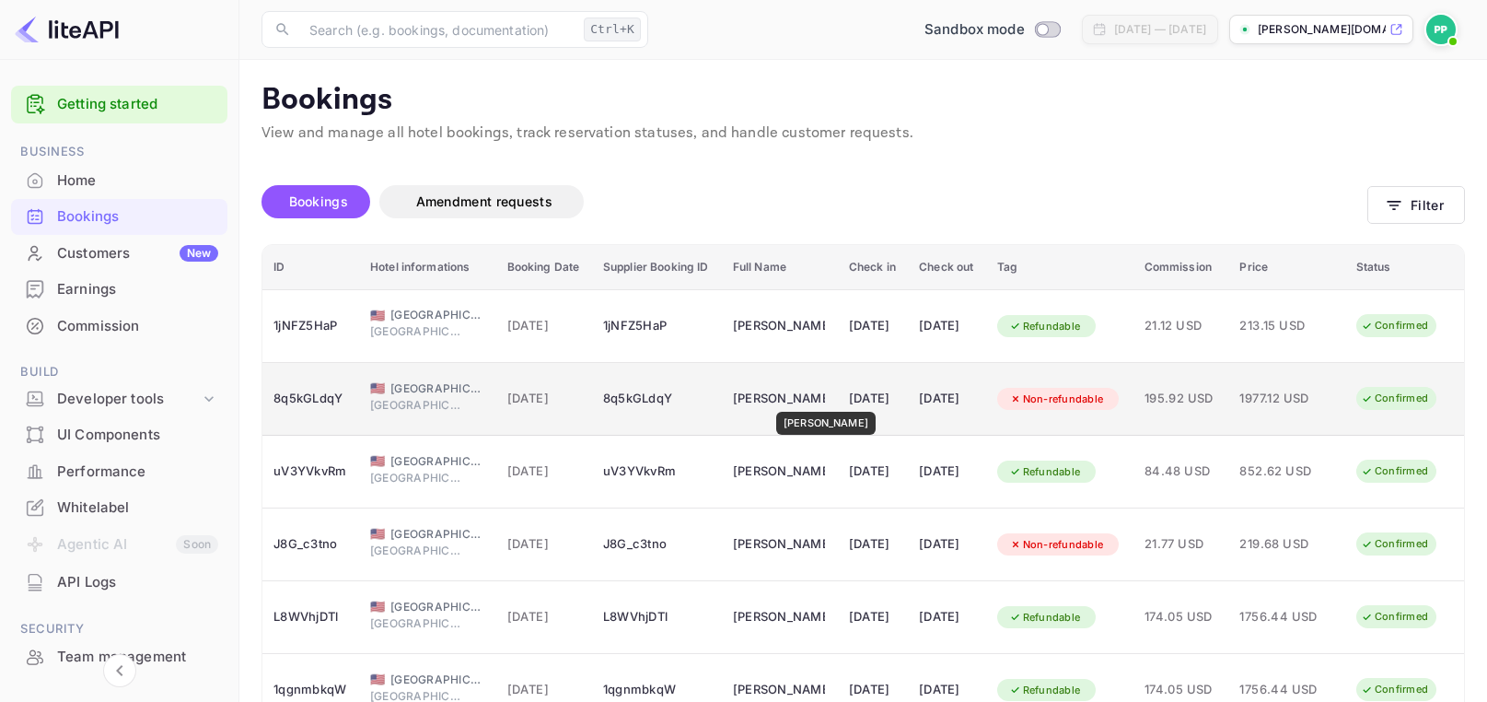
click at [813, 399] on div "[PERSON_NAME]" at bounding box center [779, 398] width 92 height 29
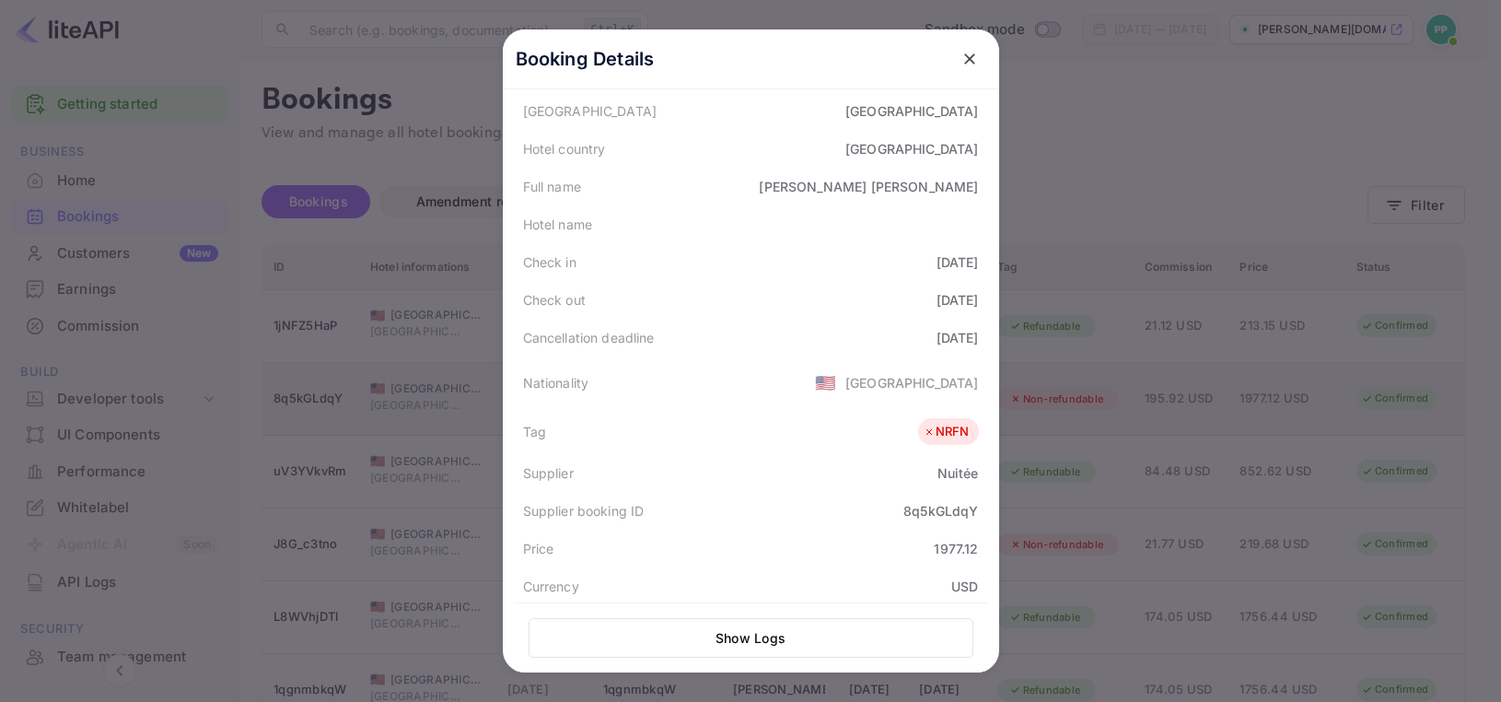
scroll to position [276, 0]
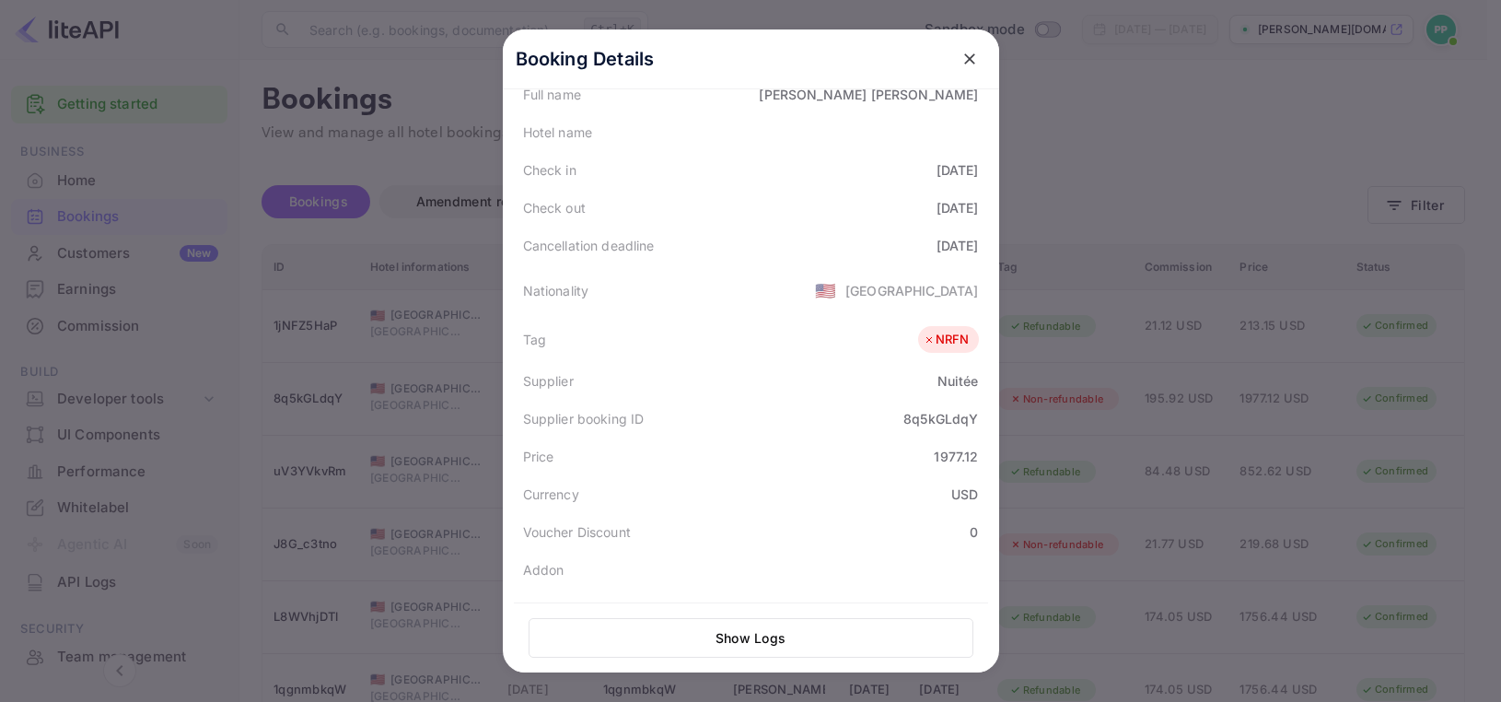
click at [750, 636] on button "Show Logs" at bounding box center [751, 638] width 445 height 40
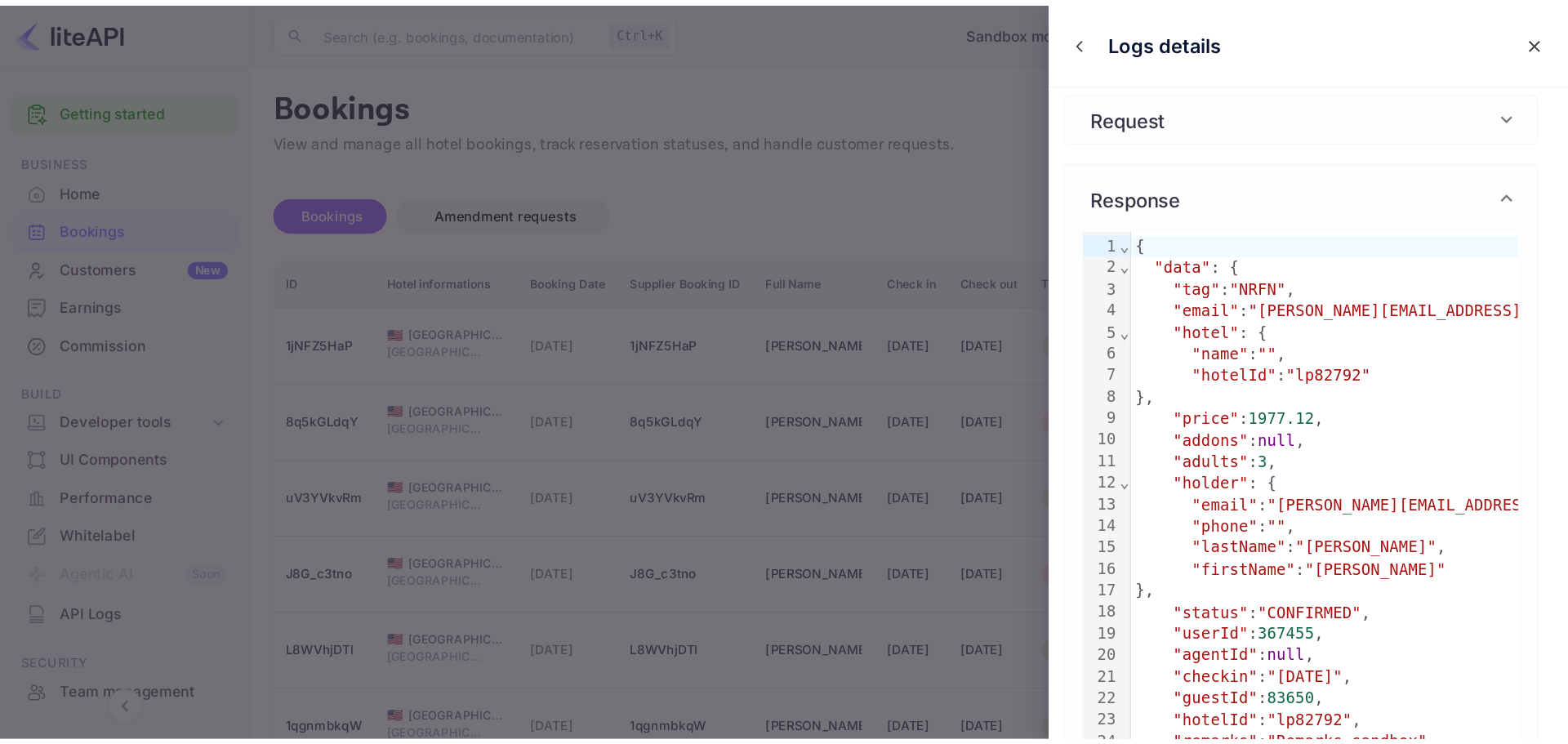
scroll to position [0, 0]
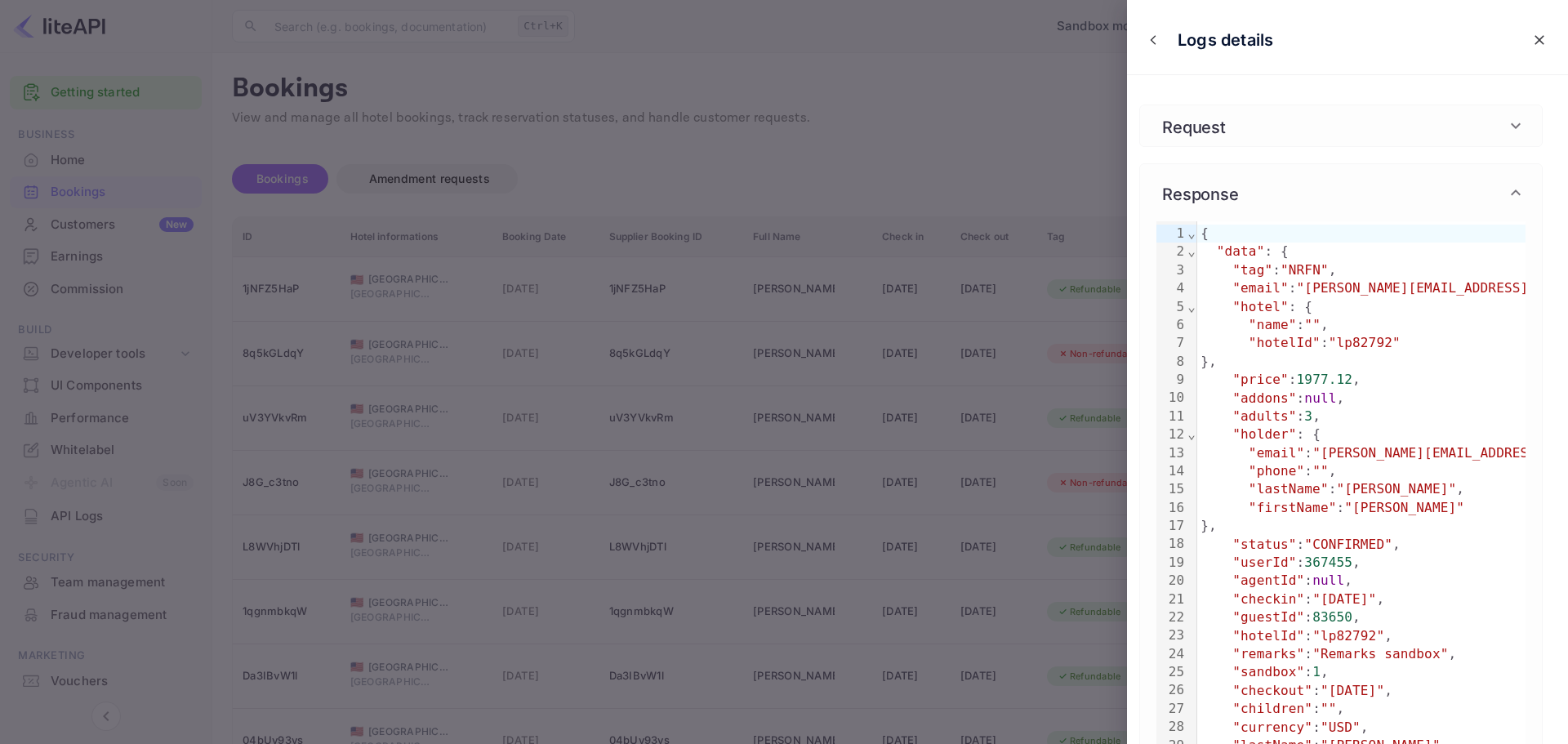
click at [896, 219] on div at bounding box center [784, 372] width 1568 height 744
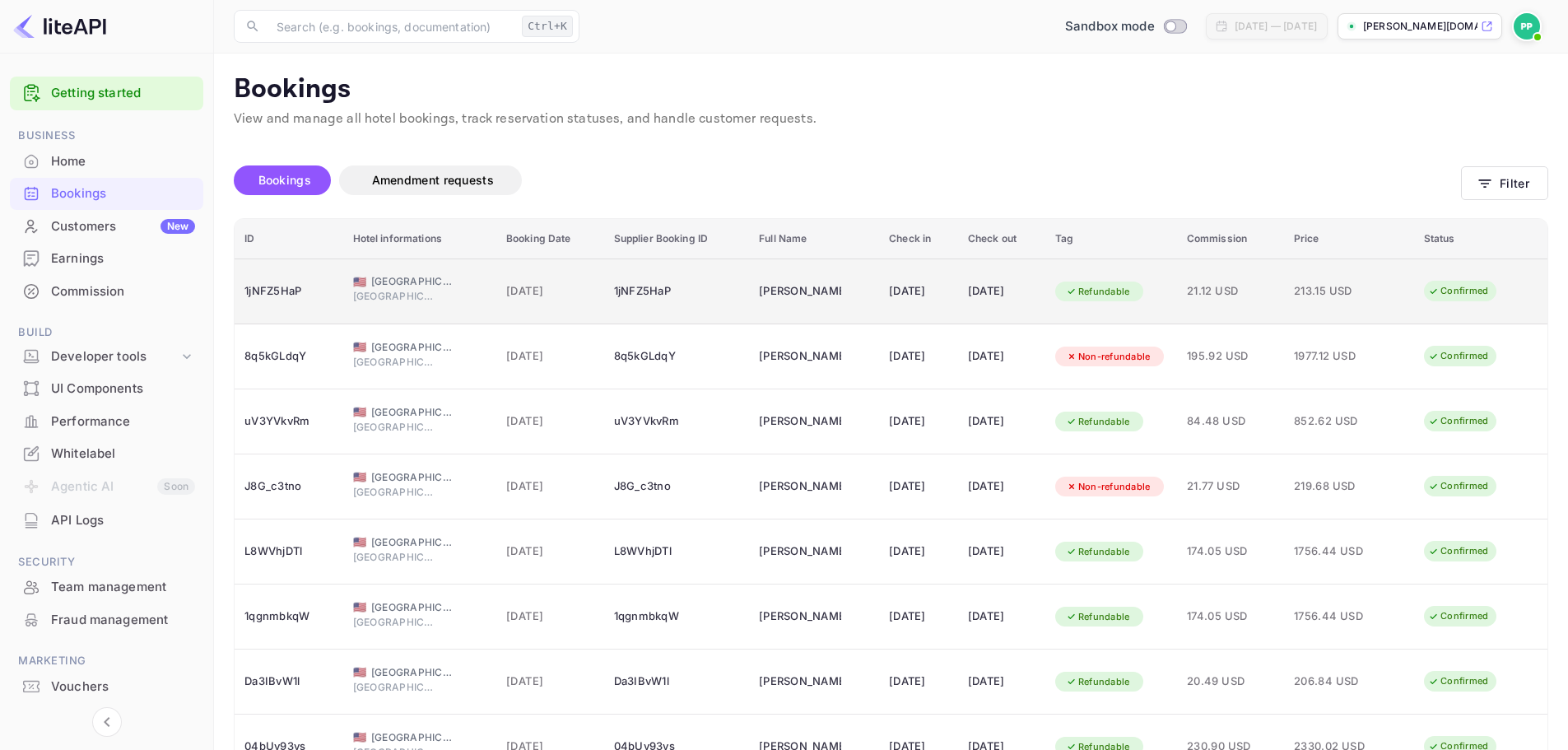
click at [945, 276] on td "[DATE]" at bounding box center [918, 291] width 79 height 66
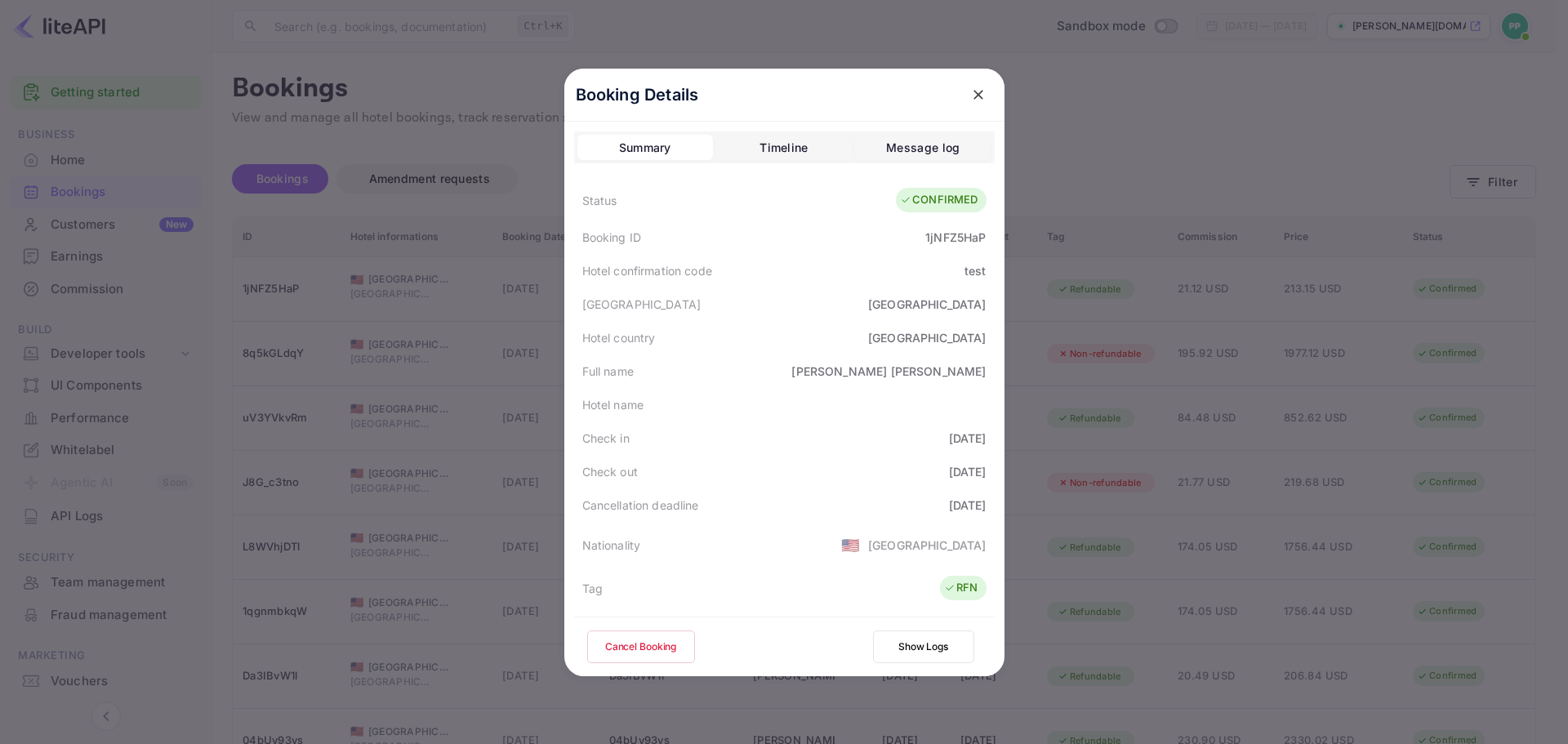
click at [901, 622] on button "Show Logs" at bounding box center [924, 646] width 101 height 33
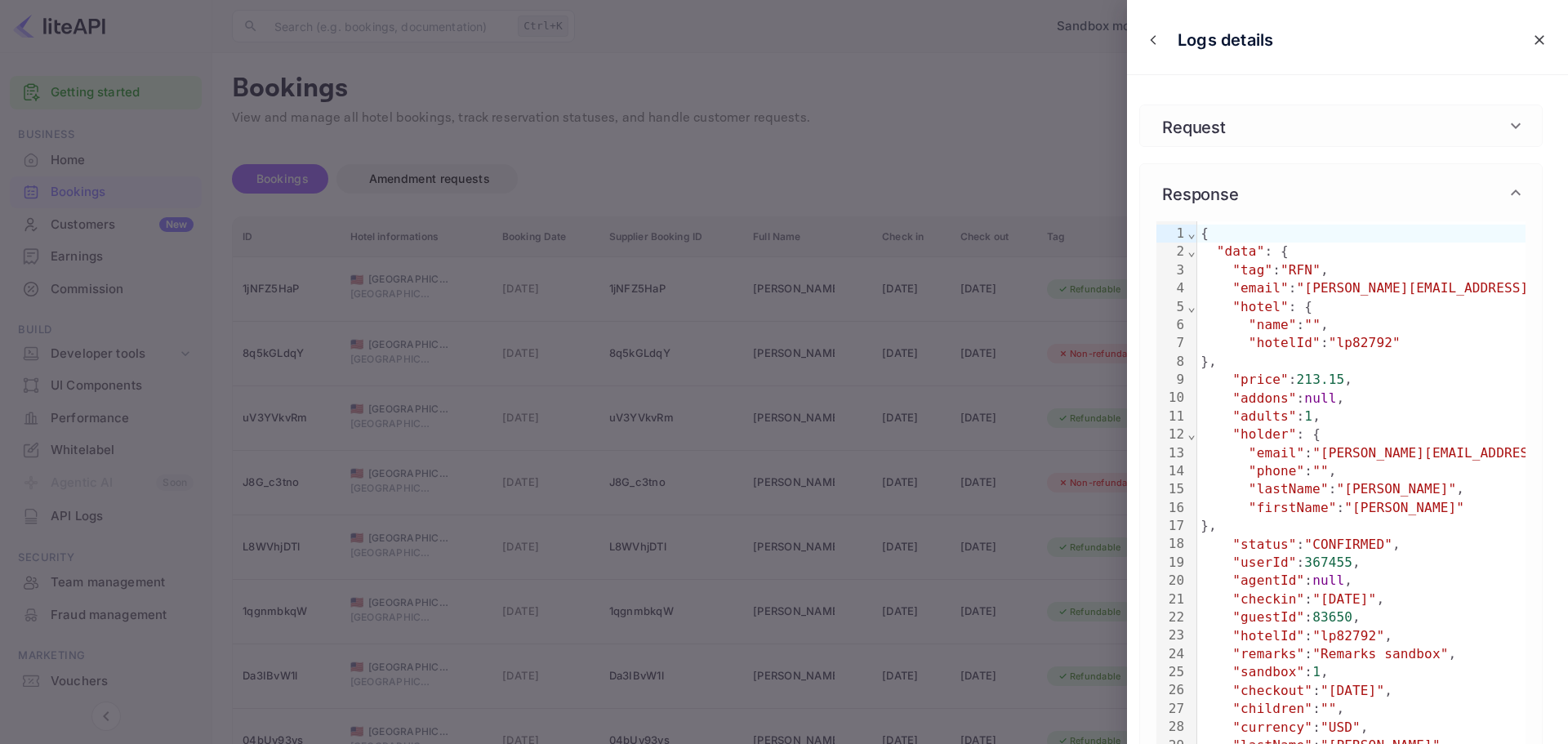
click at [1062, 163] on div at bounding box center [784, 372] width 1568 height 744
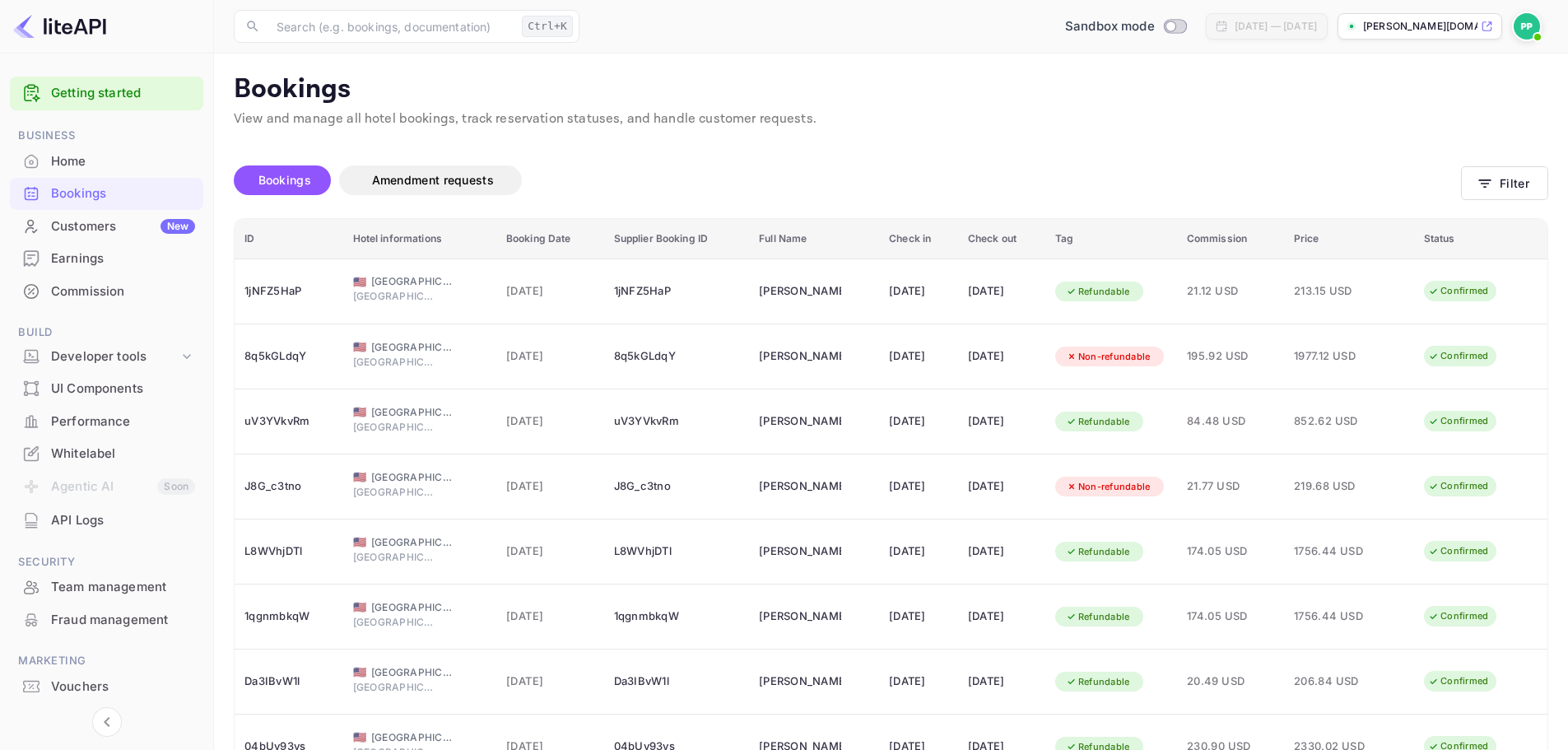
drag, startPoint x: 1236, startPoint y: 97, endPoint x: 1022, endPoint y: 194, distance: 235.0
click at [1161, 95] on p "Bookings" at bounding box center [891, 89] width 1314 height 33
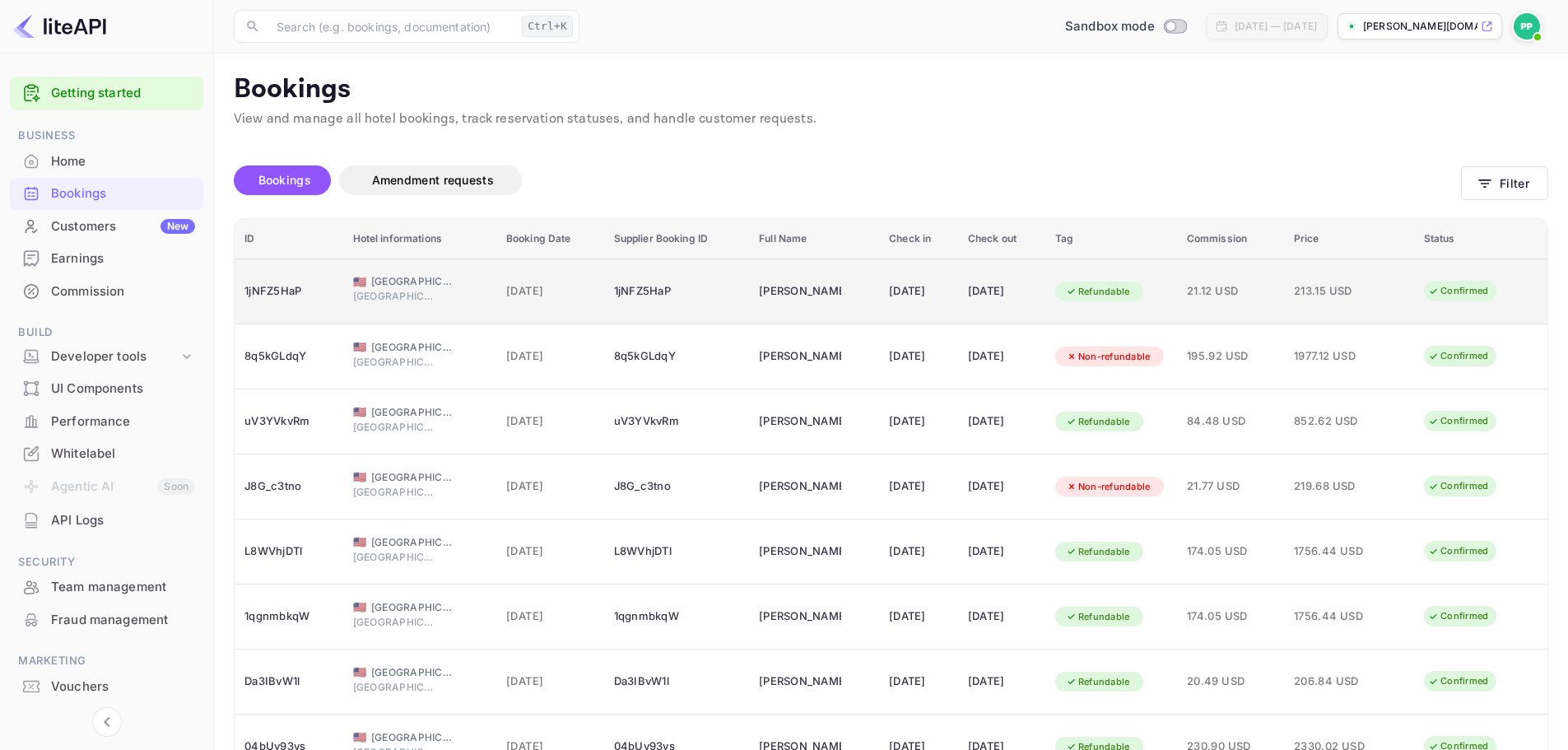
click at [582, 280] on td "[DATE]" at bounding box center [549, 291] width 108 height 66
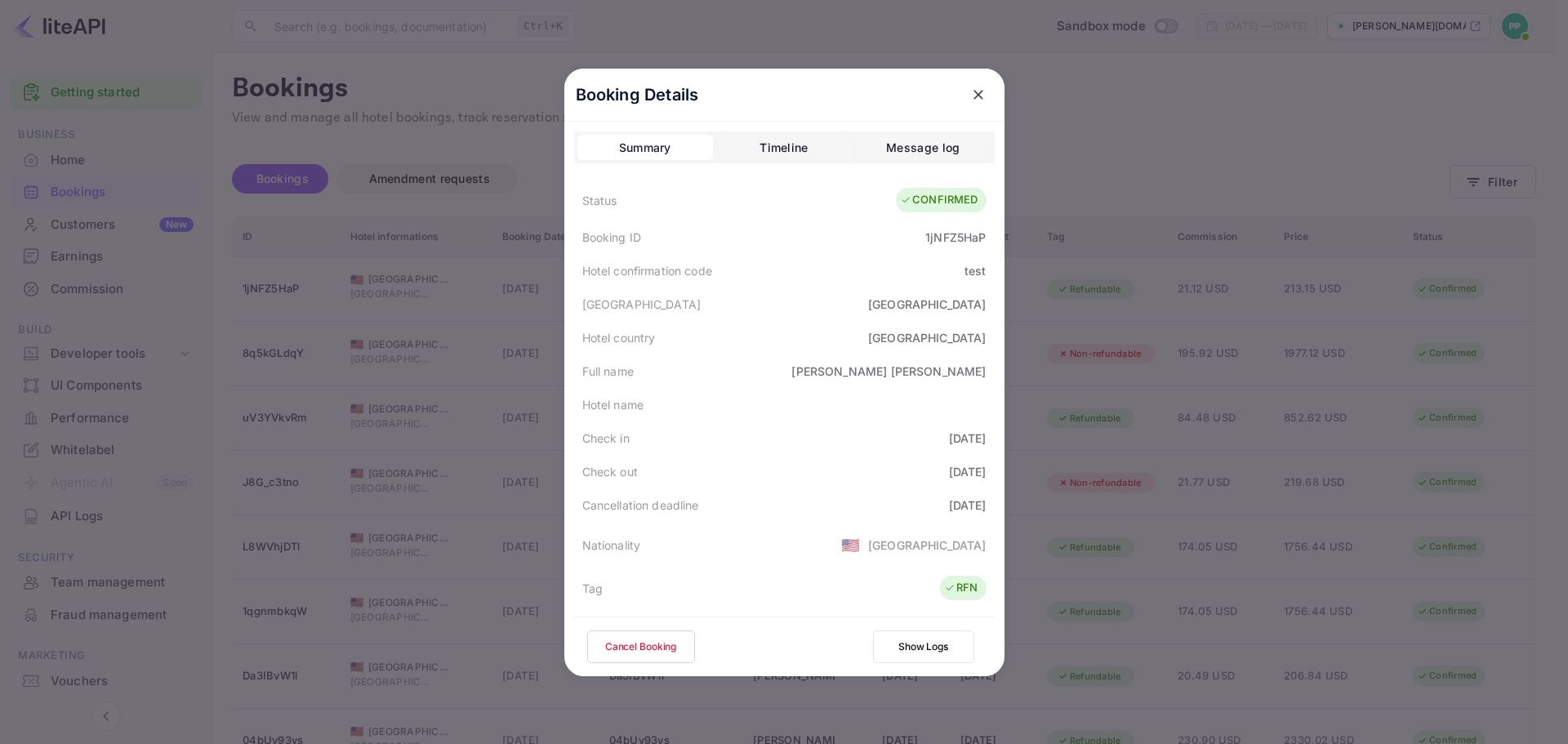
click at [906, 622] on button "Show Logs" at bounding box center [924, 646] width 101 height 33
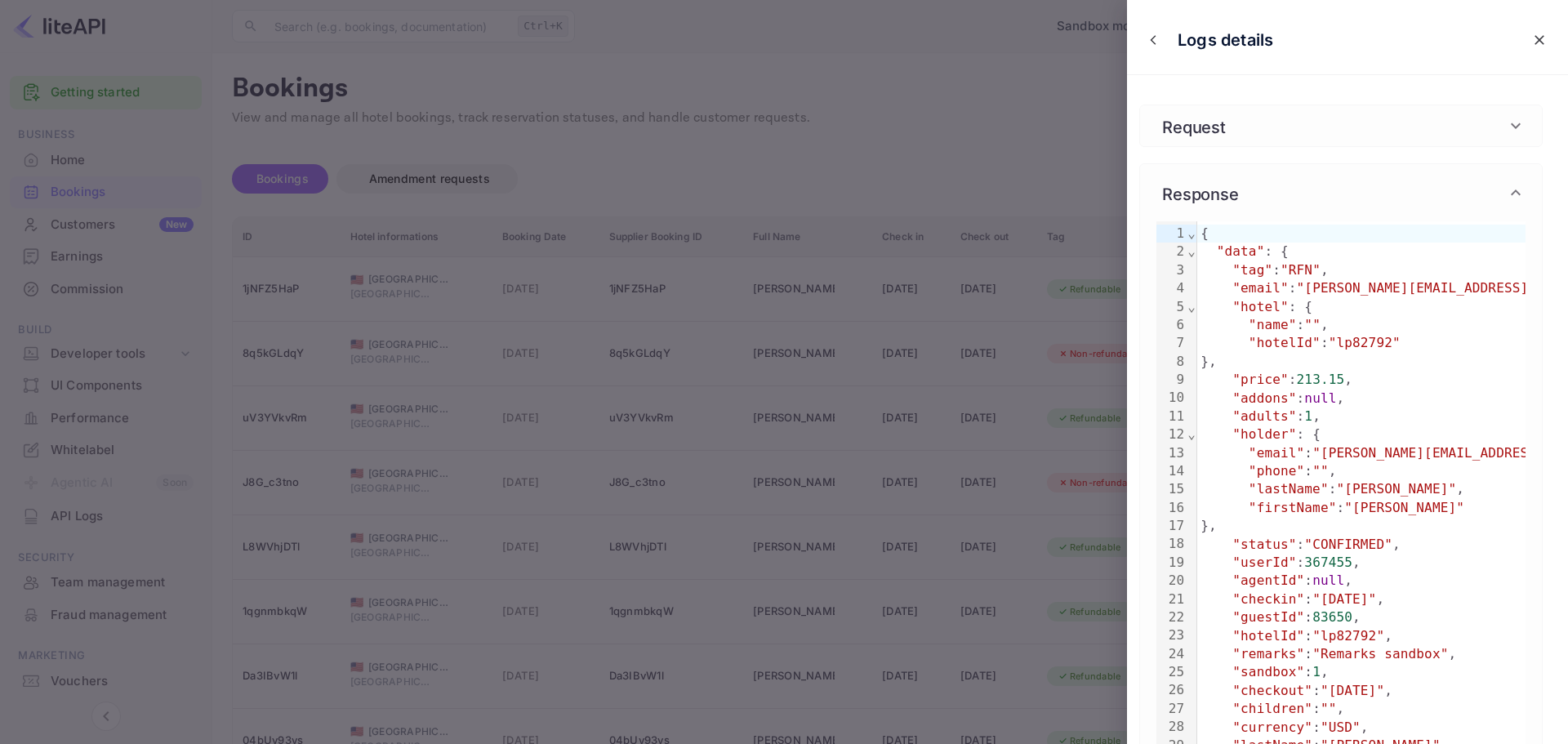
click at [1319, 122] on div "Request" at bounding box center [1331, 126] width 349 height 25
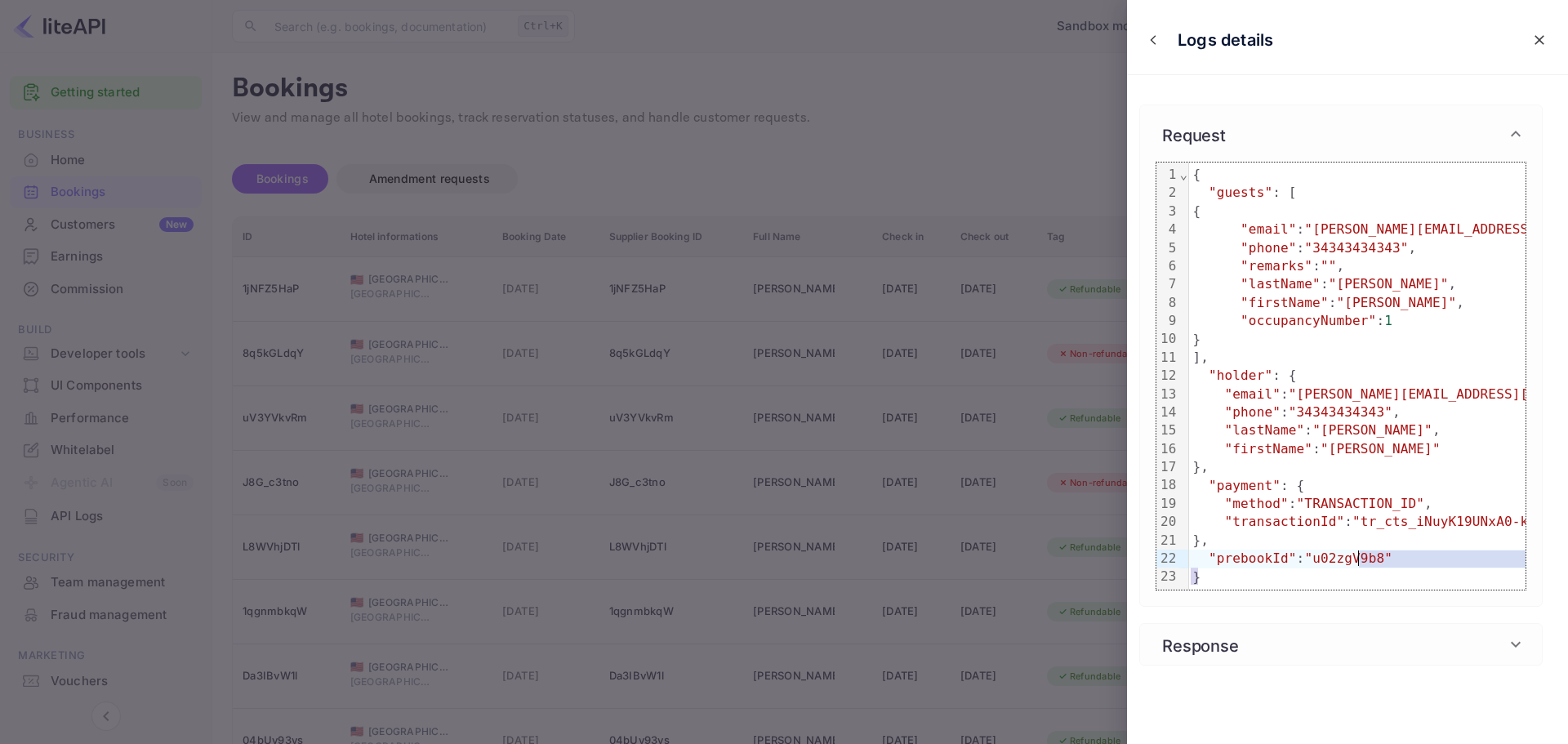
drag, startPoint x: 1309, startPoint y: 563, endPoint x: 1364, endPoint y: 560, distance: 55.1
click at [1319, 560] on span ""u02zgV9b8"" at bounding box center [1348, 558] width 88 height 15
click at [1307, 562] on span ""u02zgV9b8"" at bounding box center [1348, 558] width 88 height 15
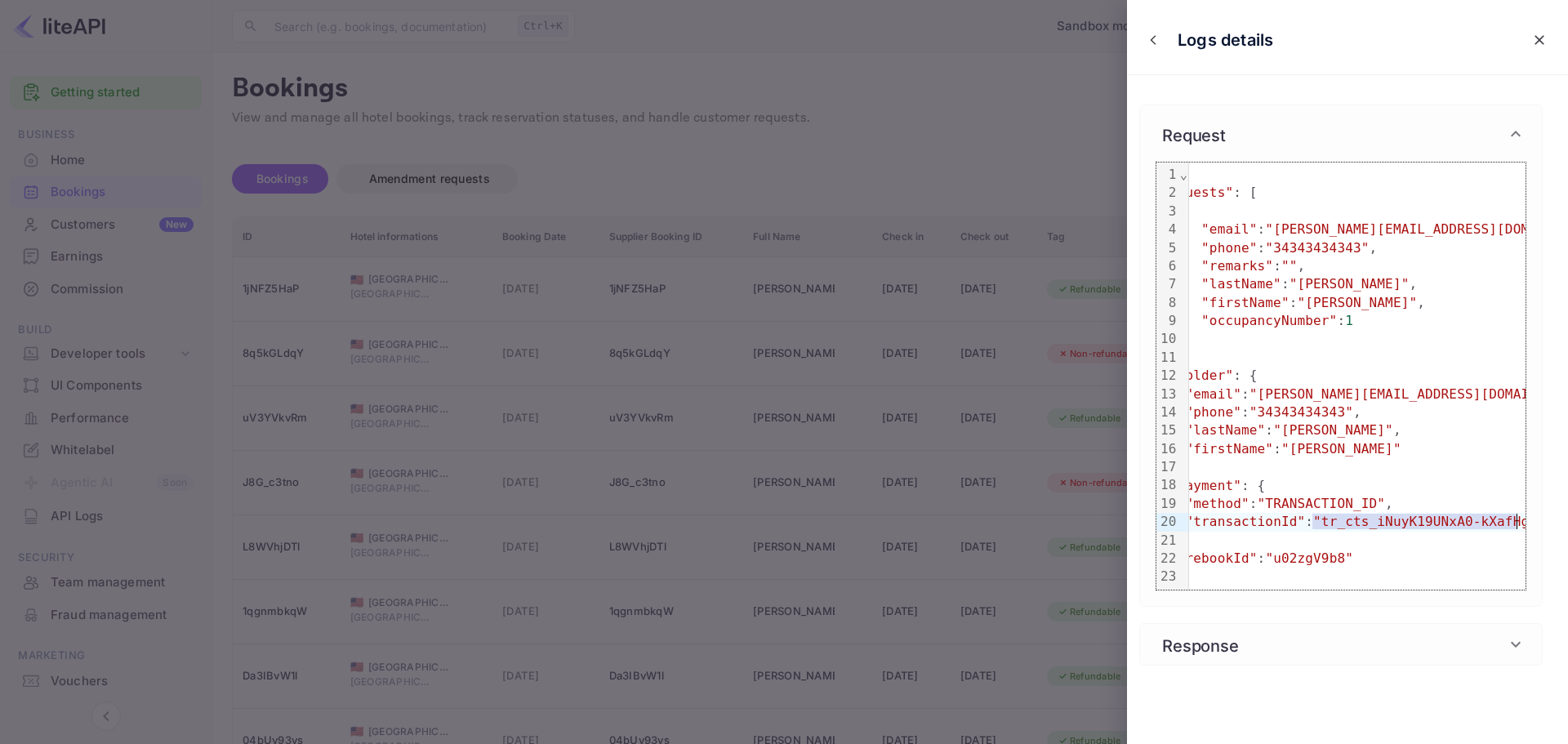
drag, startPoint x: 1352, startPoint y: 526, endPoint x: 1515, endPoint y: 522, distance: 163.0
click at [1319, 522] on span ""tr_cts_iNuyK19UNxA0-kXafHgfP"" at bounding box center [1433, 521] width 239 height 15
copy span "tr_cts_iNuyK19UNxA0-kXafHgfP"
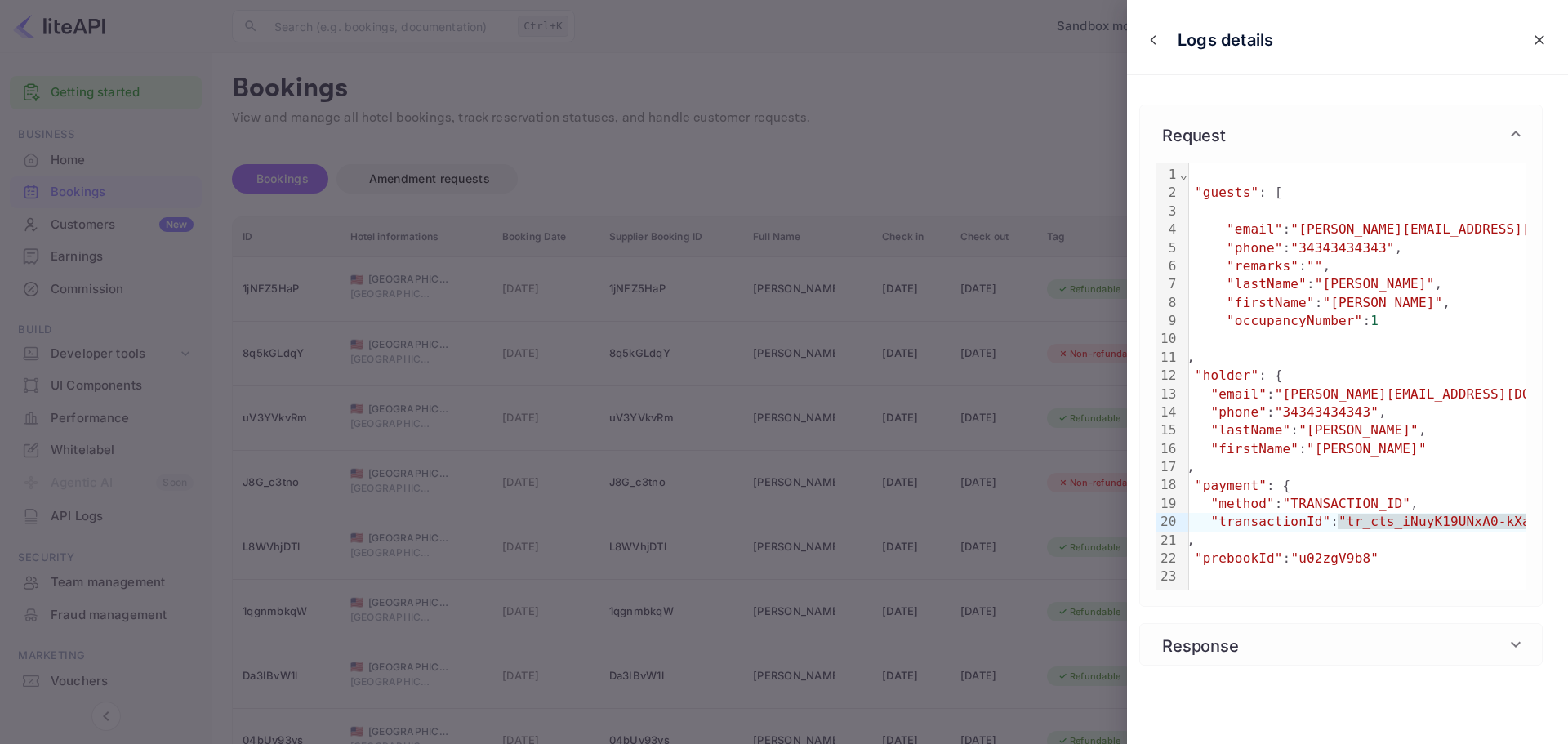
scroll to position [0, 0]
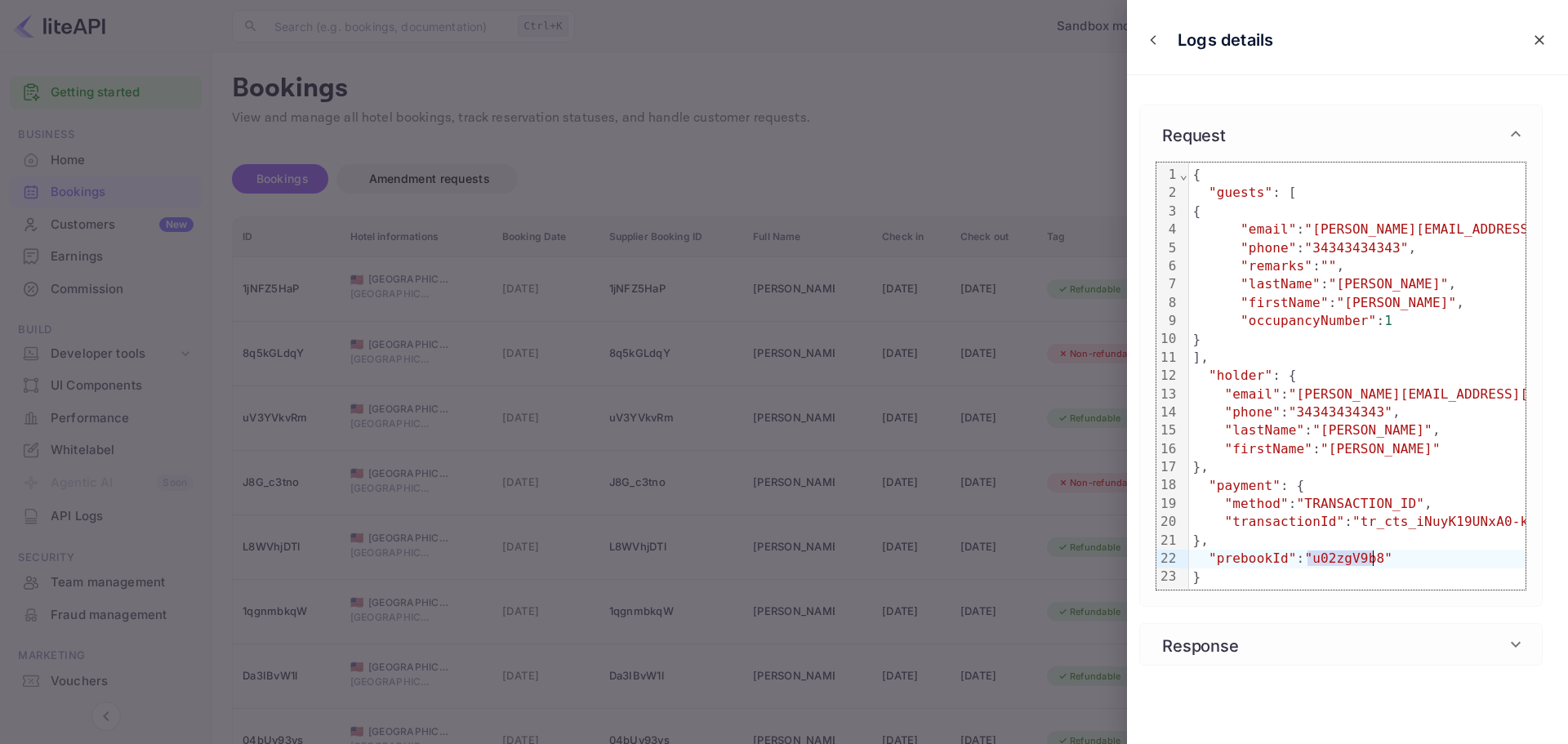
drag, startPoint x: 1308, startPoint y: 557, endPoint x: 1375, endPoint y: 551, distance: 67.3
click at [1319, 551] on span ""u02zgV9b8"" at bounding box center [1348, 558] width 88 height 15
copy span "u02zgV9b8"
click at [1261, 622] on div "Response" at bounding box center [1341, 645] width 402 height 41
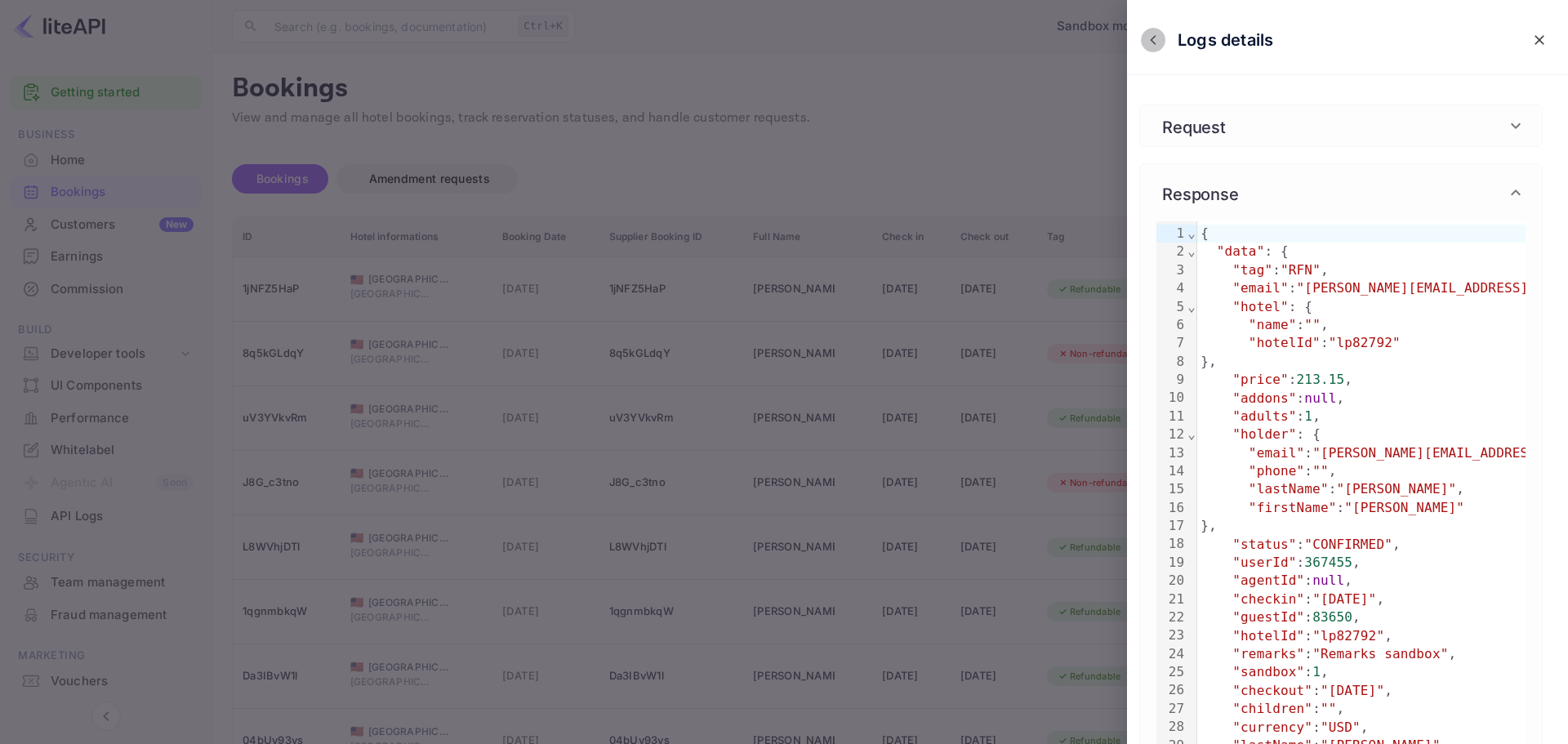
click at [1152, 46] on button "close" at bounding box center [1154, 40] width 25 height 25
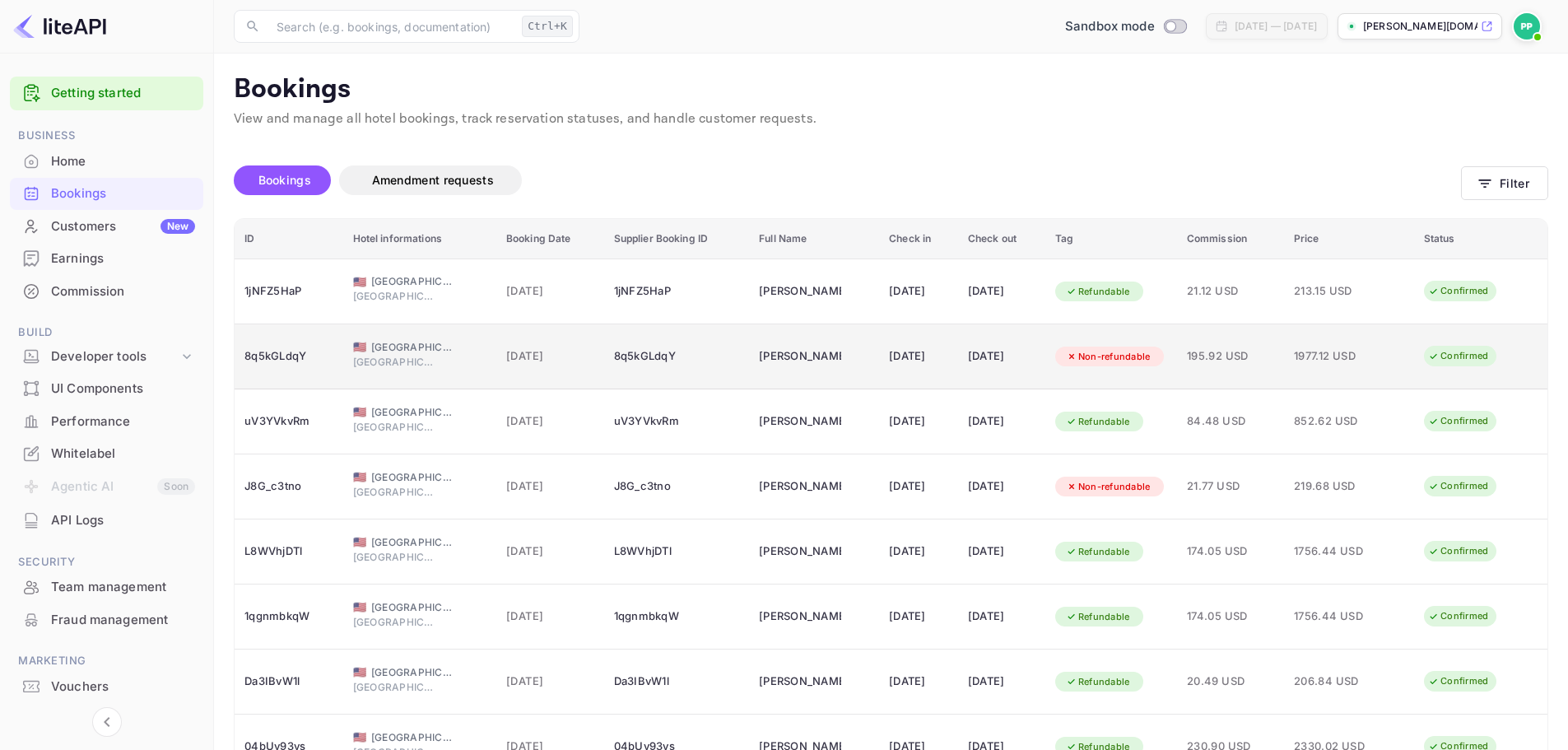
click at [1224, 350] on span "195.92 USD" at bounding box center [1230, 357] width 88 height 18
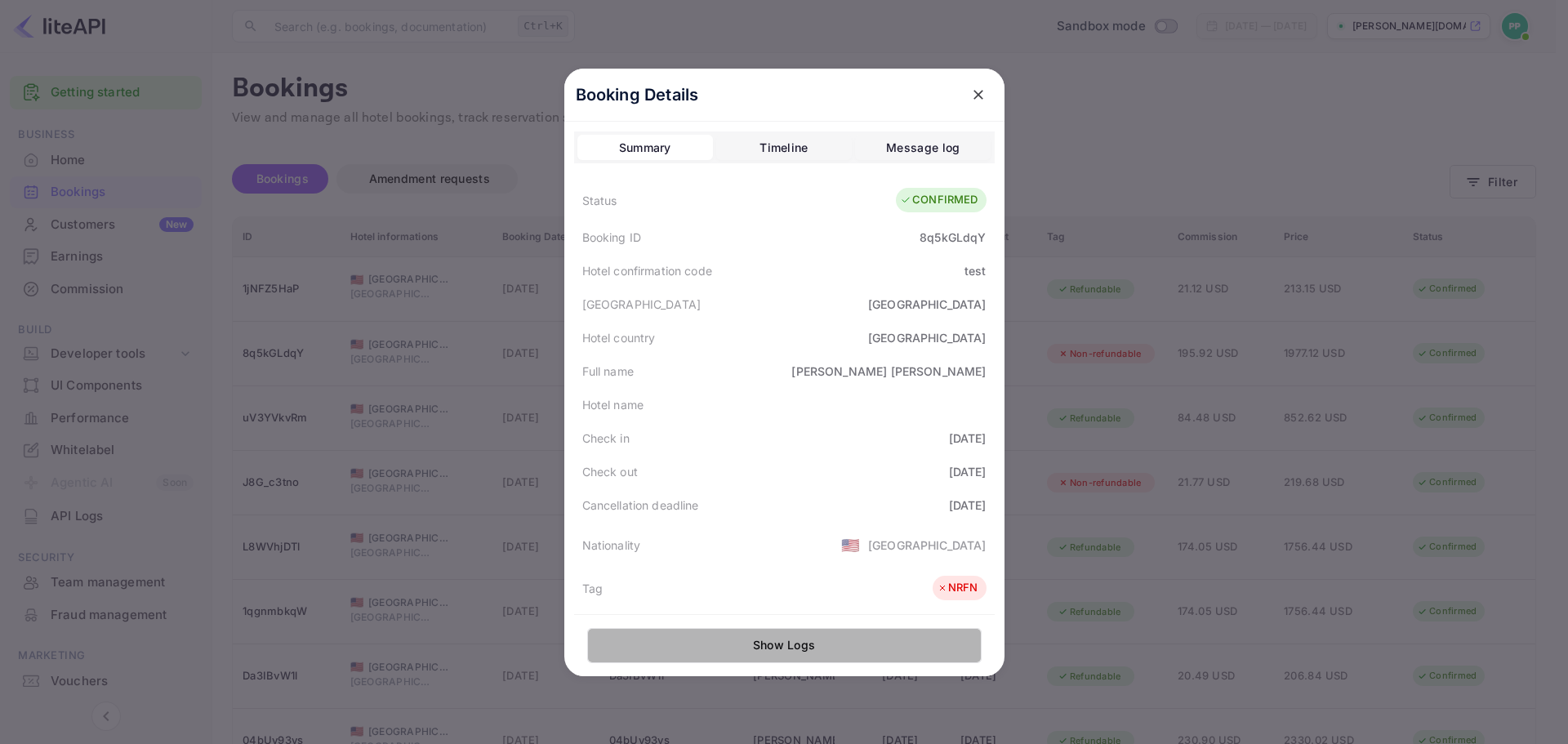
click at [891, 622] on button "Show Logs" at bounding box center [784, 646] width 395 height 35
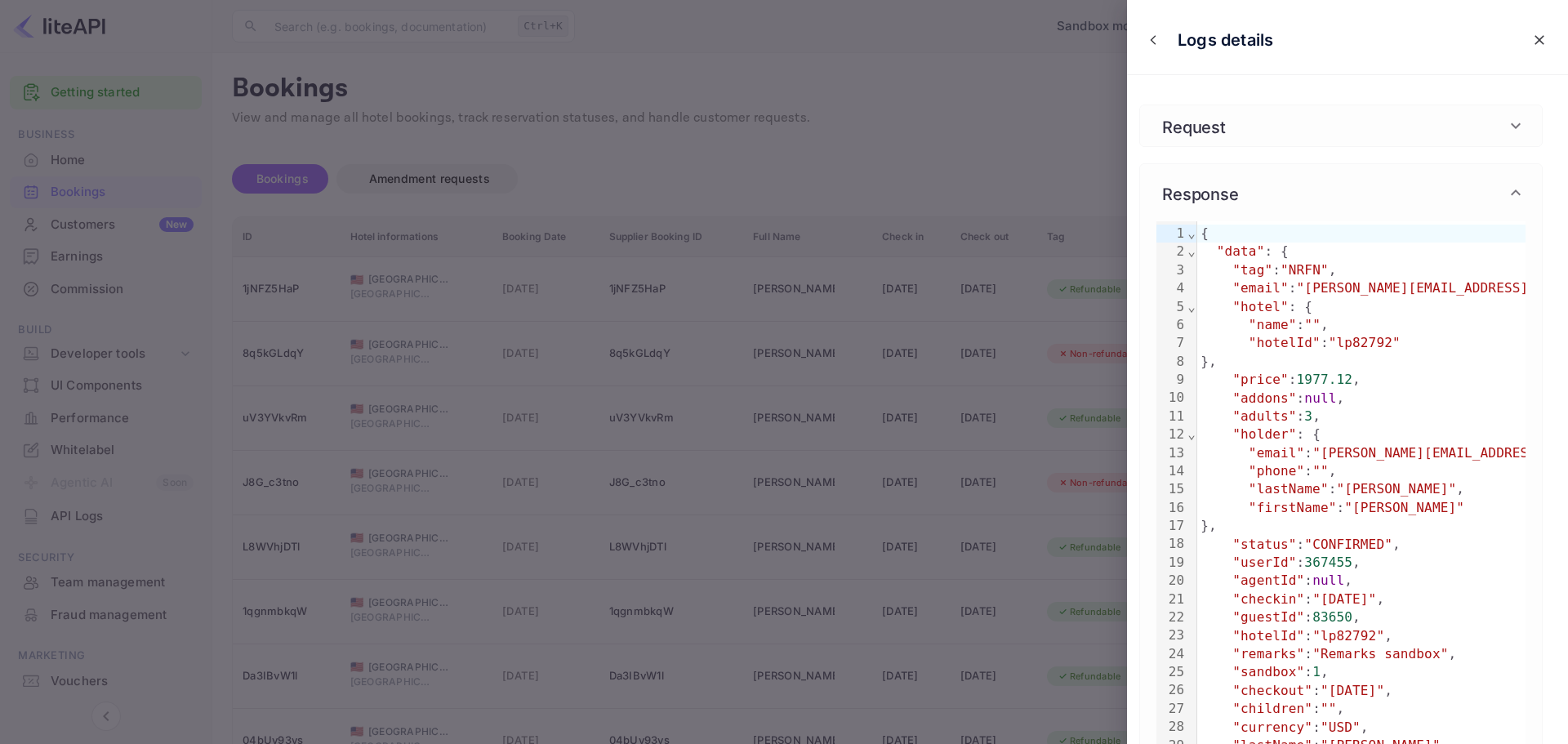
click at [1282, 120] on div "Request" at bounding box center [1331, 126] width 349 height 25
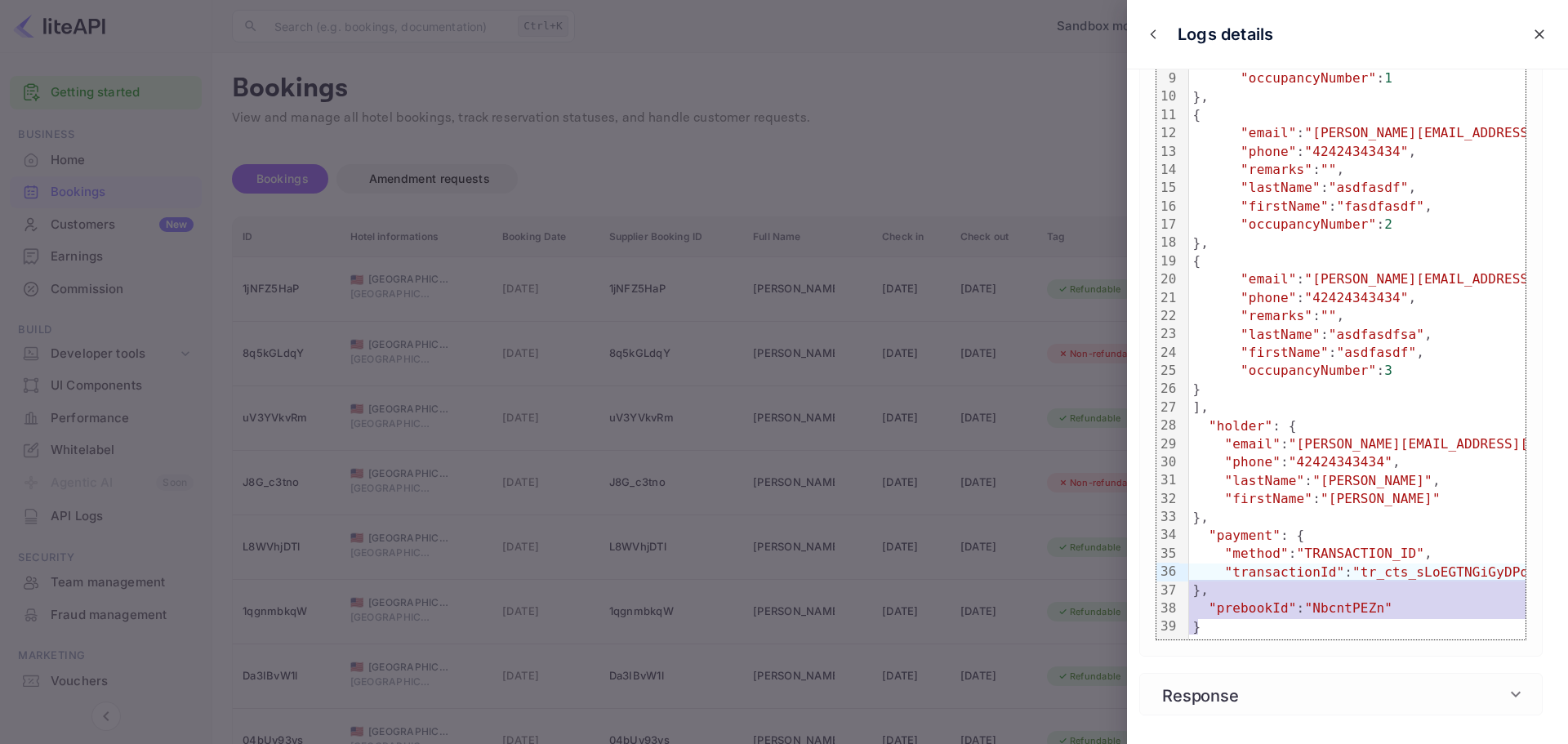
scroll to position [0, 20]
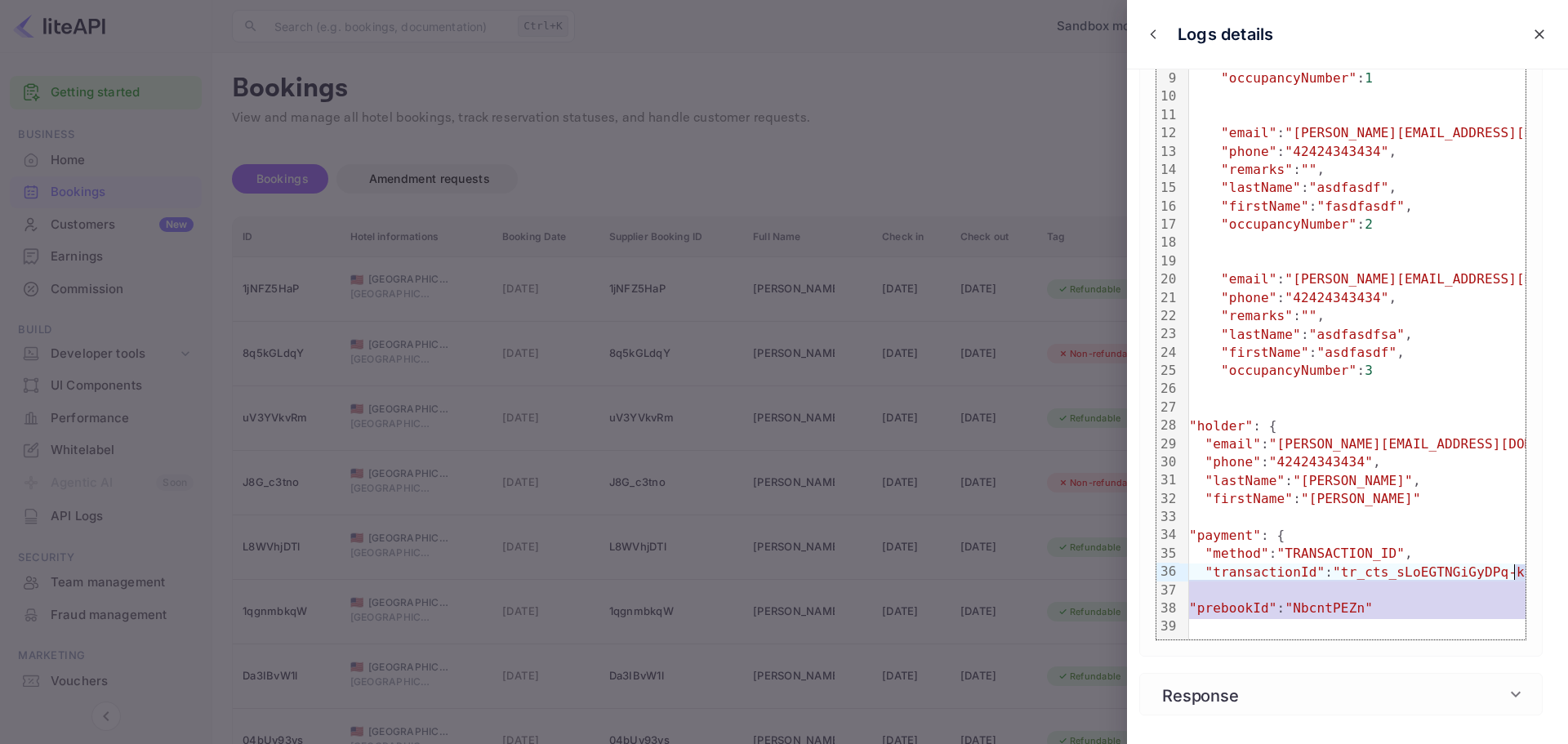
drag, startPoint x: 1353, startPoint y: 574, endPoint x: 1521, endPoint y: 573, distance: 168.0
click at [1319, 573] on span ""tr_cts_sLoEGTNGiGyDPq-kc4jyo"" at bounding box center [1453, 571] width 239 height 15
click at [1319, 576] on div ""transactionId" : "tr_cts_sLoEGTNGiGyDPq-kc4jyo"" at bounding box center [1404, 573] width 468 height 18
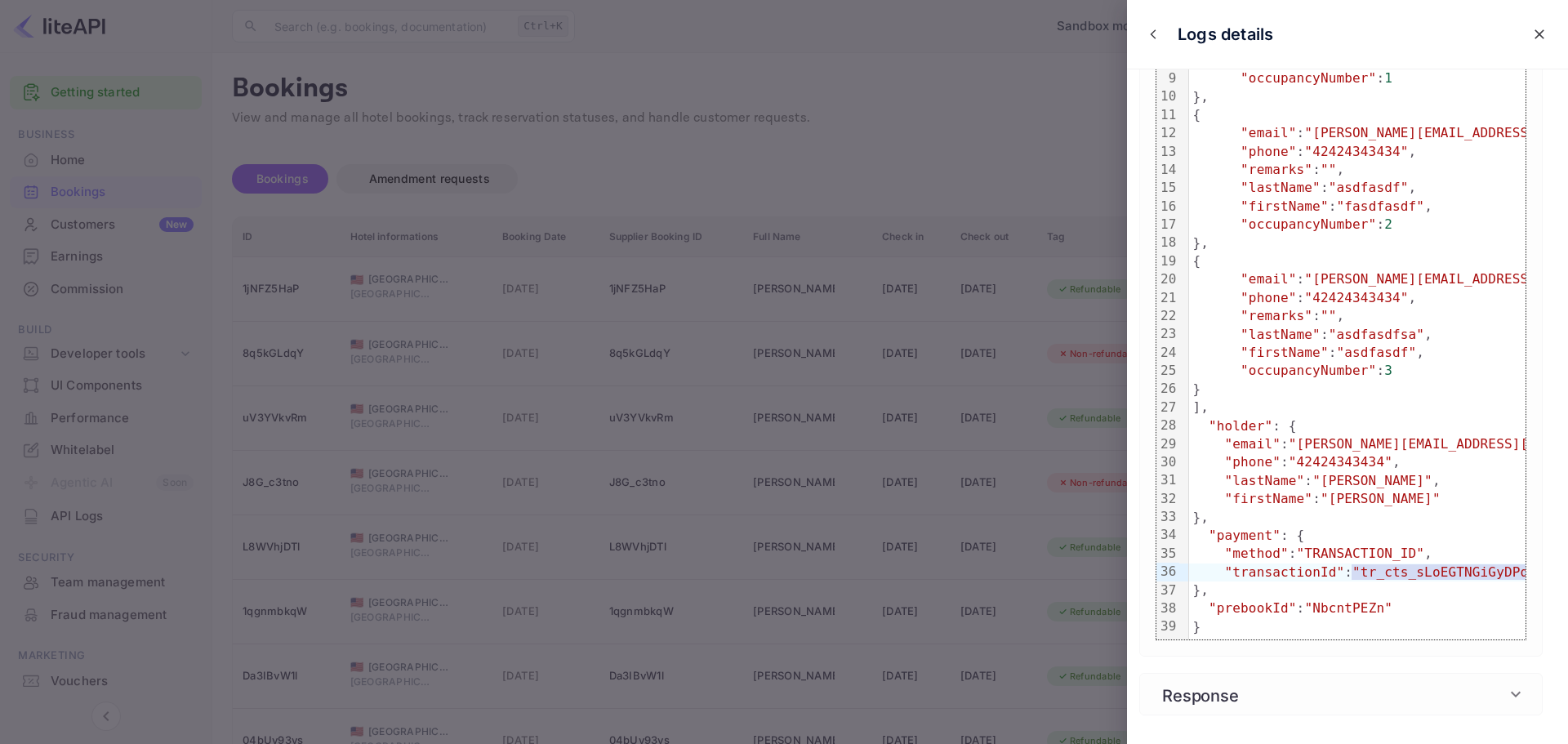
scroll to position [0, 39]
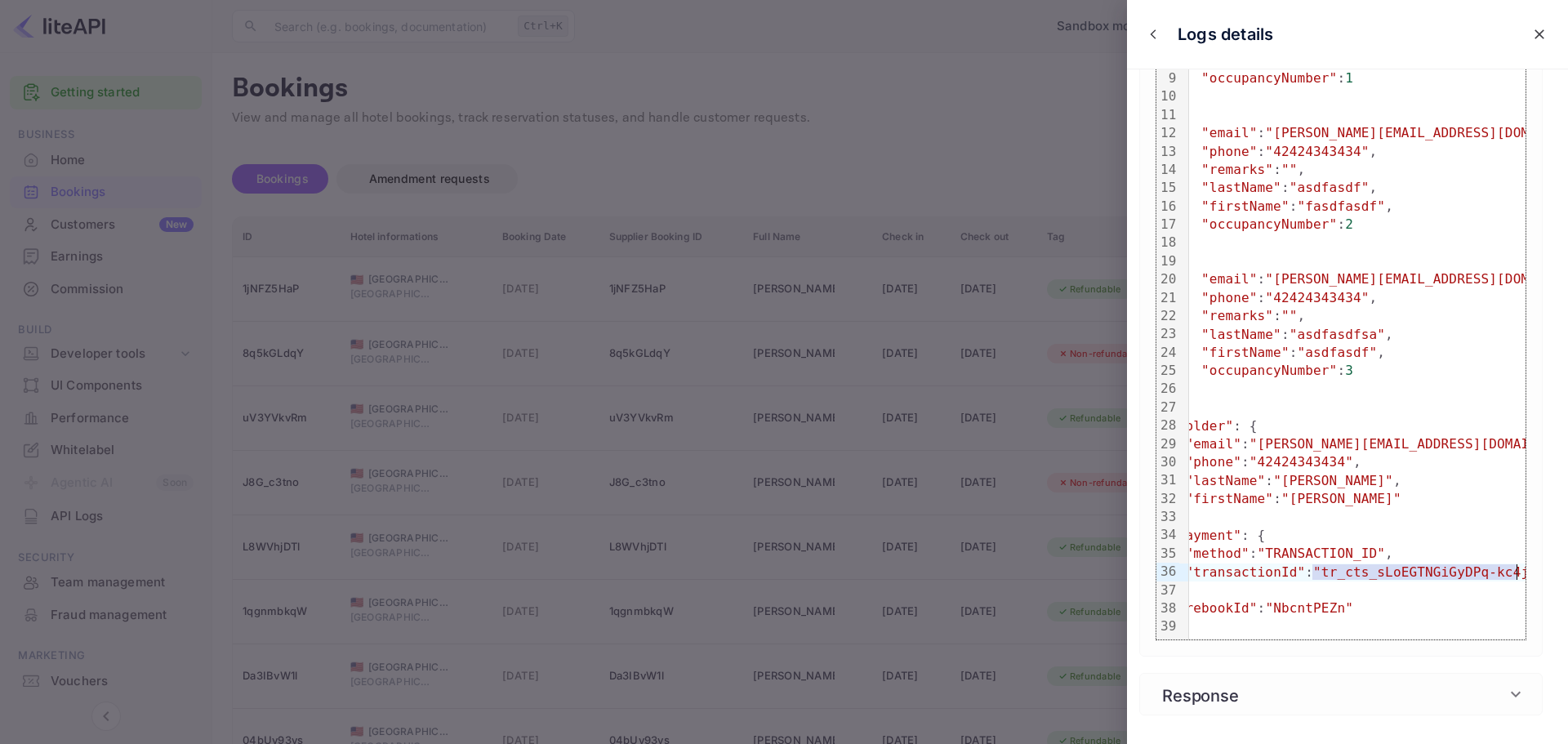
drag, startPoint x: 1352, startPoint y: 552, endPoint x: 1517, endPoint y: 549, distance: 165.0
click at [1319, 564] on span ""tr_cts_sLoEGTNGiGyDPq-kc4jyo"" at bounding box center [1433, 571] width 239 height 15
copy span "tr_cts_sLoEGTNGiGyDPq-kc4jyo"
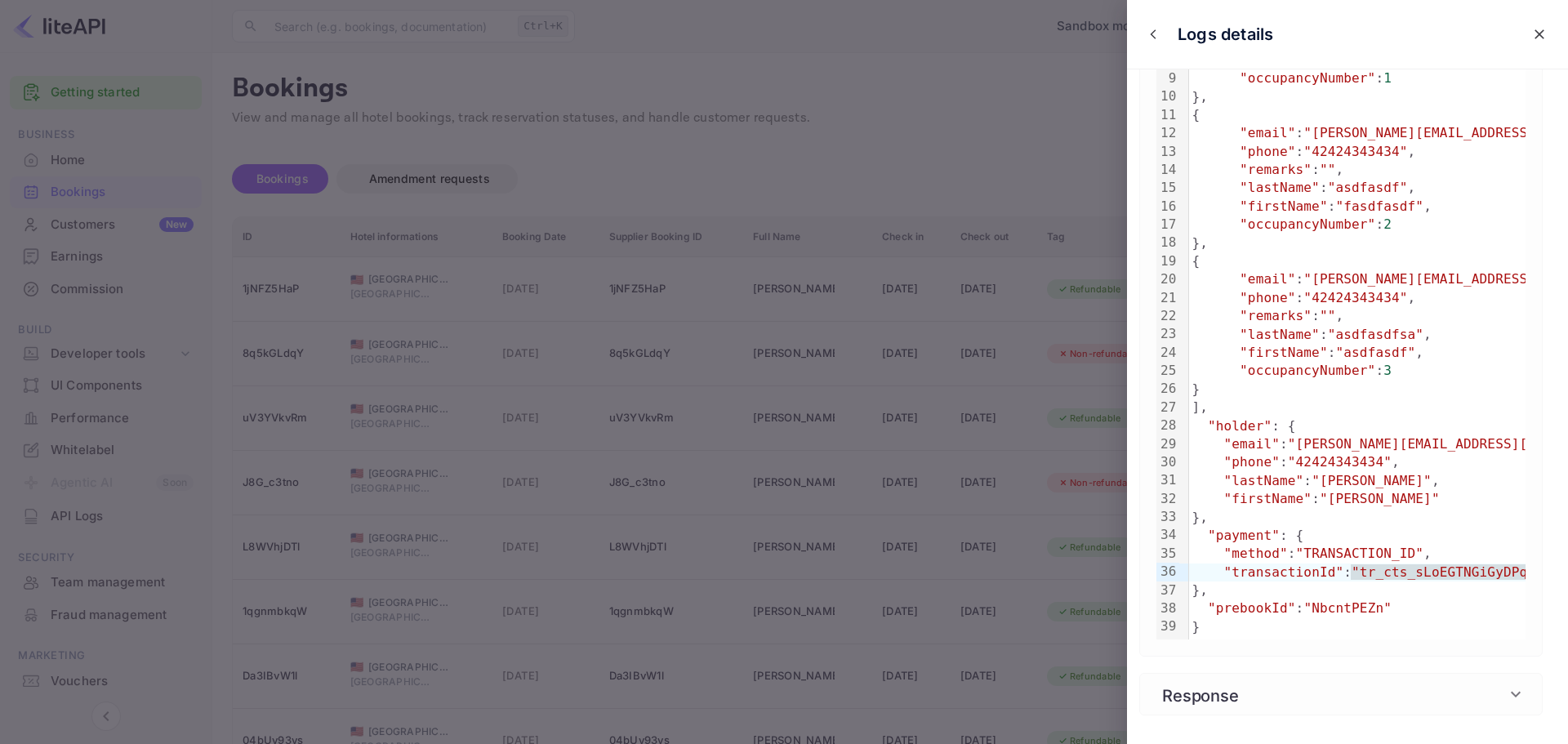
scroll to position [0, 0]
drag, startPoint x: 1306, startPoint y: 583, endPoint x: 1370, endPoint y: 579, distance: 64.1
click at [1319, 600] on span ""NbcntPEZn"" at bounding box center [1348, 607] width 88 height 15
copy span "NbcntPEZn"
click at [1242, 622] on h6 "Response" at bounding box center [1200, 694] width 88 height 25
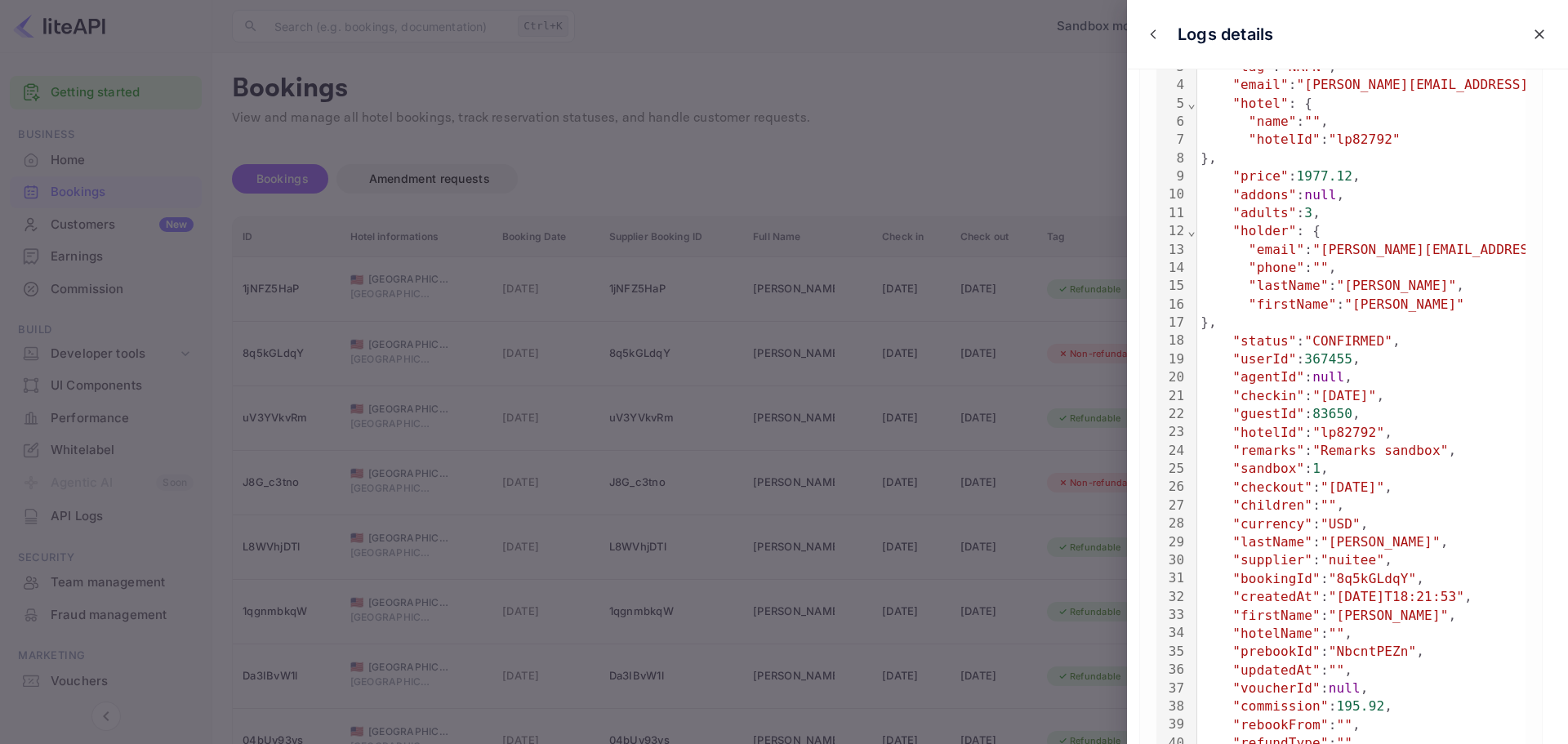
scroll to position [247, 0]
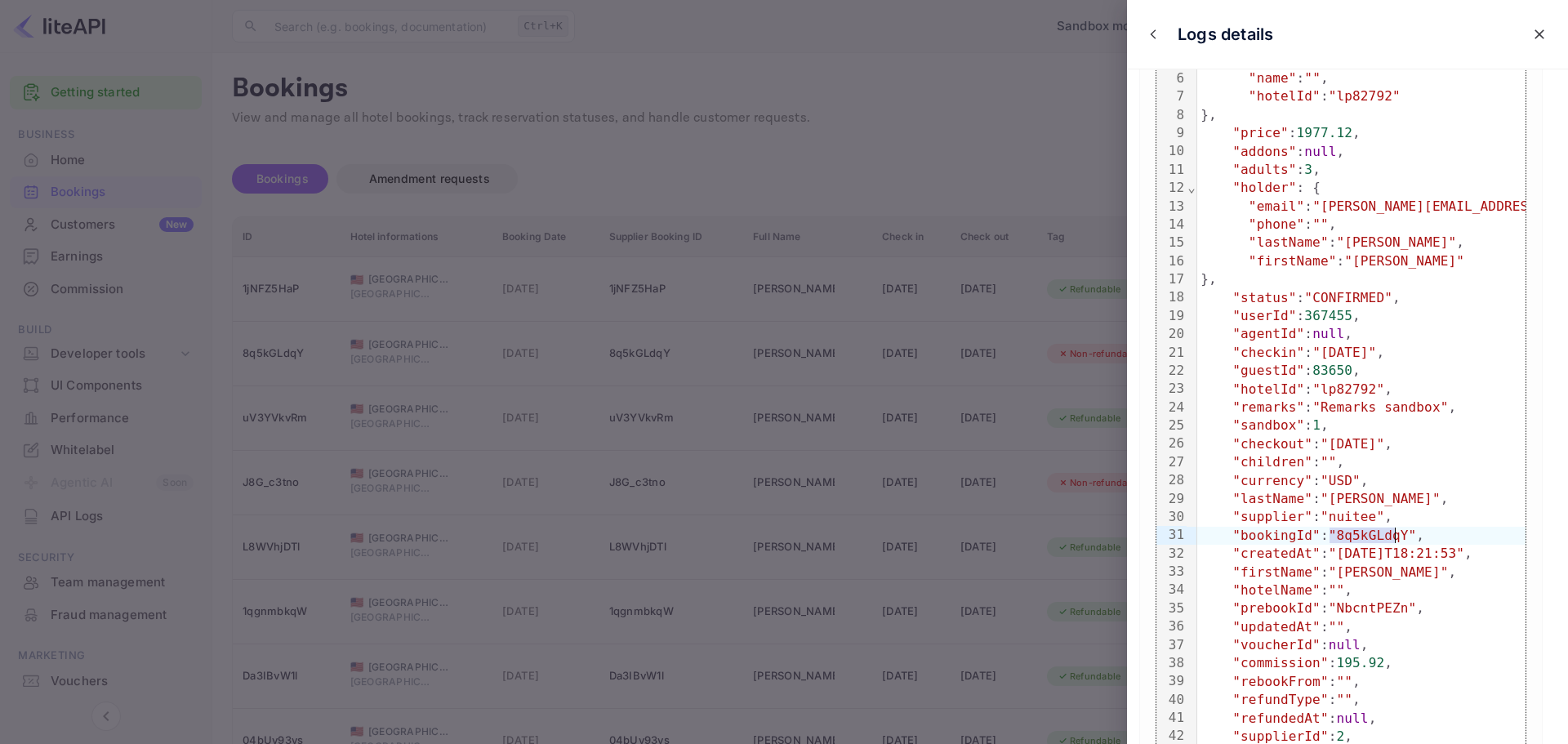
drag, startPoint x: 1330, startPoint y: 530, endPoint x: 1393, endPoint y: 530, distance: 63.0
click at [1319, 530] on span ""8q5kGLdqY"" at bounding box center [1372, 535] width 88 height 15
copy span "8q5kGLdqY"
click at [1319, 29] on icon "close" at bounding box center [1540, 34] width 16 height 16
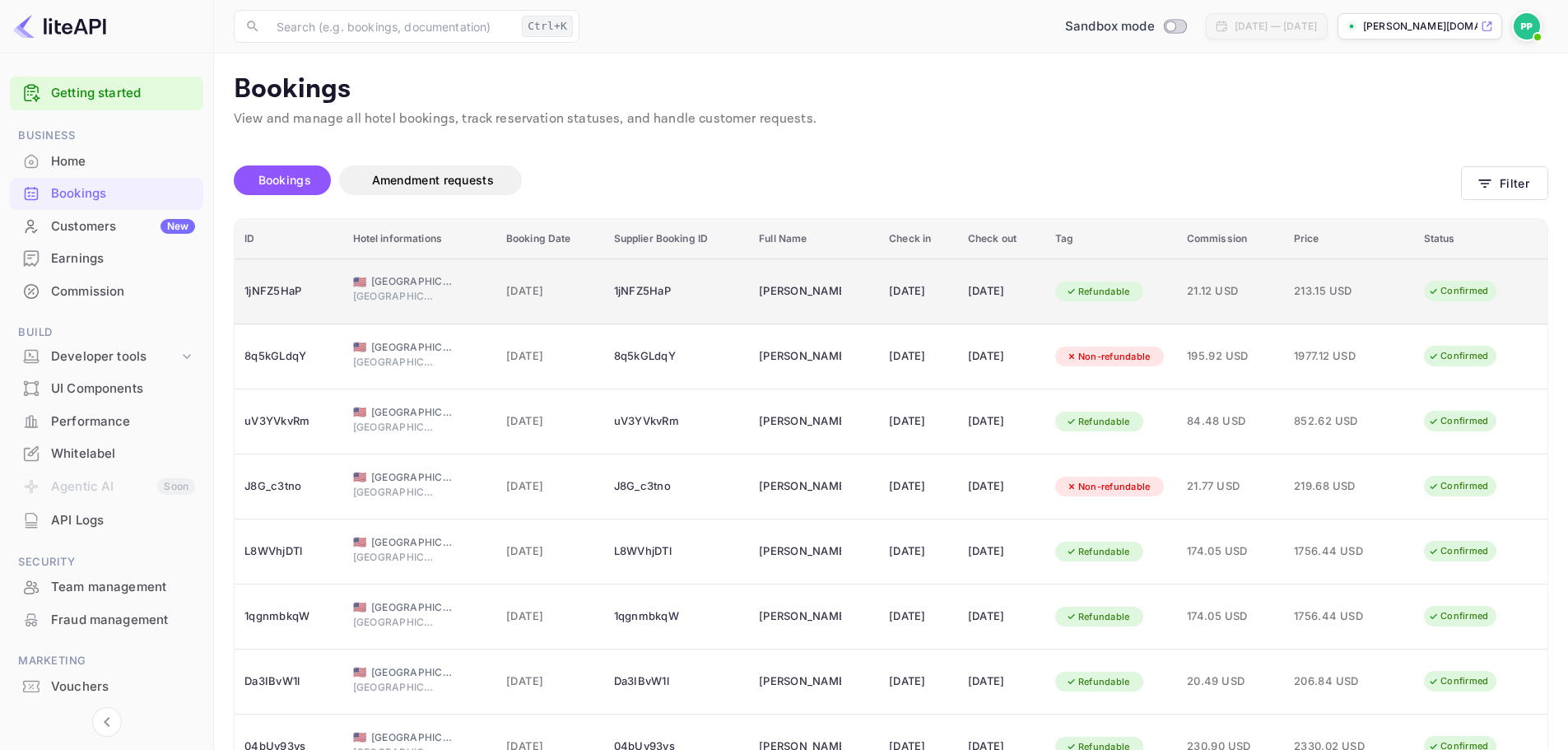
click at [1005, 287] on div "[DATE]" at bounding box center [1002, 291] width 68 height 26
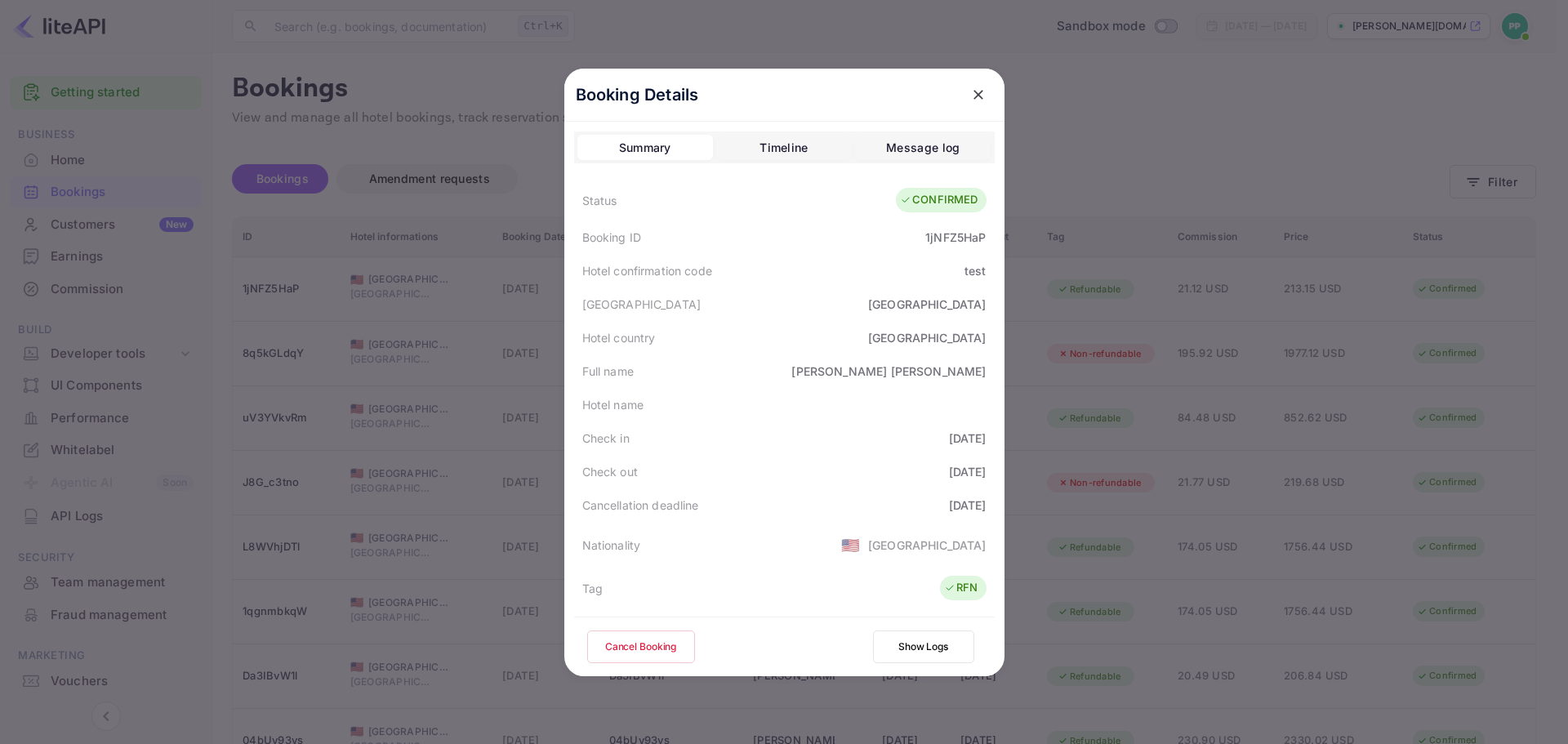
click at [930, 622] on button "Show Logs" at bounding box center [924, 646] width 101 height 33
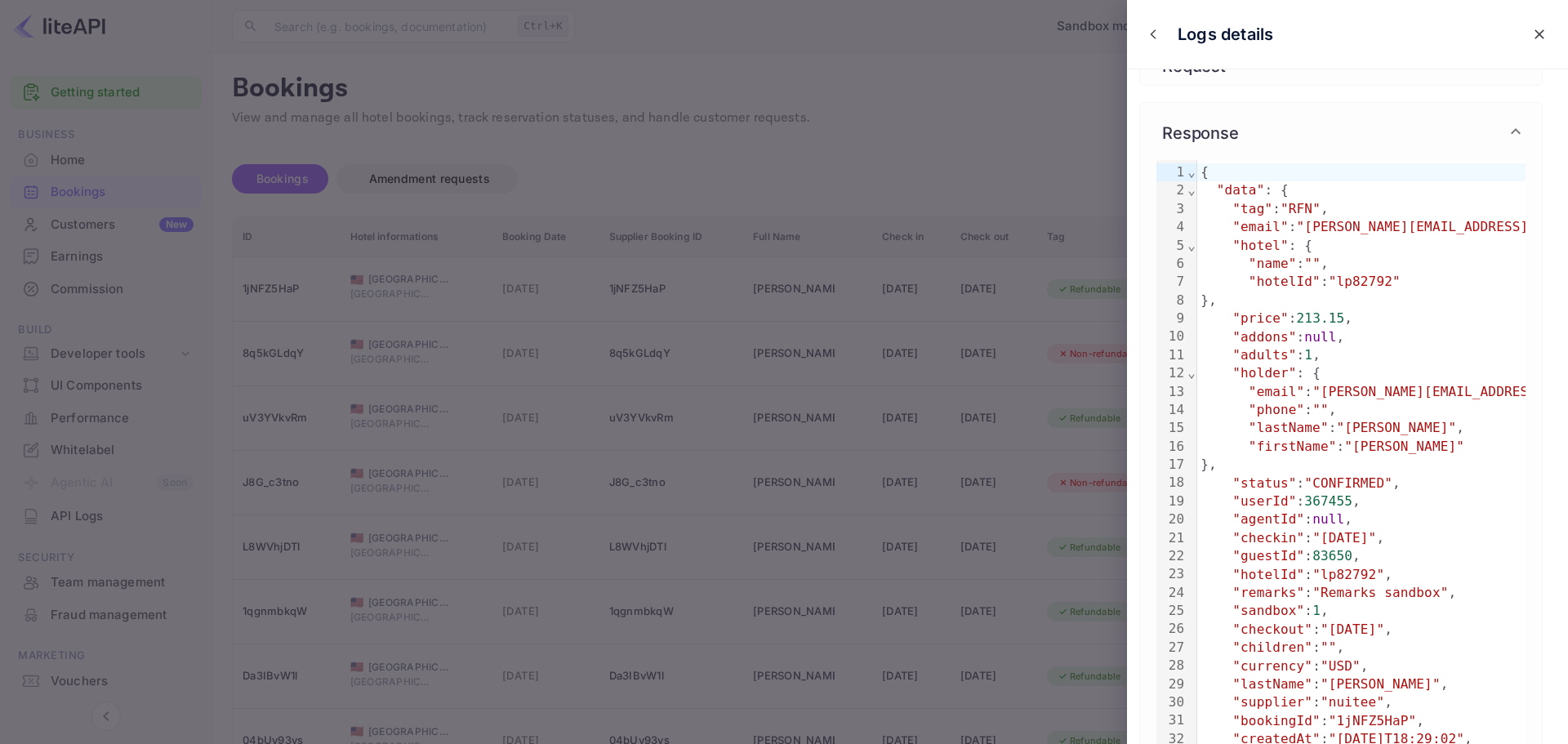
scroll to position [326, 0]
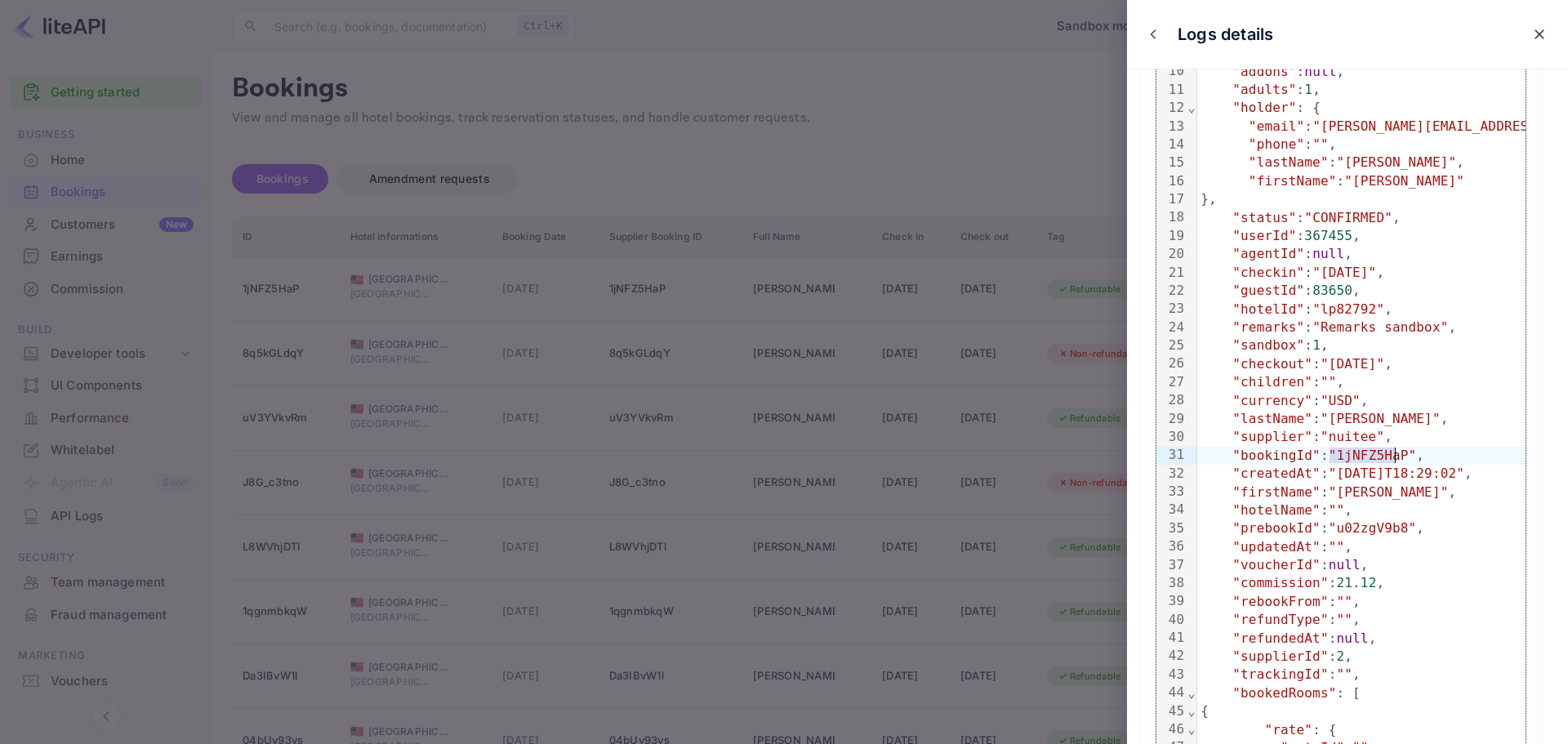
drag, startPoint x: 1329, startPoint y: 458, endPoint x: 1395, endPoint y: 455, distance: 66.1
click at [1319, 455] on span ""1jNFZ5HaP"" at bounding box center [1372, 455] width 88 height 15
copy span "1jNFZ5HaP"
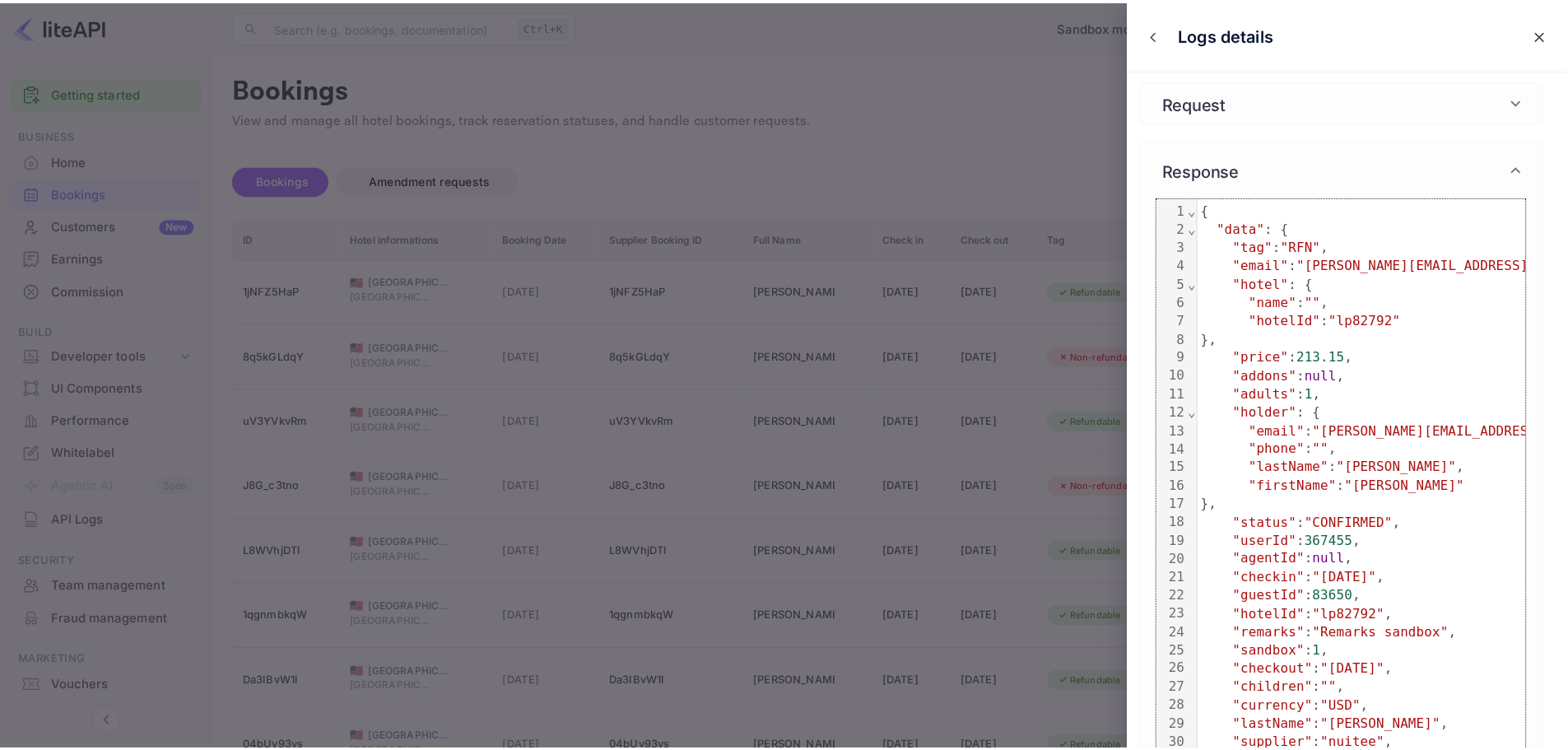
scroll to position [0, 0]
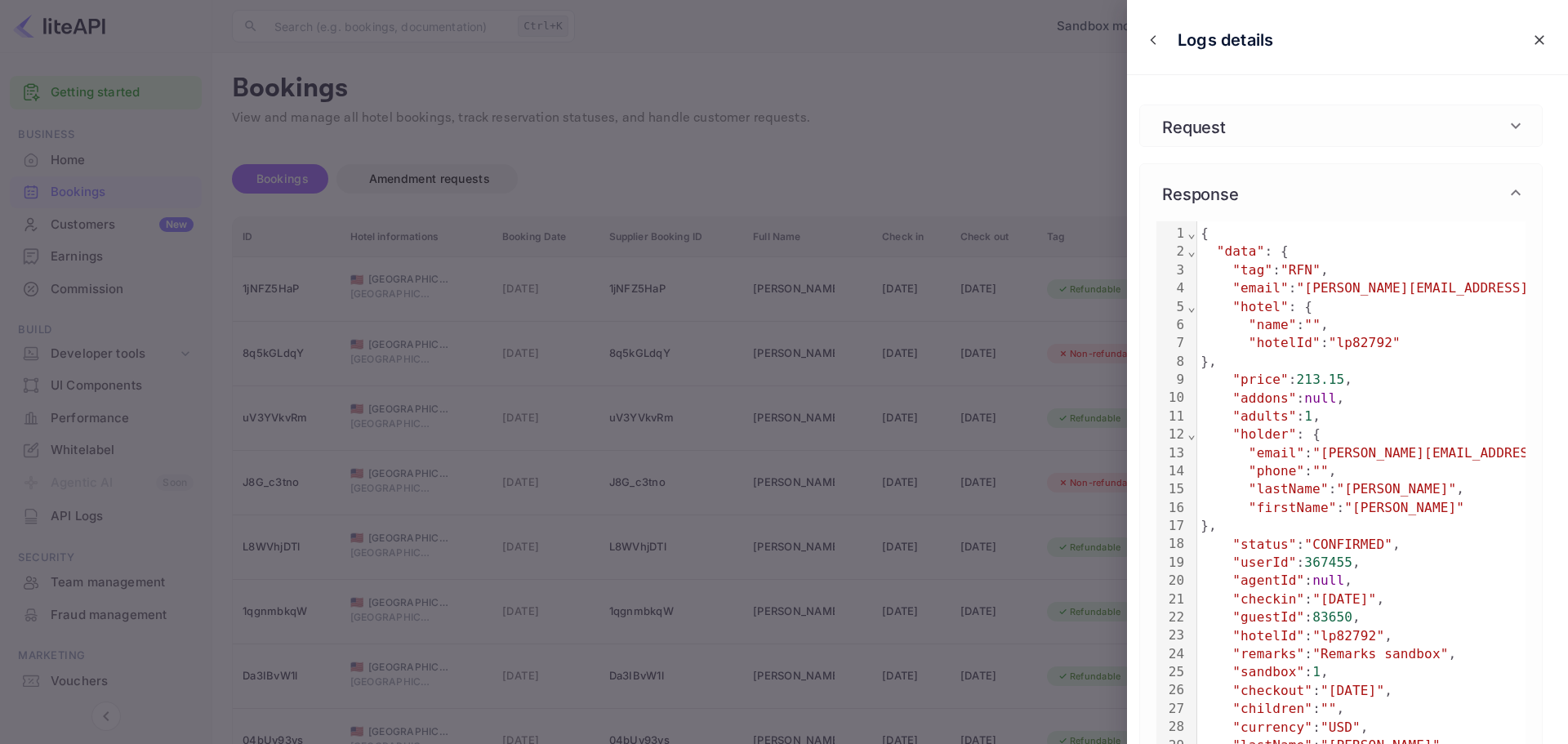
click at [760, 198] on div at bounding box center [784, 372] width 1568 height 744
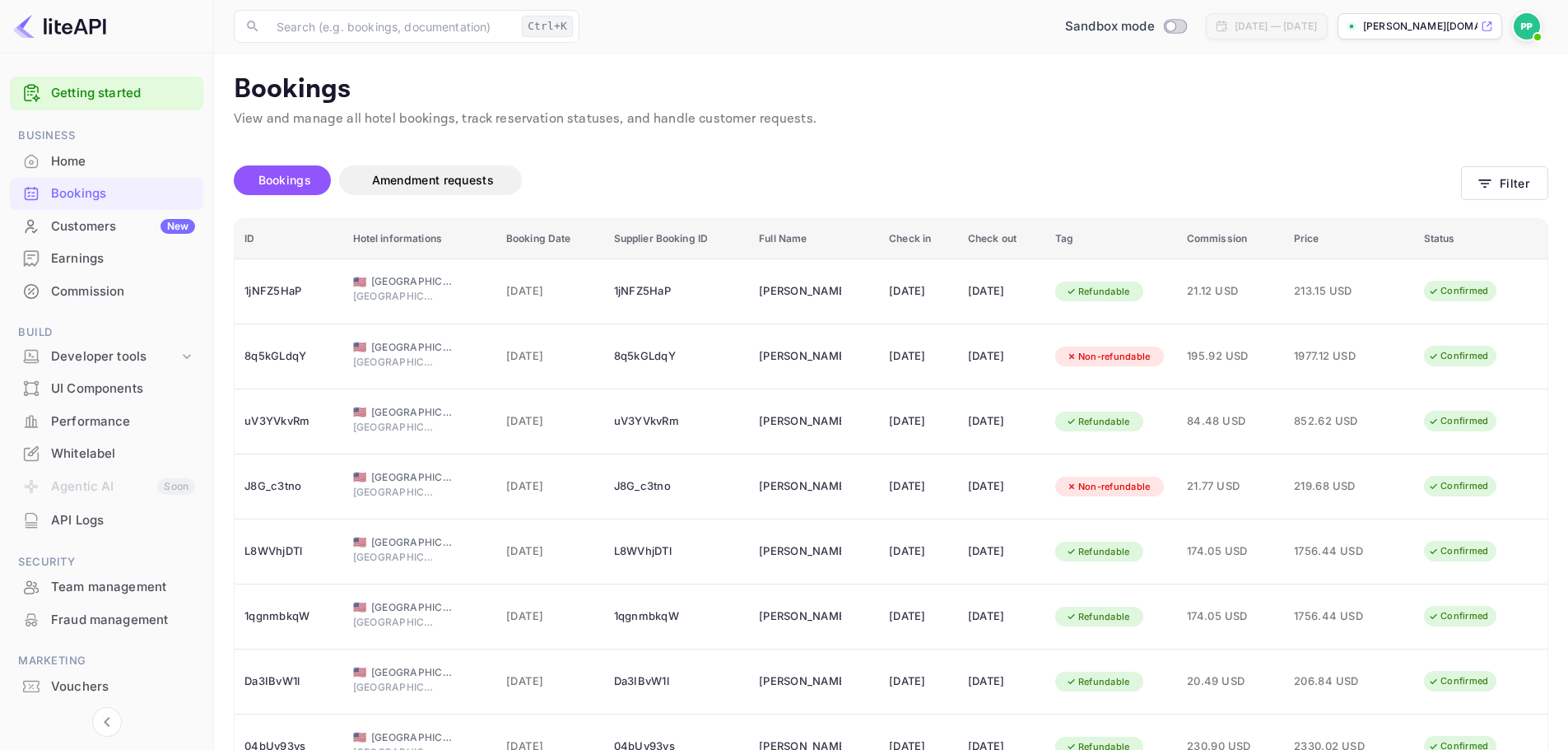
drag, startPoint x: 1159, startPoint y: 99, endPoint x: 1146, endPoint y: 105, distance: 14.3
drag, startPoint x: 1146, startPoint y: 105, endPoint x: 1046, endPoint y: 105, distance: 100.0
click at [1003, 165] on div "Bookings Amendment requests" at bounding box center [847, 180] width 1227 height 29
